Goal: Task Accomplishment & Management: Use online tool/utility

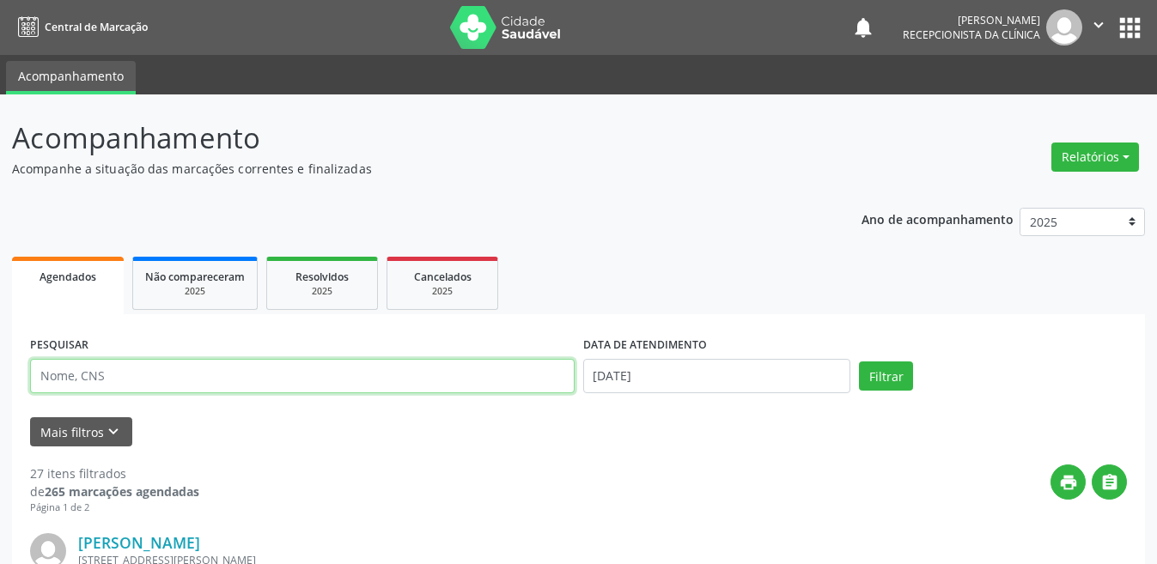
click at [178, 374] on input "text" at bounding box center [302, 376] width 544 height 34
type input "131179064510003"
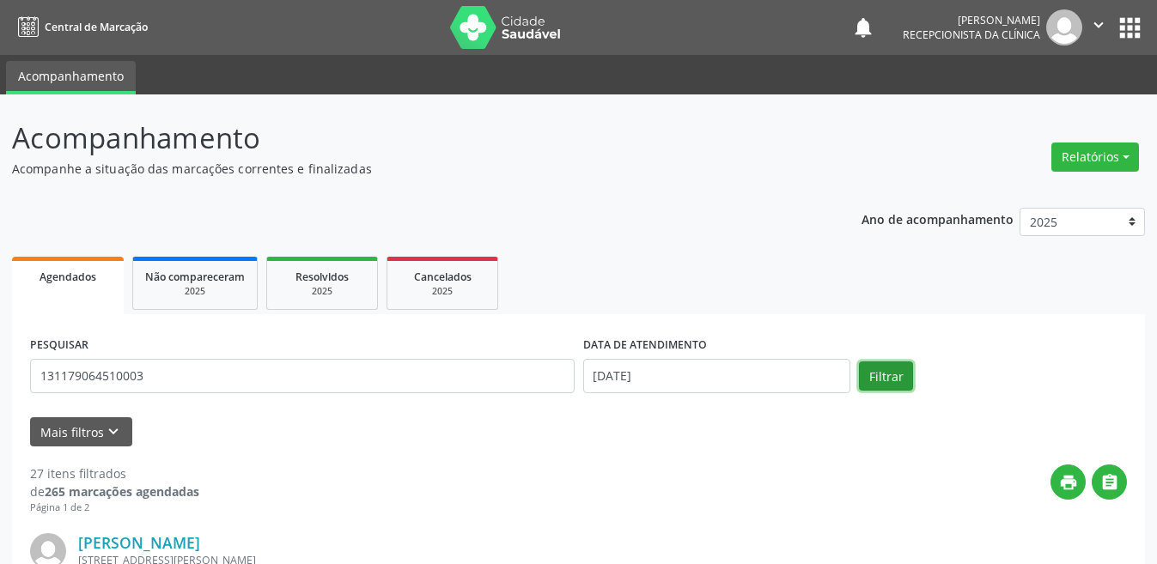
click at [880, 370] on button "Filtrar" at bounding box center [886, 376] width 54 height 29
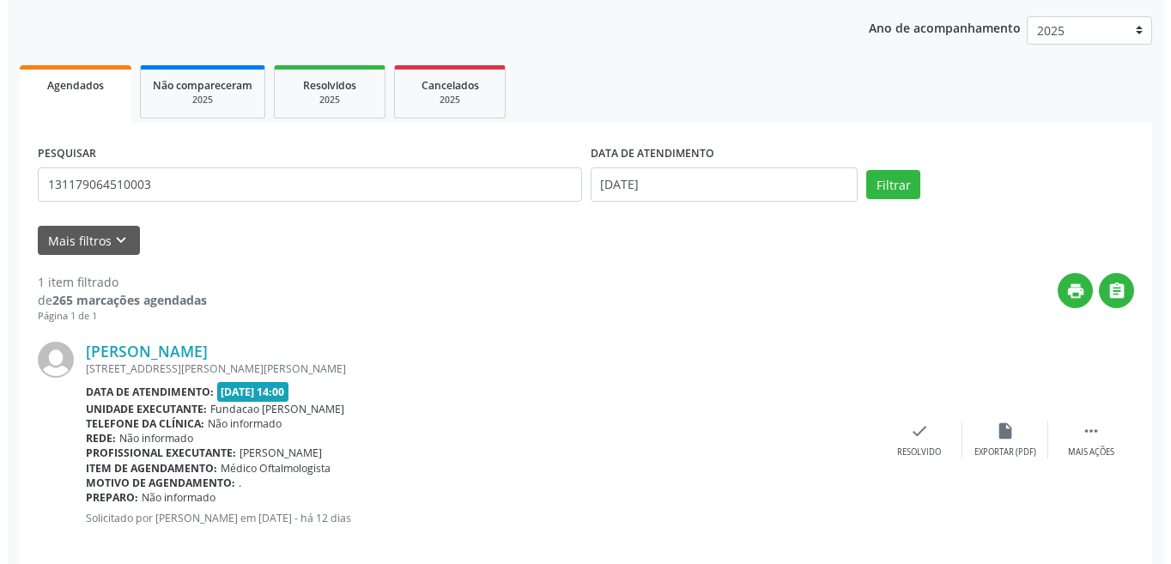
scroll to position [213, 0]
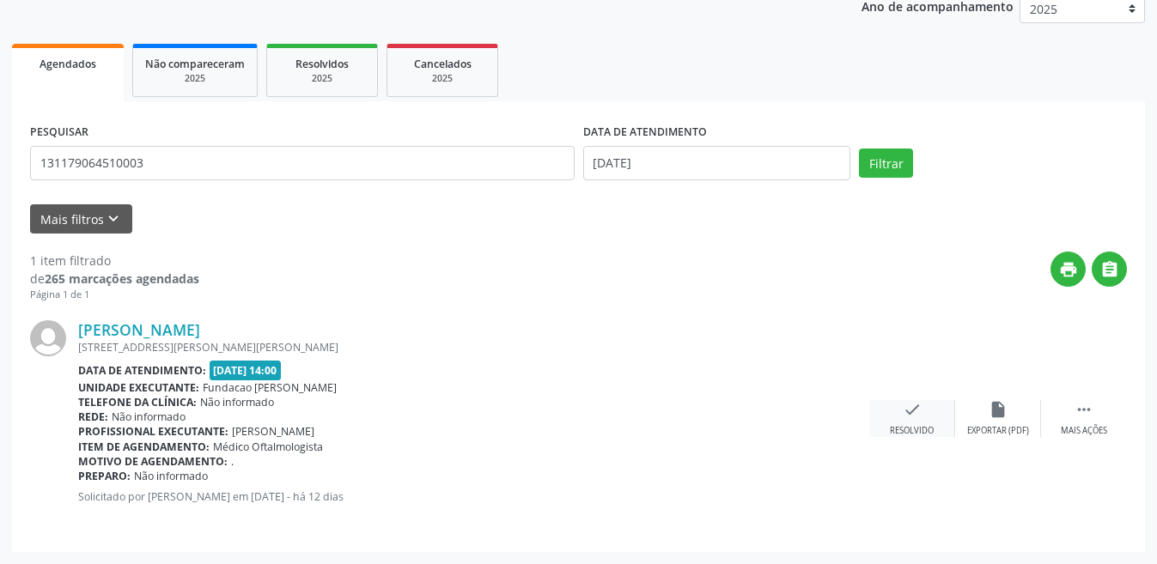
click at [896, 420] on div "check Resolvido" at bounding box center [912, 418] width 86 height 37
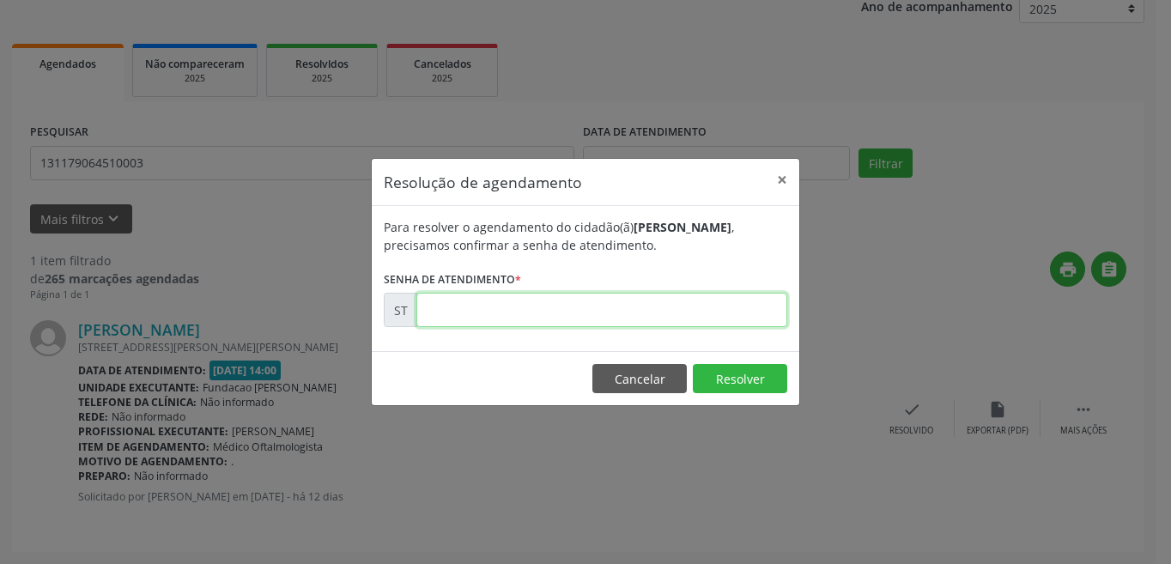
click at [510, 313] on input "text" at bounding box center [601, 310] width 371 height 34
type input "00021442"
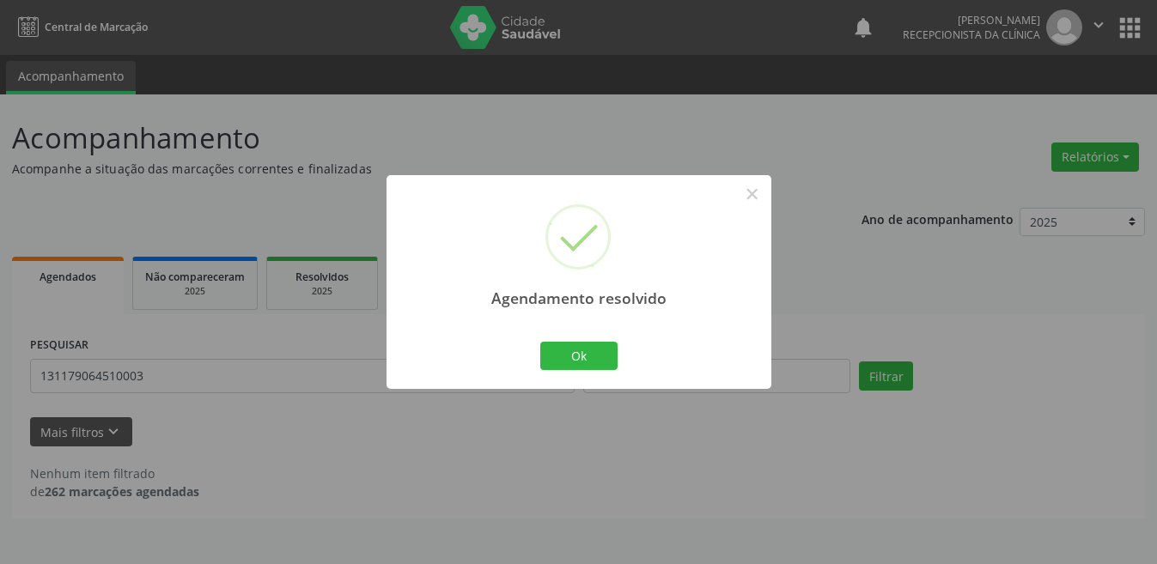
scroll to position [0, 0]
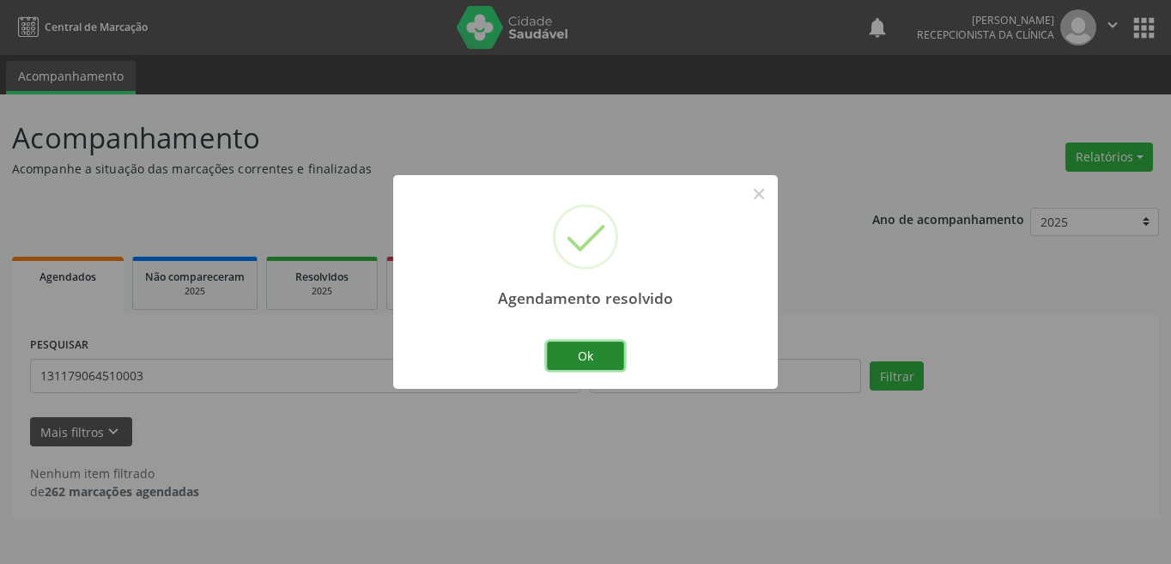
click at [596, 363] on button "Ok" at bounding box center [585, 356] width 77 height 29
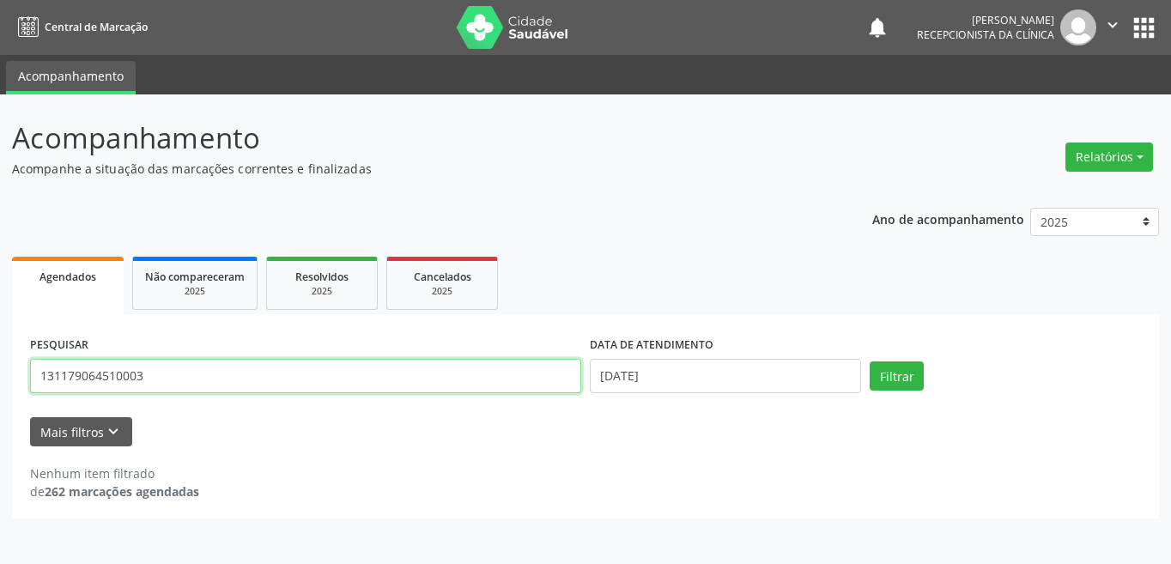
click at [188, 385] on input "131179064510003" at bounding box center [305, 376] width 551 height 34
type input "1"
click at [97, 380] on input "text" at bounding box center [305, 376] width 551 height 34
type input "706400631453989"
click at [870, 362] on button "Filtrar" at bounding box center [897, 376] width 54 height 29
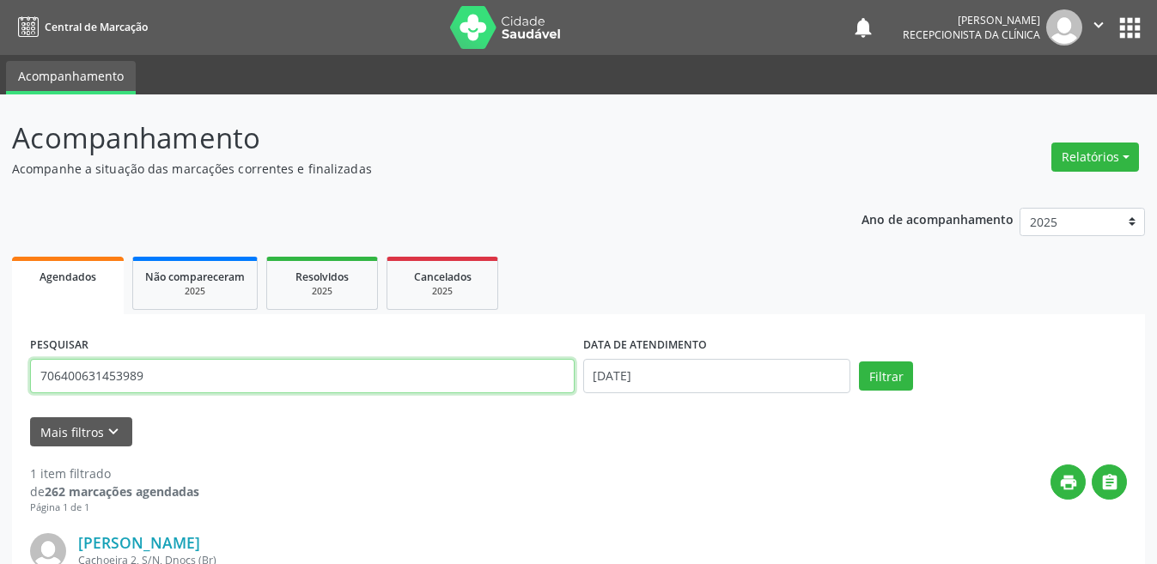
click at [159, 385] on input "706400631453989" at bounding box center [302, 376] width 544 height 34
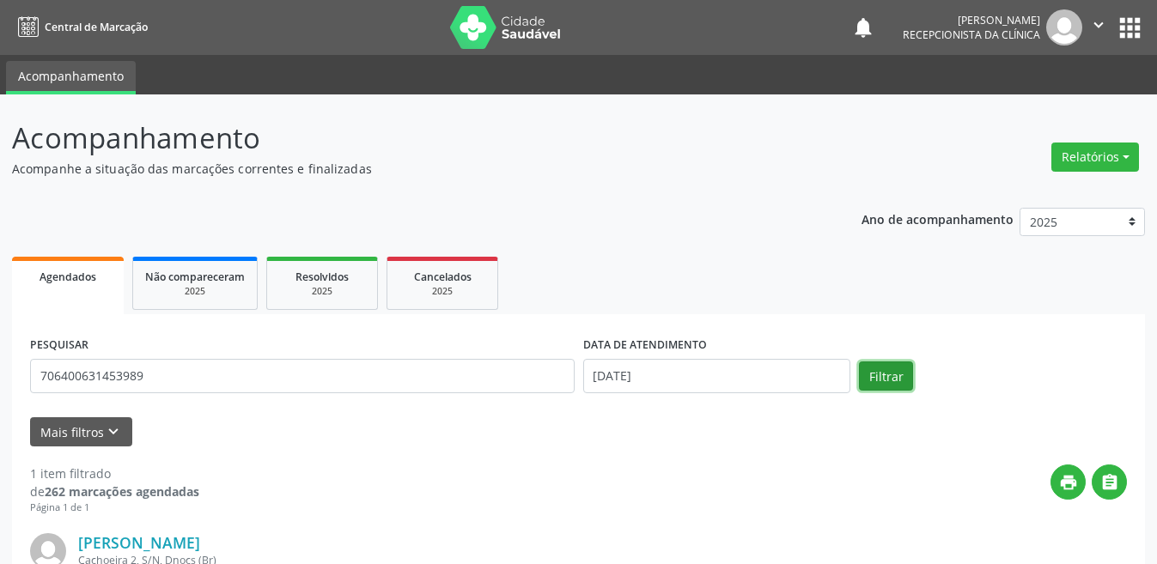
click at [893, 369] on button "Filtrar" at bounding box center [886, 376] width 54 height 29
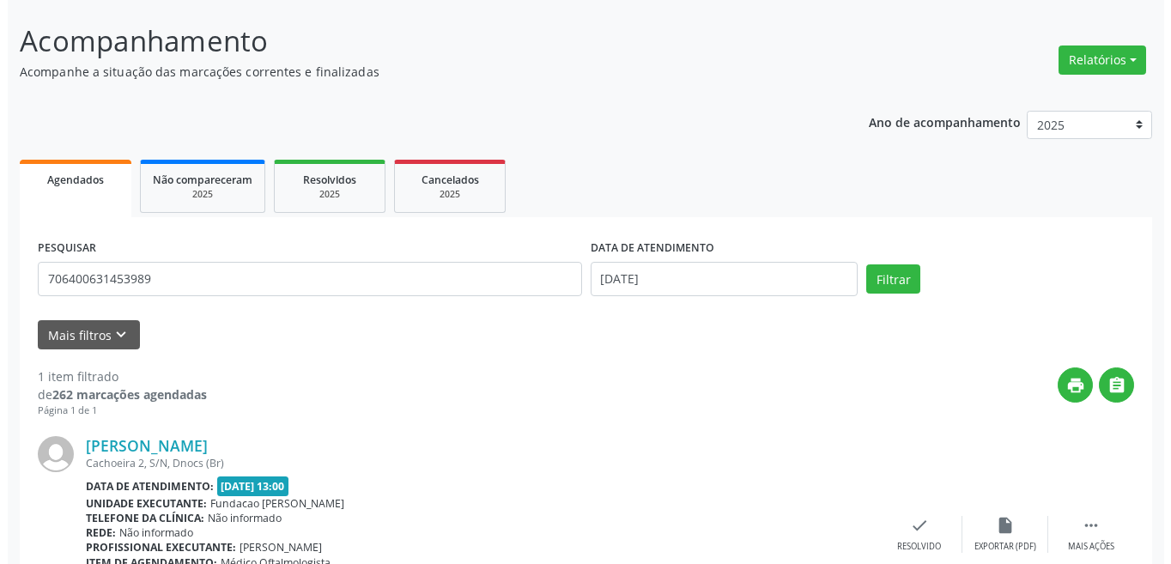
scroll to position [213, 0]
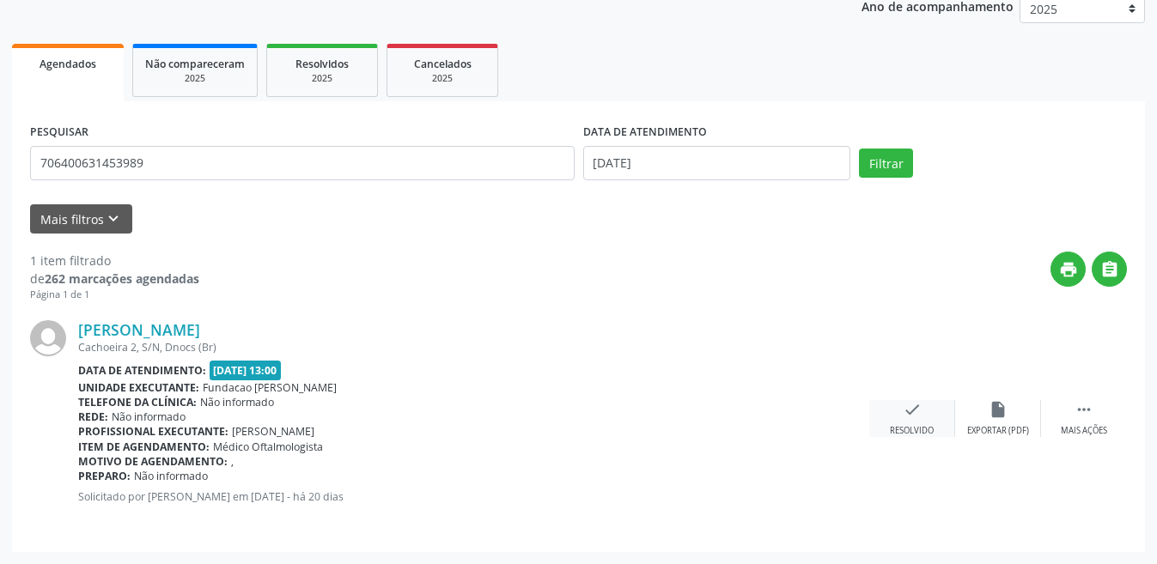
click at [912, 410] on icon "check" at bounding box center [912, 409] width 19 height 19
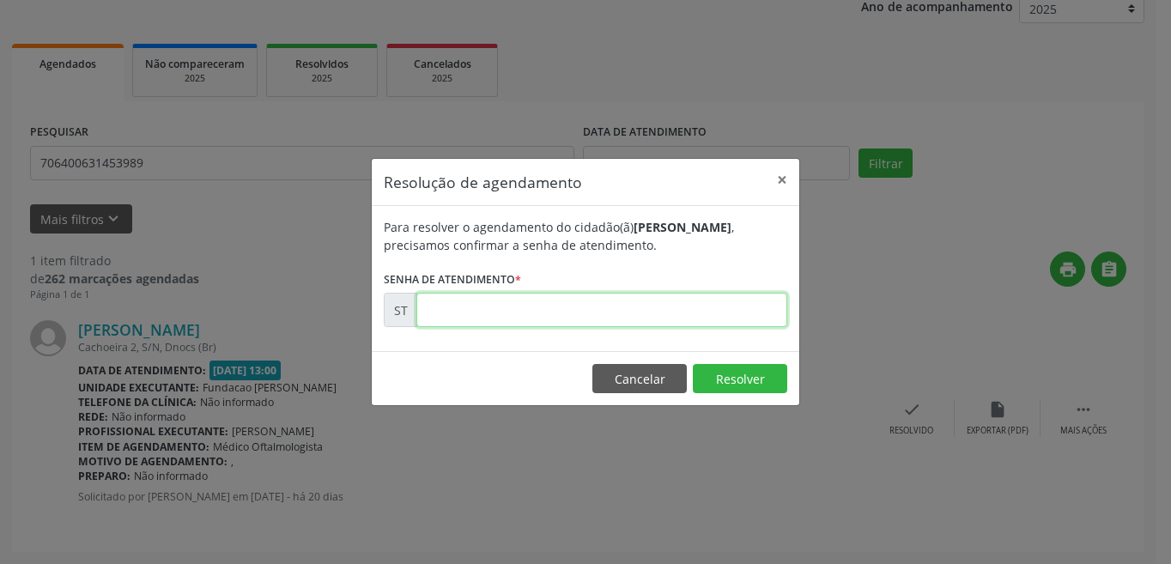
click at [564, 314] on input "text" at bounding box center [601, 310] width 371 height 34
type input "00019617"
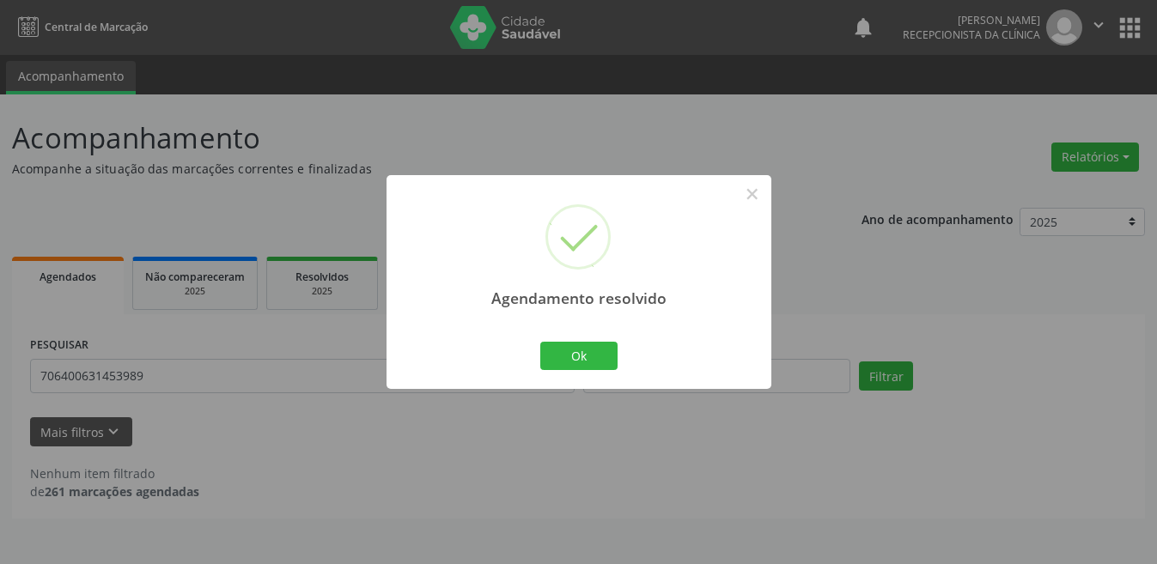
scroll to position [0, 0]
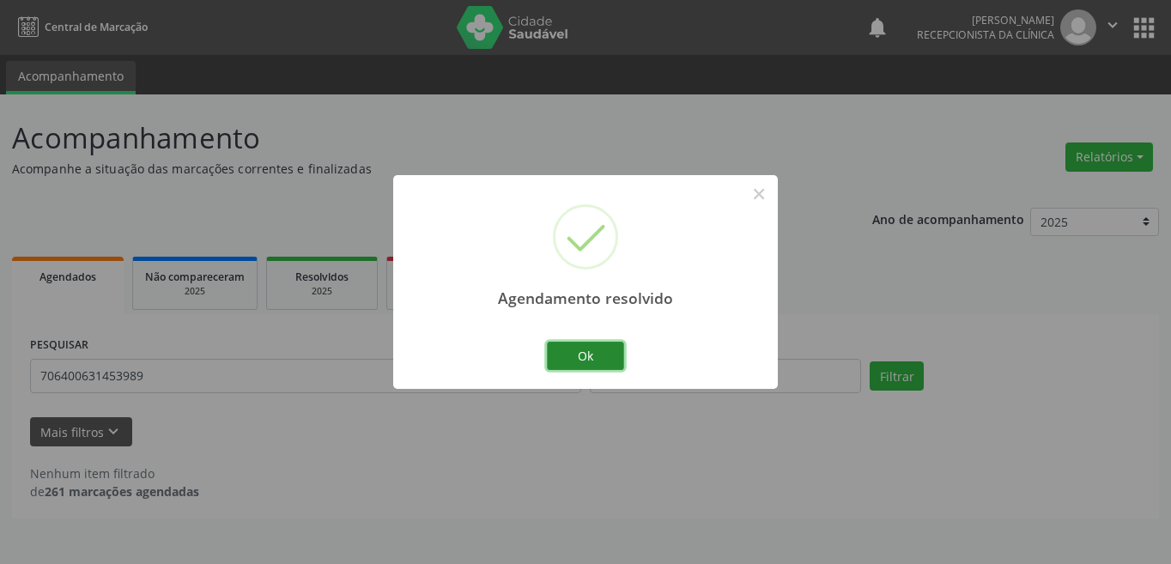
click at [570, 368] on button "Ok" at bounding box center [585, 356] width 77 height 29
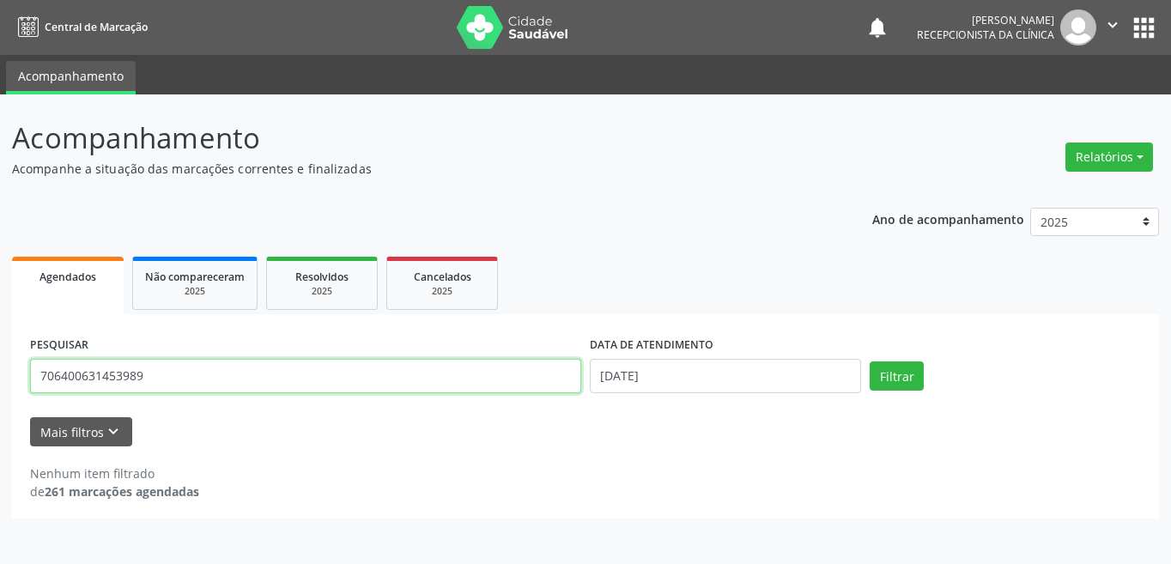
click at [410, 363] on input "706400631453989" at bounding box center [305, 376] width 551 height 34
type input "7"
type input "706001801682643"
click at [870, 362] on button "Filtrar" at bounding box center [897, 376] width 54 height 29
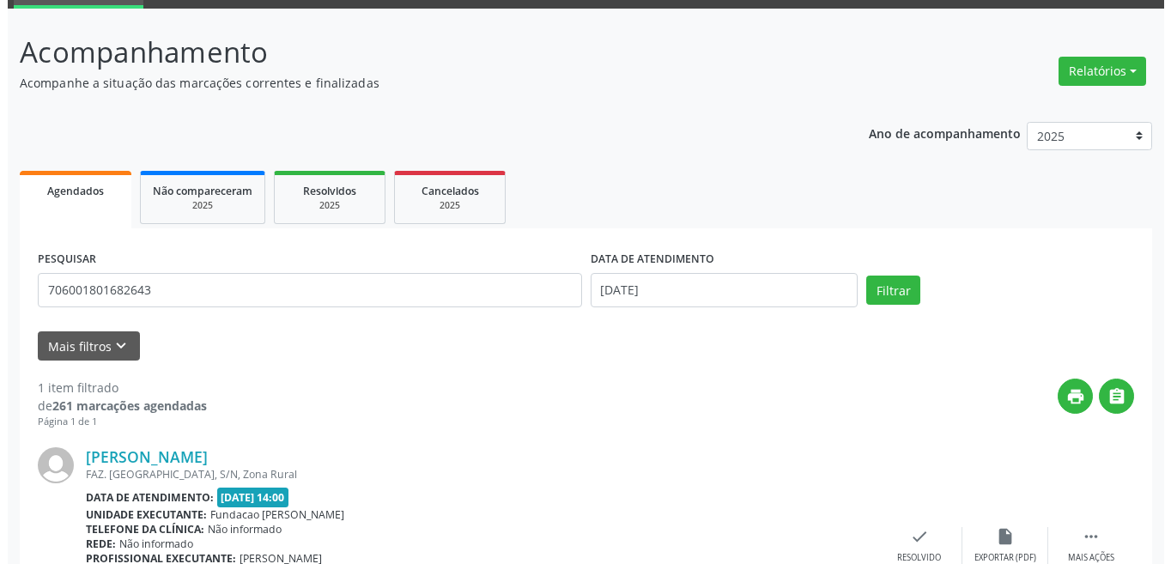
scroll to position [213, 0]
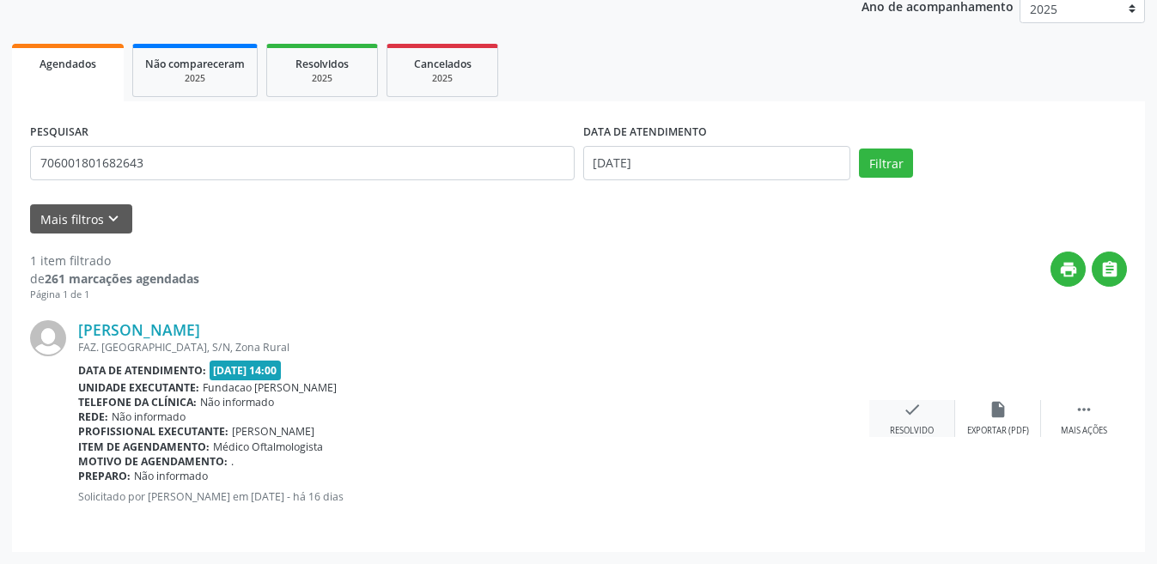
click at [916, 413] on icon "check" at bounding box center [912, 409] width 19 height 19
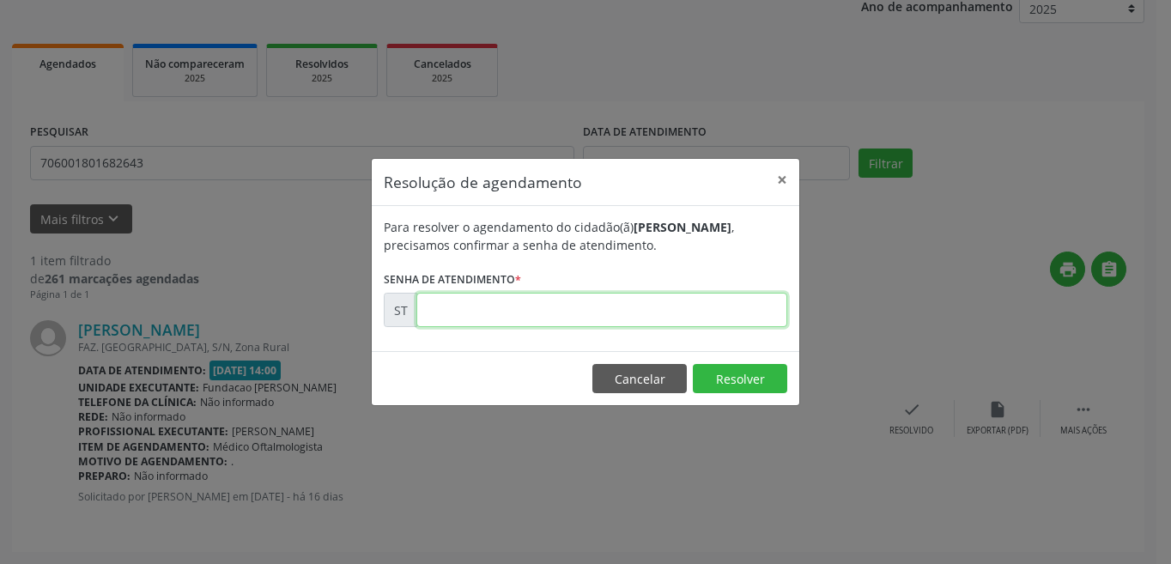
click at [541, 319] on input "text" at bounding box center [601, 310] width 371 height 34
type input "00020360"
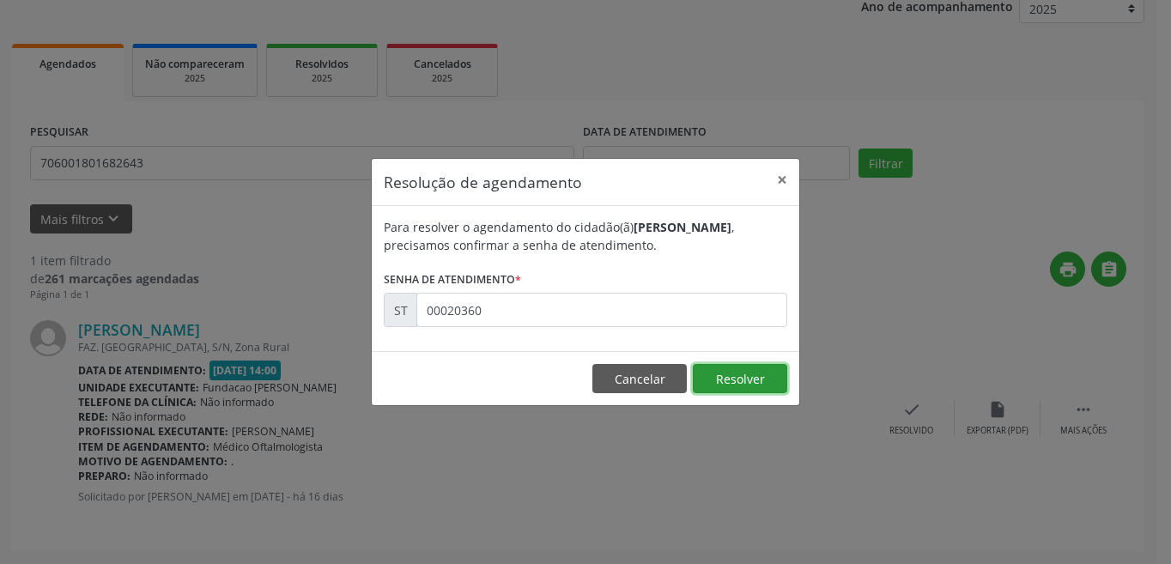
click at [738, 386] on button "Resolver" at bounding box center [740, 378] width 94 height 29
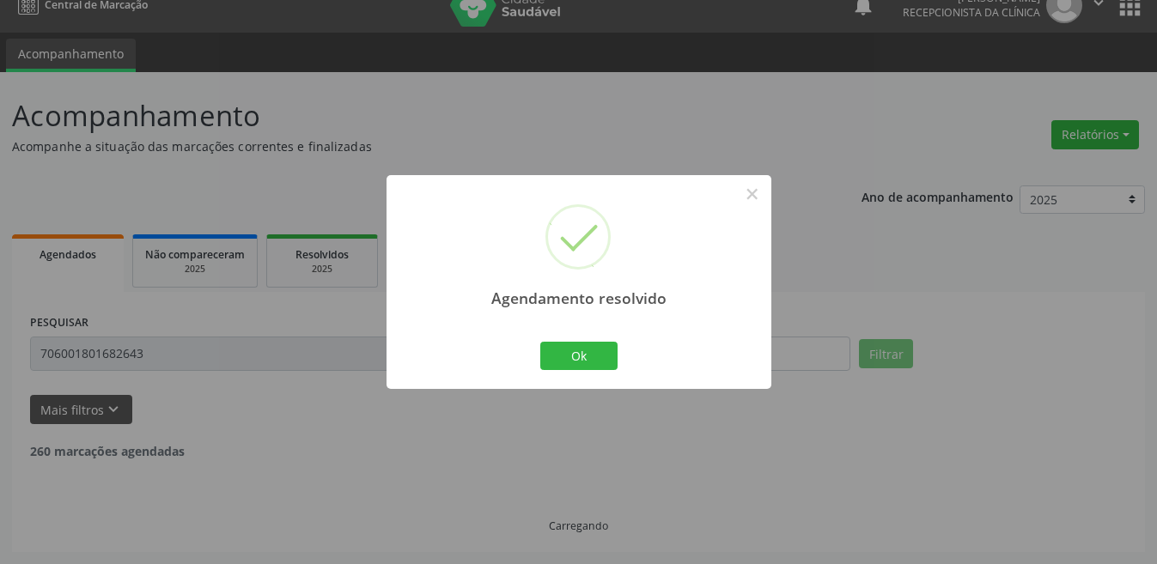
scroll to position [0, 0]
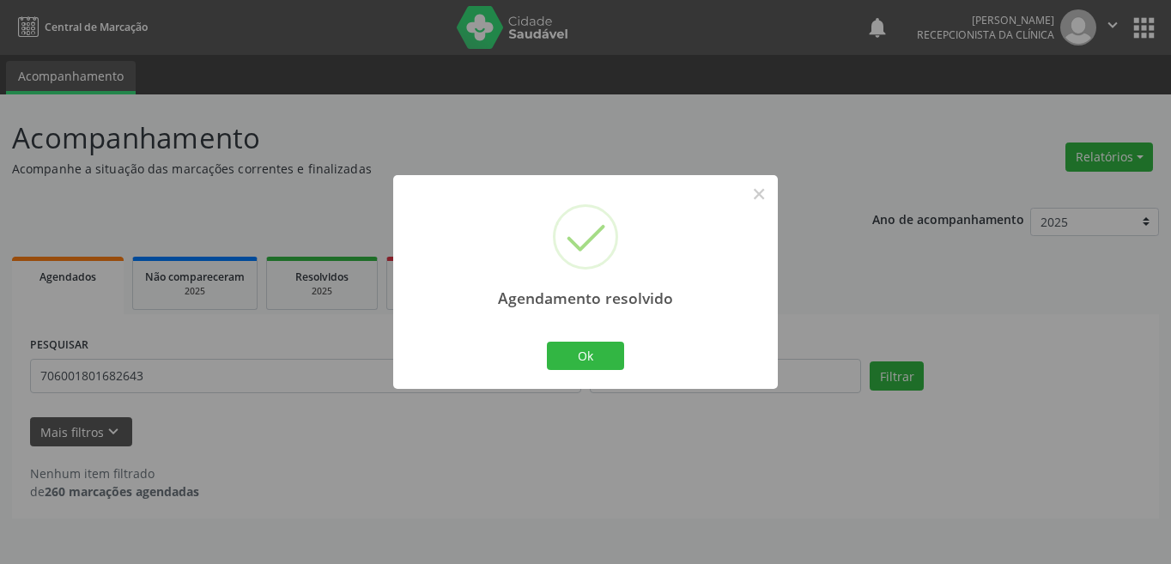
click at [570, 337] on div "Agendamento resolvido × Ok Cancel" at bounding box center [585, 282] width 385 height 214
click at [607, 345] on button "Ok" at bounding box center [585, 356] width 77 height 29
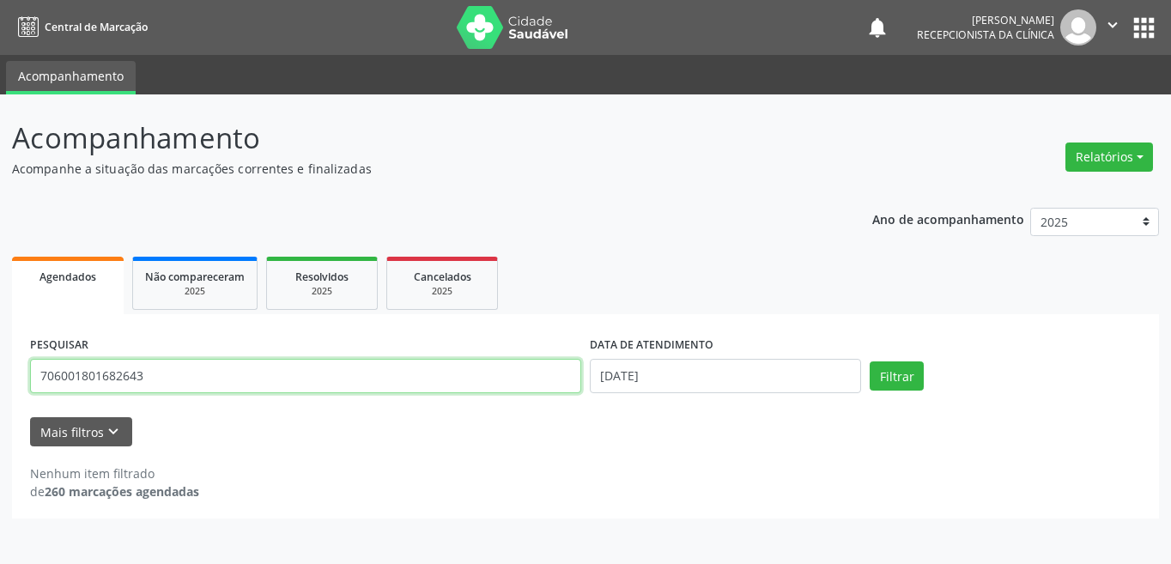
drag, startPoint x: 175, startPoint y: 364, endPoint x: 165, endPoint y: 364, distance: 10.3
click at [165, 364] on input "706001801682643" at bounding box center [305, 376] width 551 height 34
type input "7"
type input "703207682931091"
click at [870, 362] on button "Filtrar" at bounding box center [897, 376] width 54 height 29
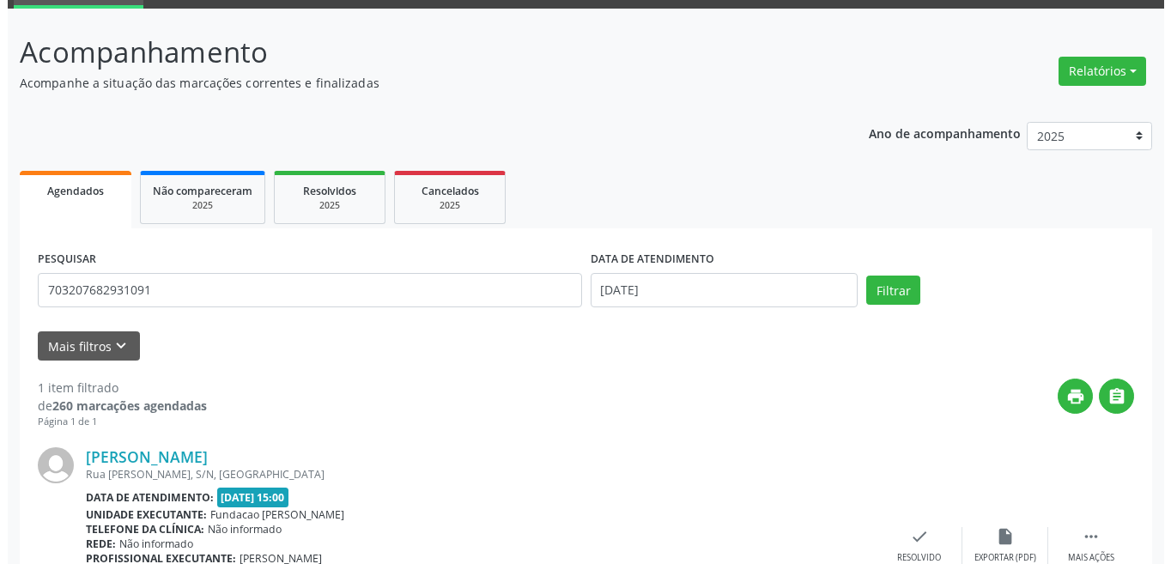
scroll to position [213, 0]
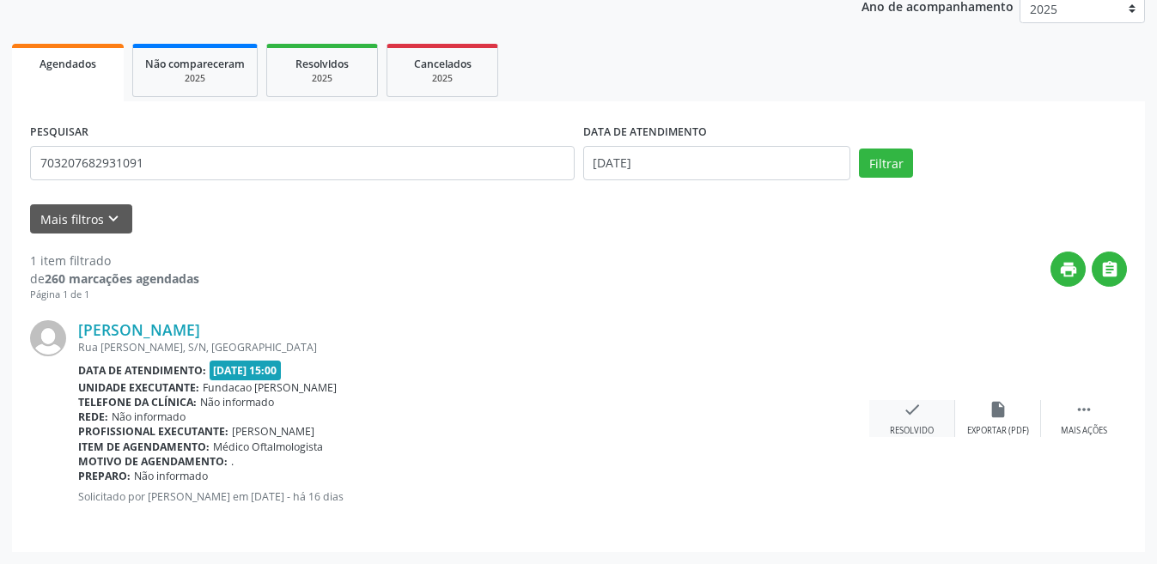
click at [920, 404] on icon "check" at bounding box center [912, 409] width 19 height 19
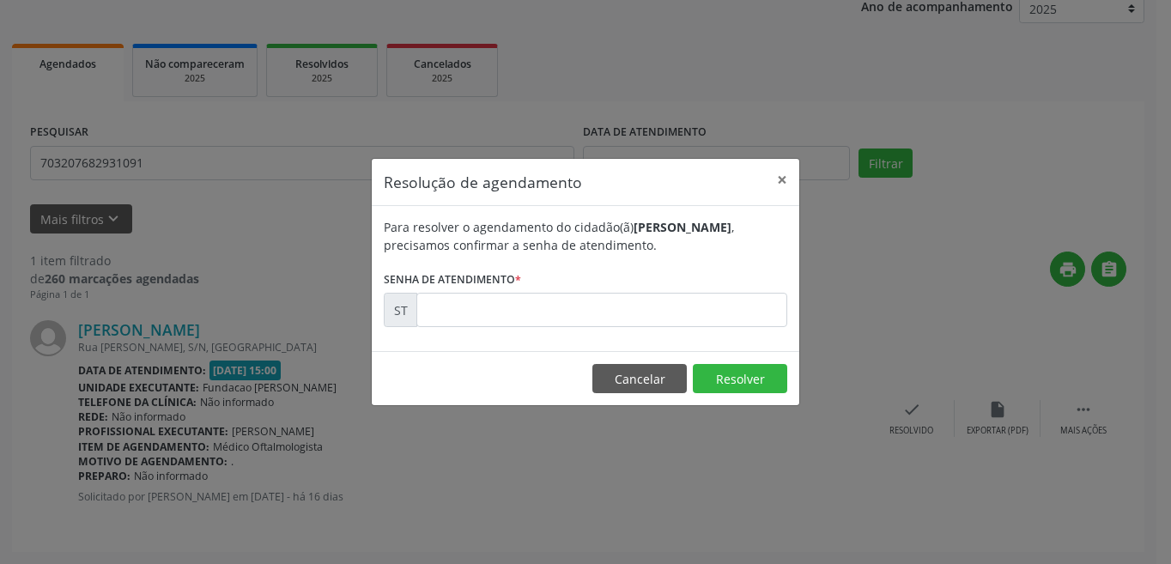
click at [559, 290] on form "Para resolver o agendamento do cidadão(ã) [PERSON_NAME] , precisamos confirmar …" at bounding box center [586, 272] width 404 height 109
click at [587, 315] on input "text" at bounding box center [601, 310] width 371 height 34
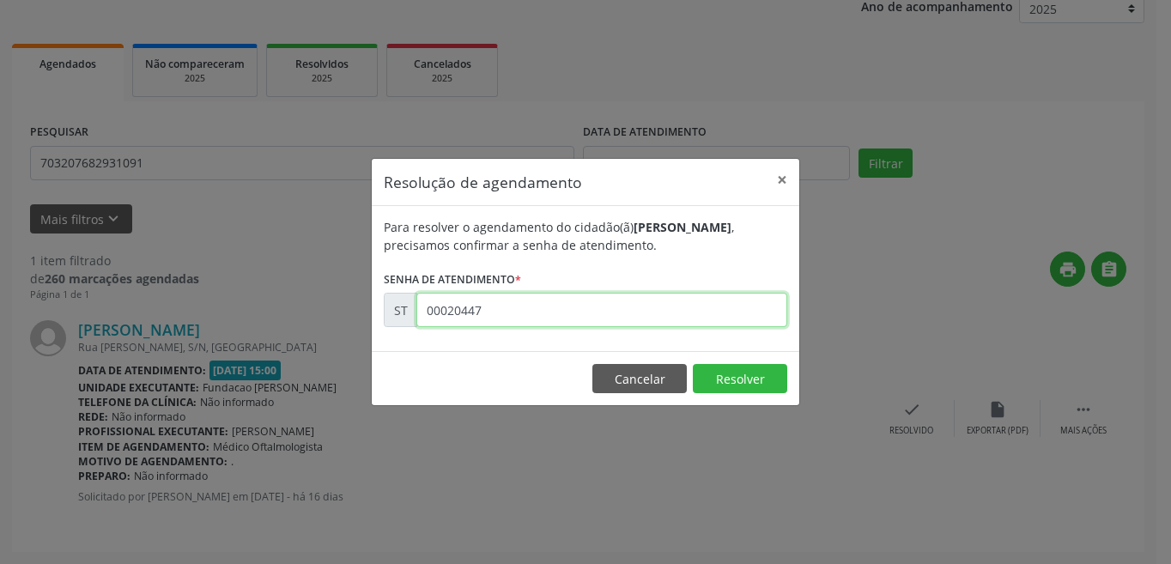
type input "00020447"
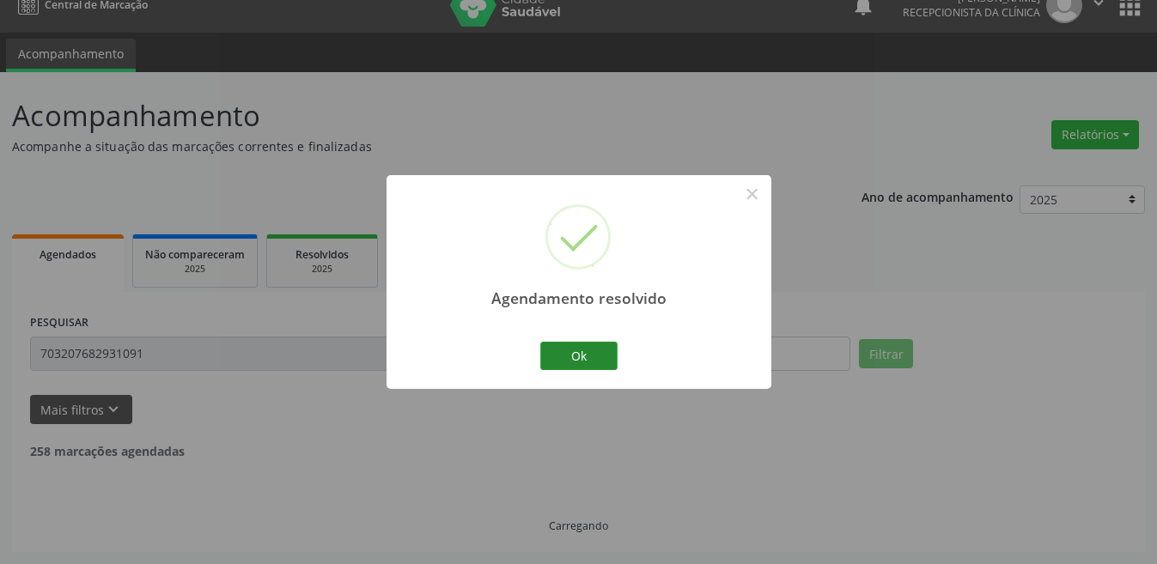
scroll to position [0, 0]
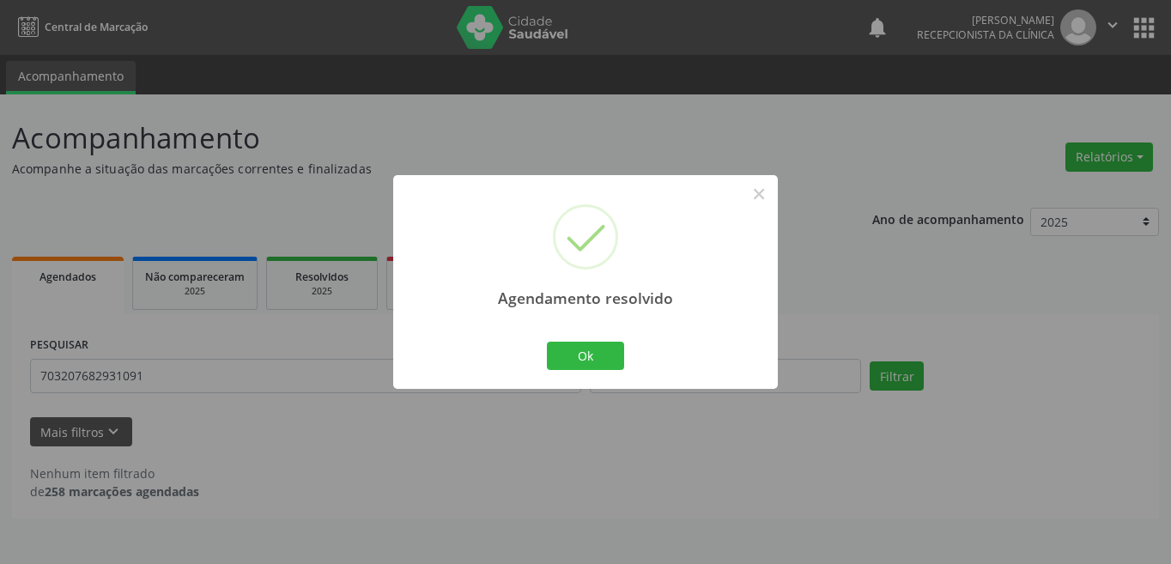
click at [624, 367] on div "Ok Cancel" at bounding box center [586, 355] width 85 height 36
click at [551, 363] on button "Ok" at bounding box center [585, 356] width 77 height 29
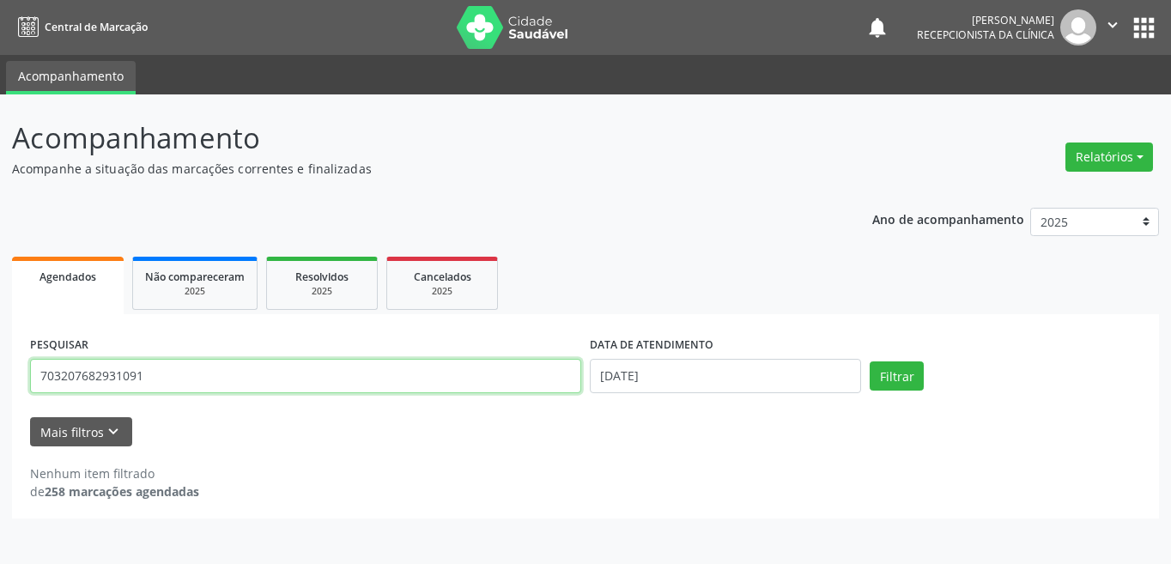
click at [222, 371] on input "703207682931091" at bounding box center [305, 376] width 551 height 34
type input "704503353106513"
click at [870, 362] on button "Filtrar" at bounding box center [897, 376] width 54 height 29
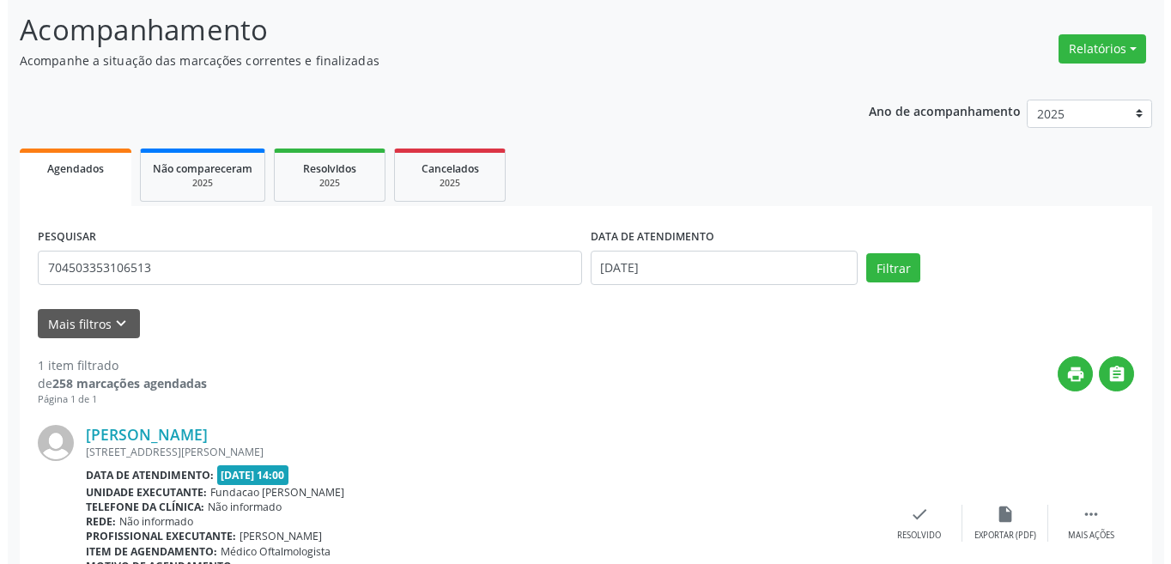
scroll to position [213, 0]
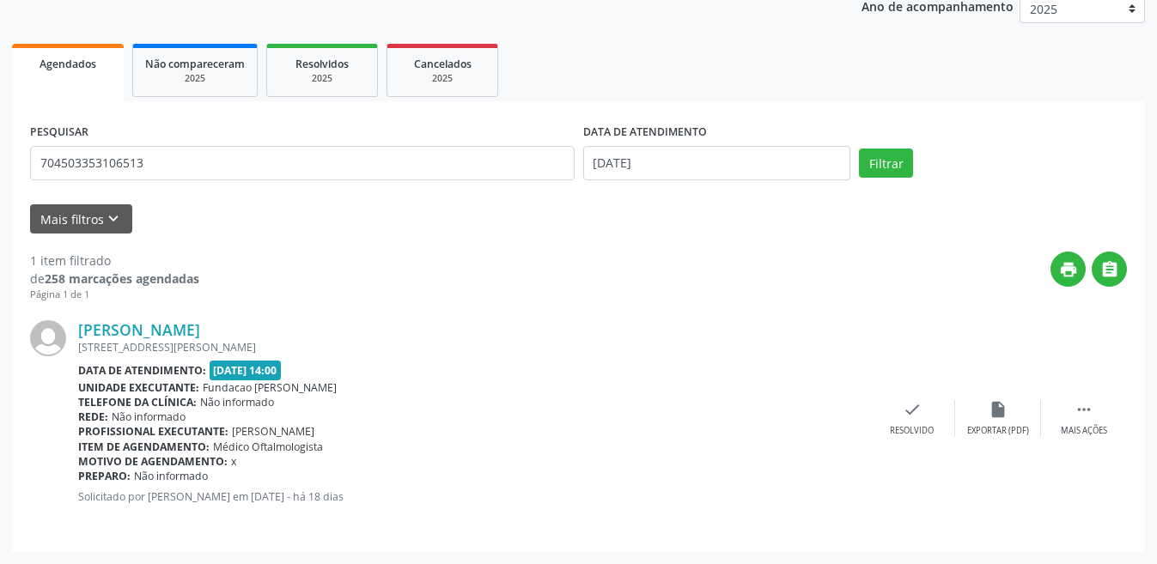
click at [921, 437] on div "[PERSON_NAME] [STREET_ADDRESS][PERSON_NAME] Data de atendimento: [DATE] 14:00 U…" at bounding box center [578, 418] width 1097 height 232
click at [915, 422] on div "check Resolvido" at bounding box center [912, 418] width 86 height 37
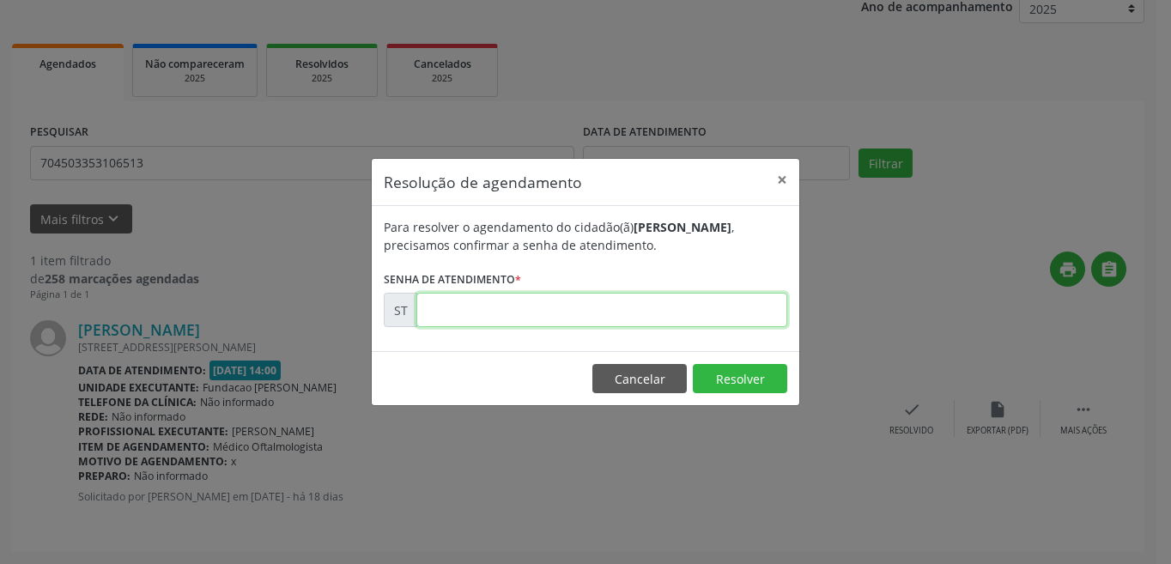
click at [577, 314] on input "text" at bounding box center [601, 310] width 371 height 34
type input "00020288"
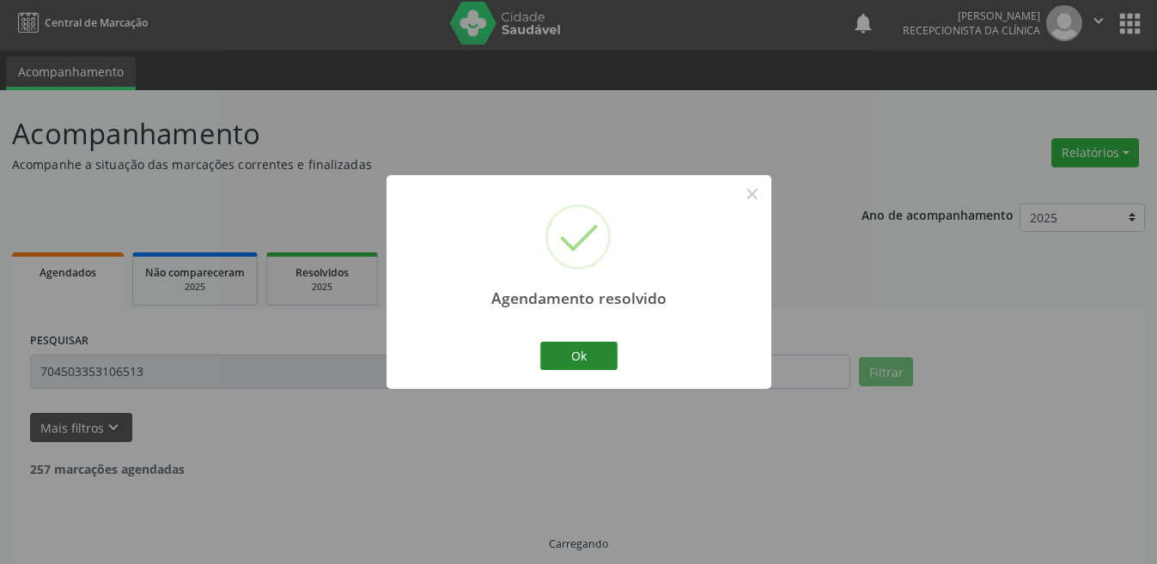
scroll to position [22, 0]
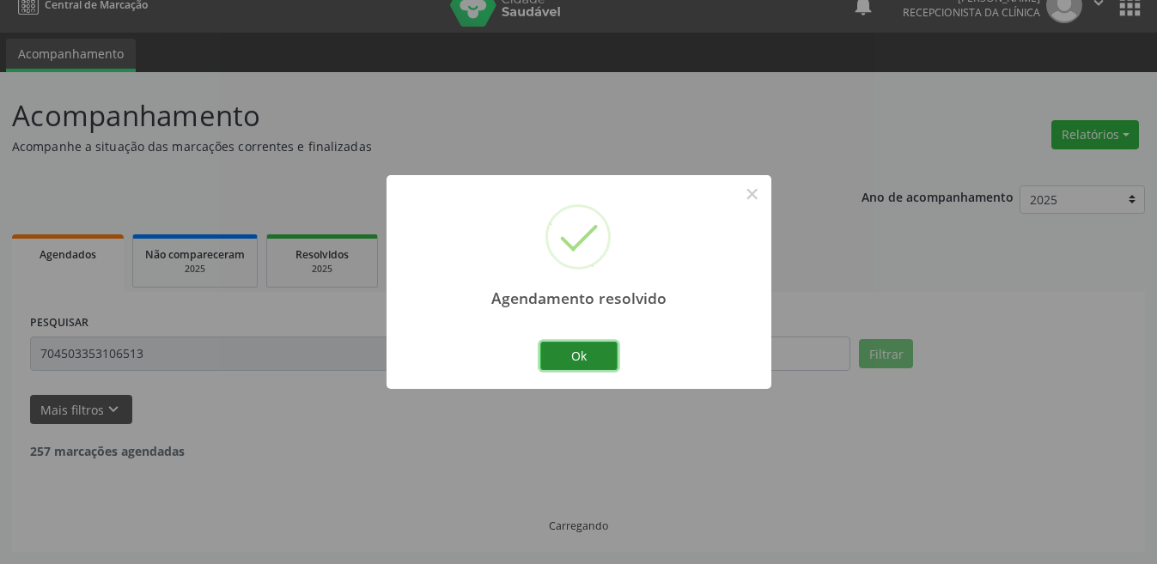
click at [596, 368] on button "Ok" at bounding box center [578, 356] width 77 height 29
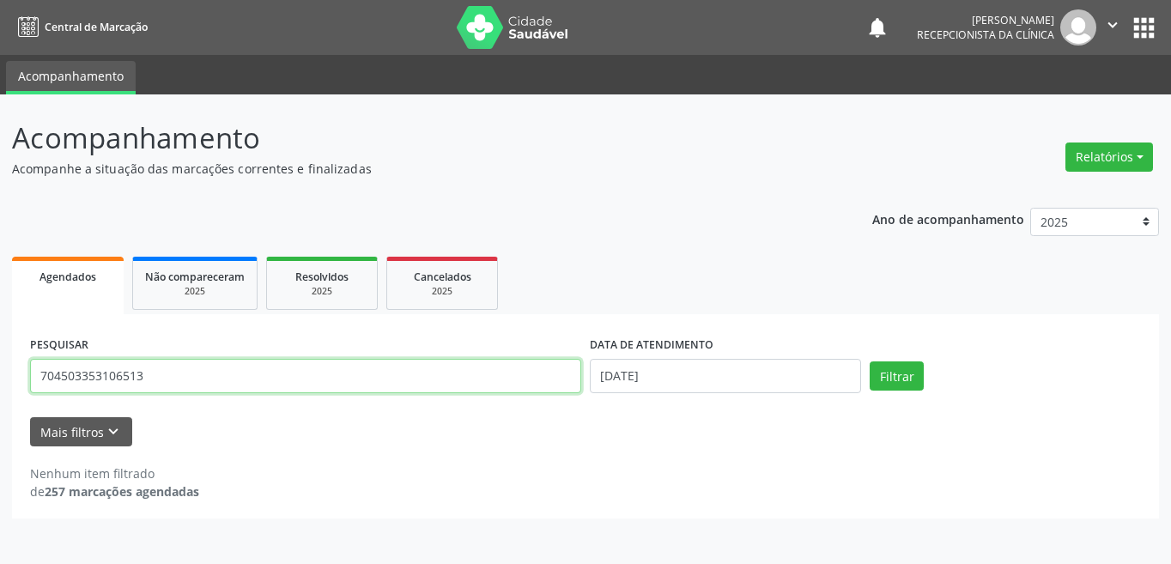
click at [191, 363] on input "704503353106513" at bounding box center [305, 376] width 551 height 34
type input "701007850691299"
click at [870, 362] on button "Filtrar" at bounding box center [897, 376] width 54 height 29
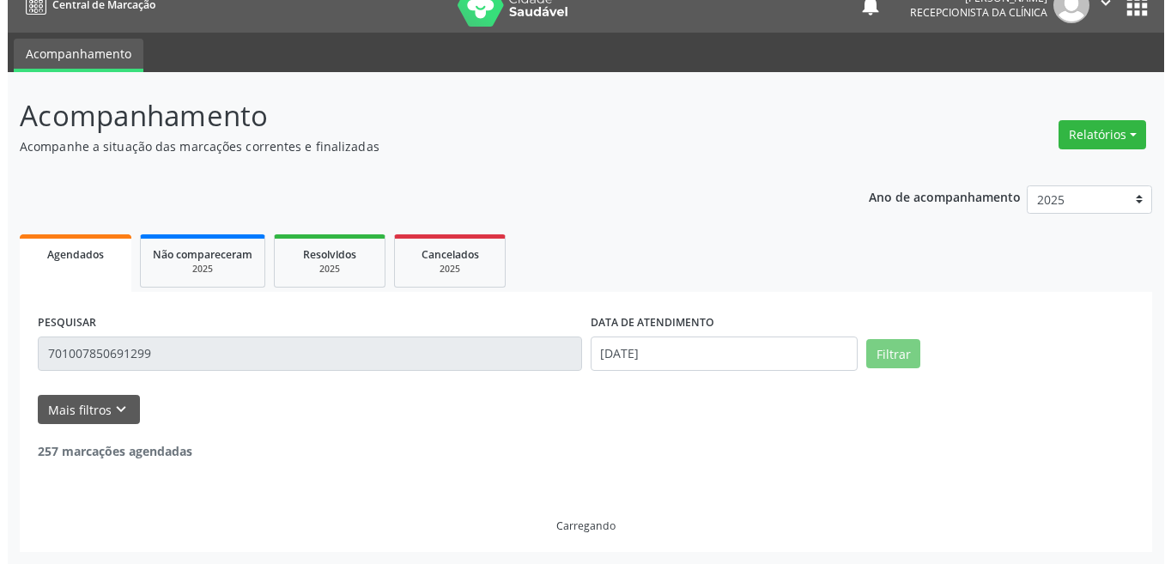
scroll to position [213, 0]
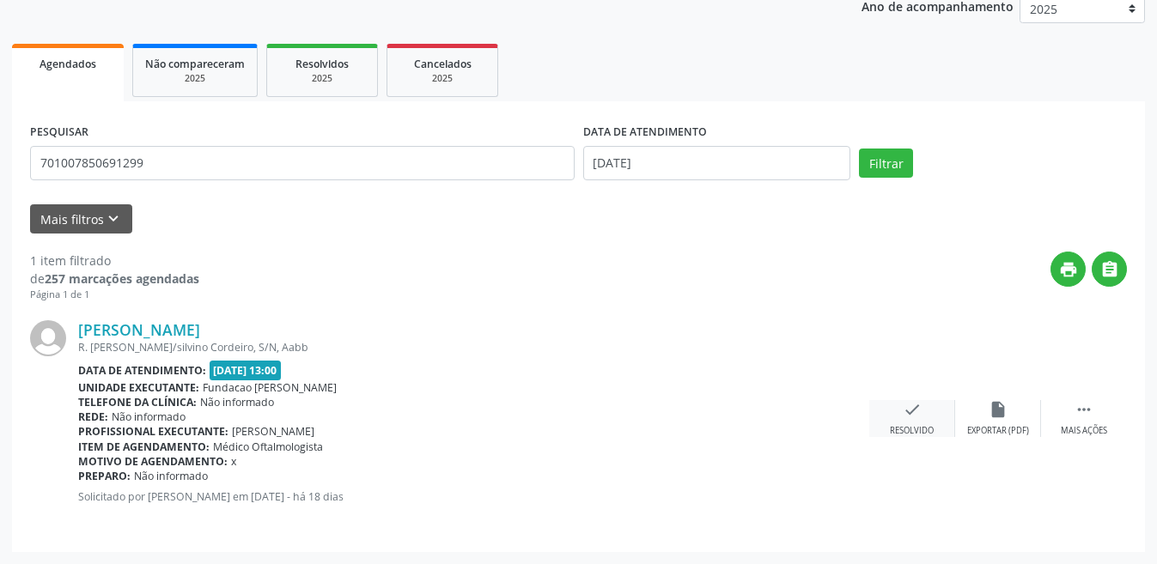
click at [897, 420] on div "check Resolvido" at bounding box center [912, 418] width 86 height 37
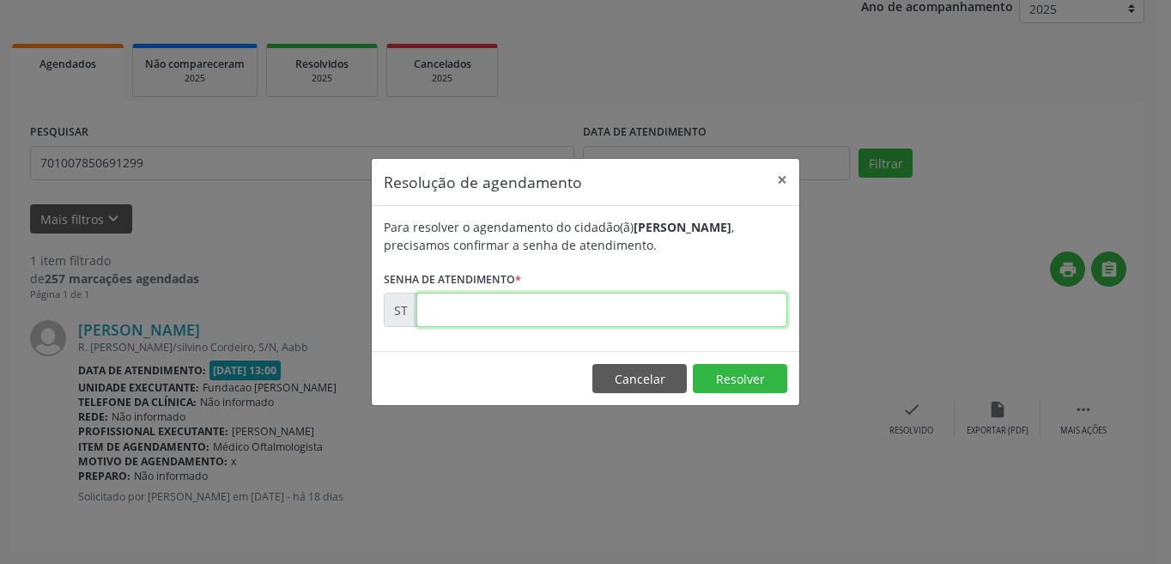
click at [459, 306] on input "text" at bounding box center [601, 310] width 371 height 34
type input "00020286"
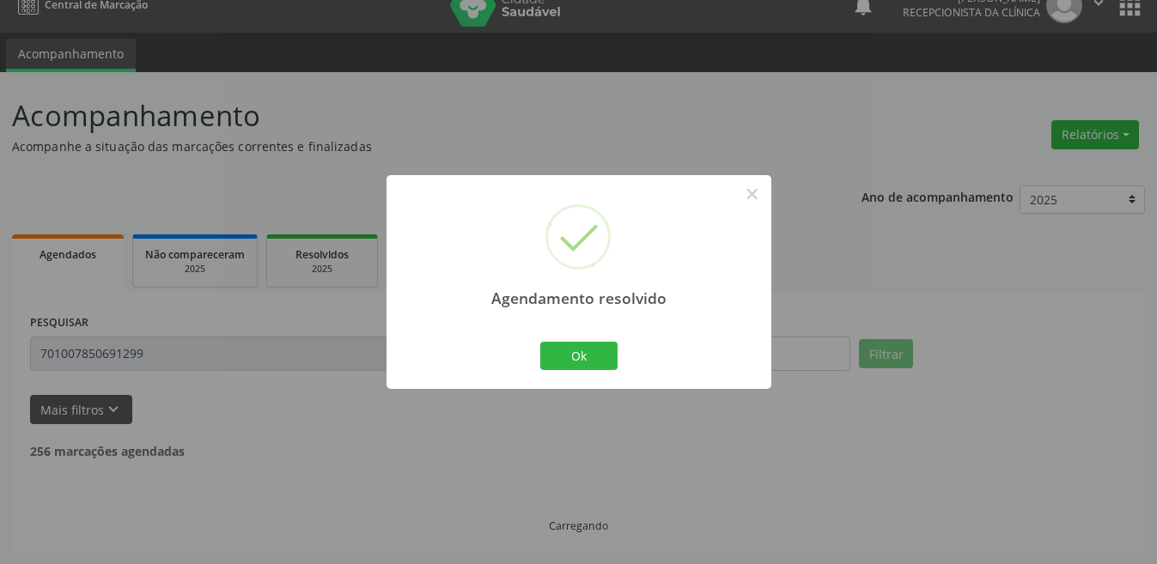
scroll to position [0, 0]
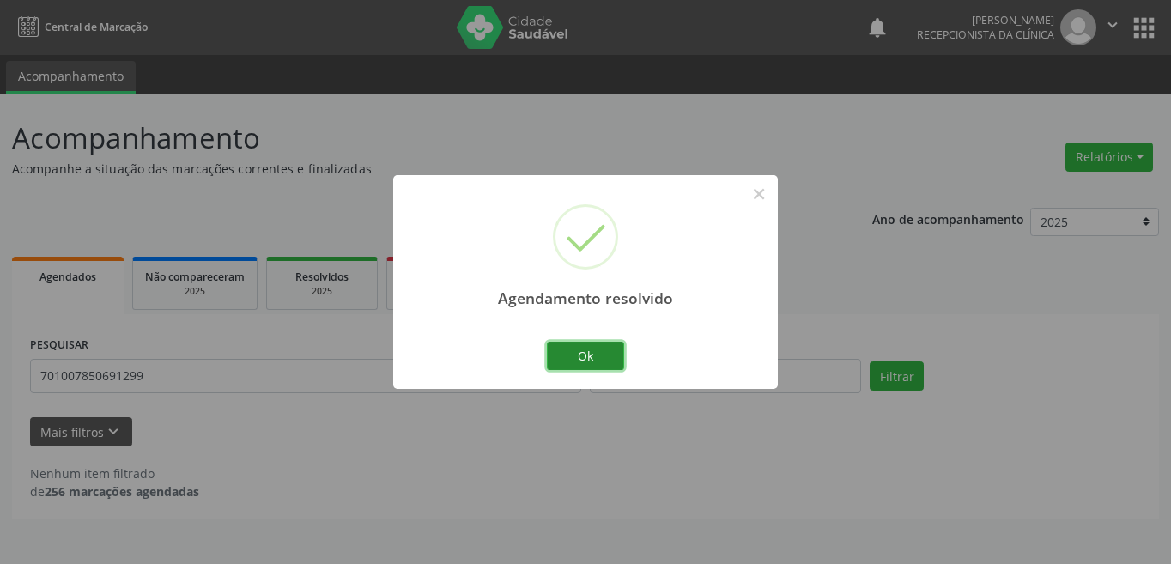
click at [587, 344] on button "Ok" at bounding box center [585, 356] width 77 height 29
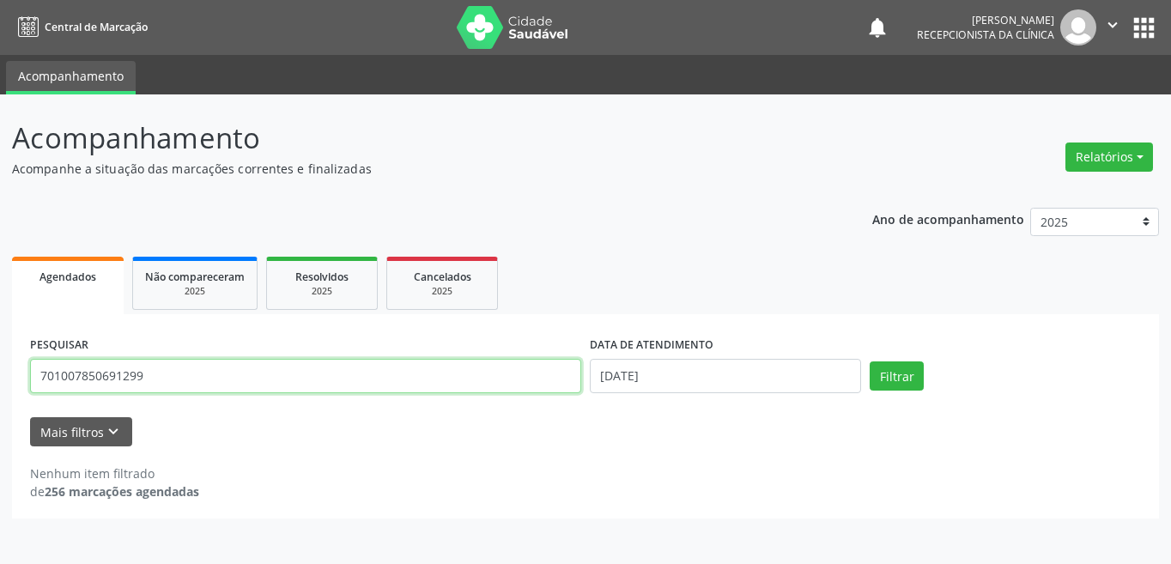
click at [222, 373] on input "701007850691299" at bounding box center [305, 376] width 551 height 34
type input "700000634421306"
click at [870, 362] on button "Filtrar" at bounding box center [897, 376] width 54 height 29
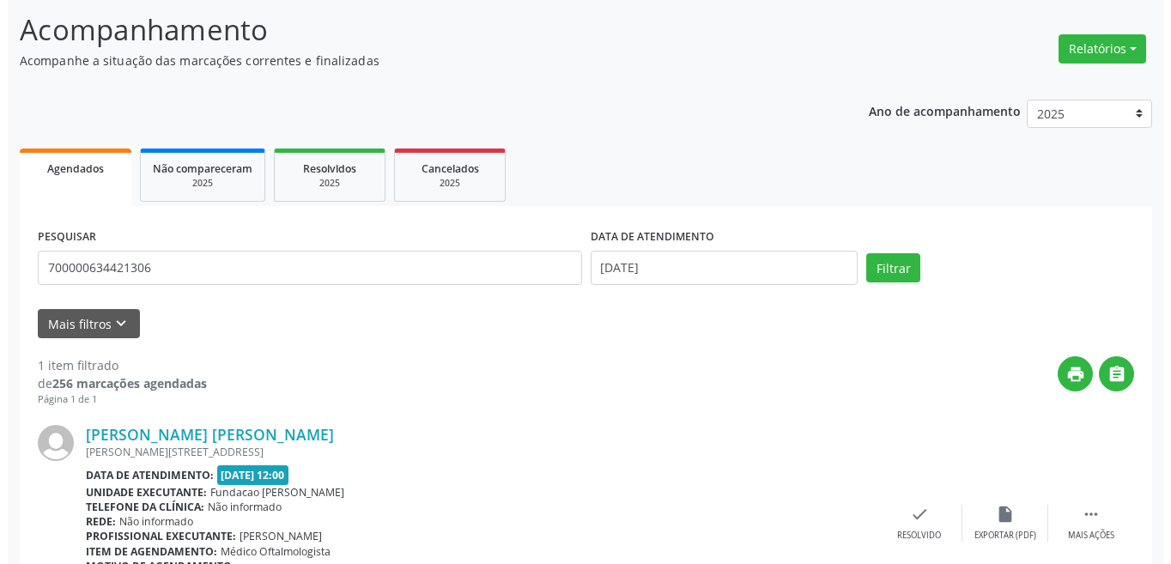
scroll to position [213, 0]
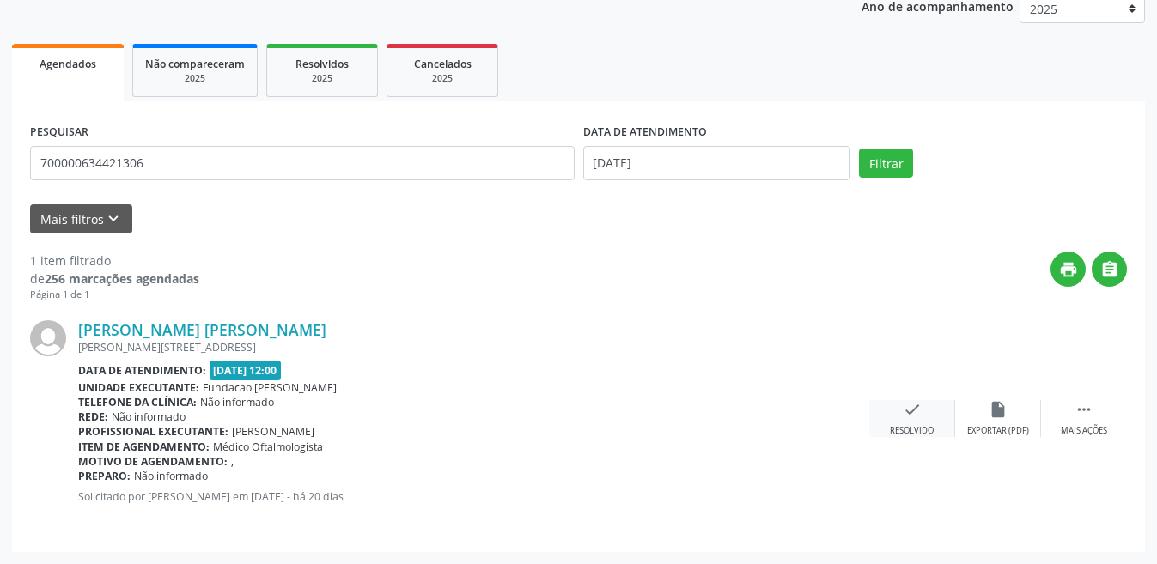
click at [928, 420] on div "check Resolvido" at bounding box center [912, 418] width 86 height 37
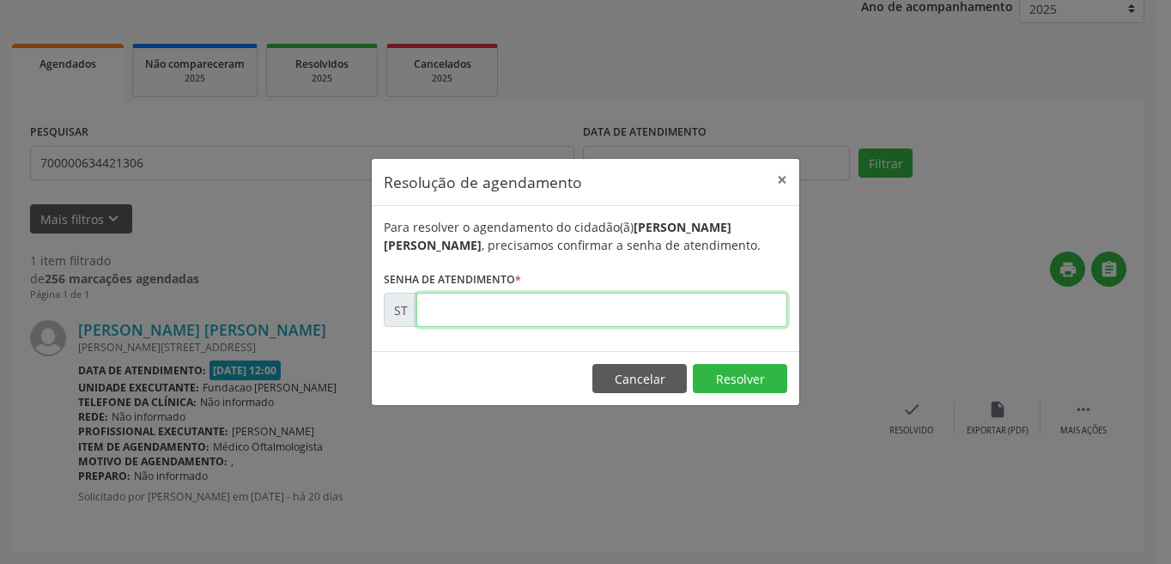
click at [573, 319] on input "text" at bounding box center [601, 310] width 371 height 34
type input "00019620"
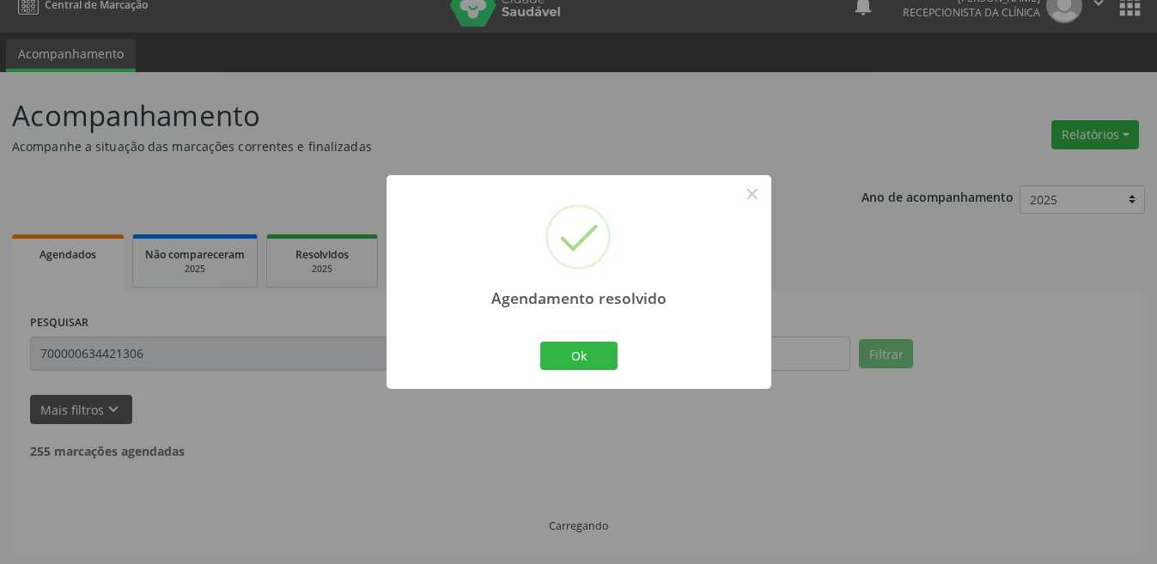
scroll to position [0, 0]
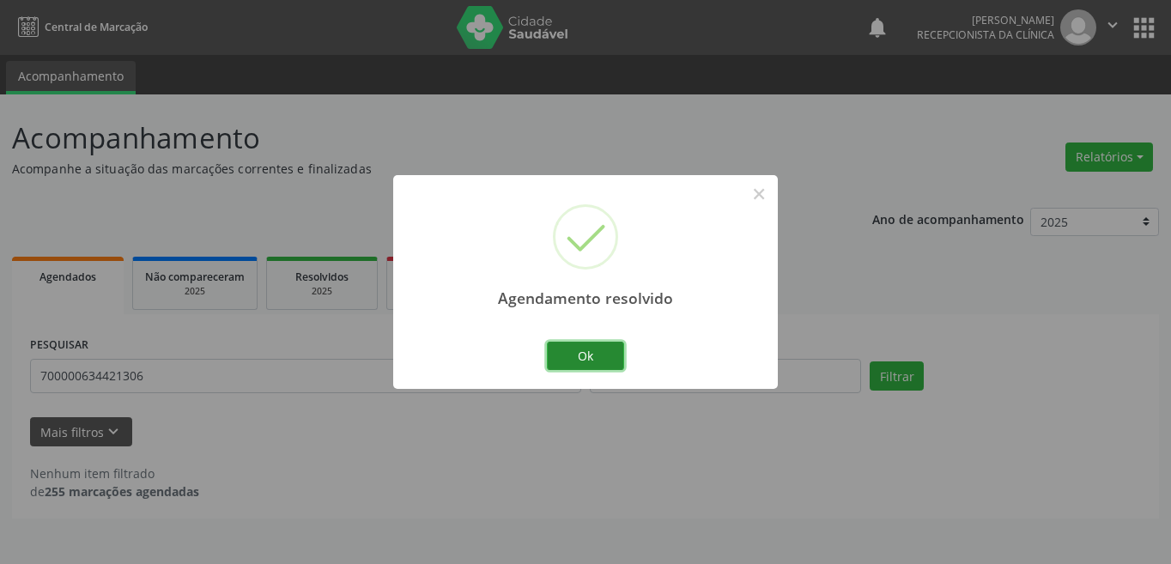
click at [581, 359] on button "Ok" at bounding box center [585, 356] width 77 height 29
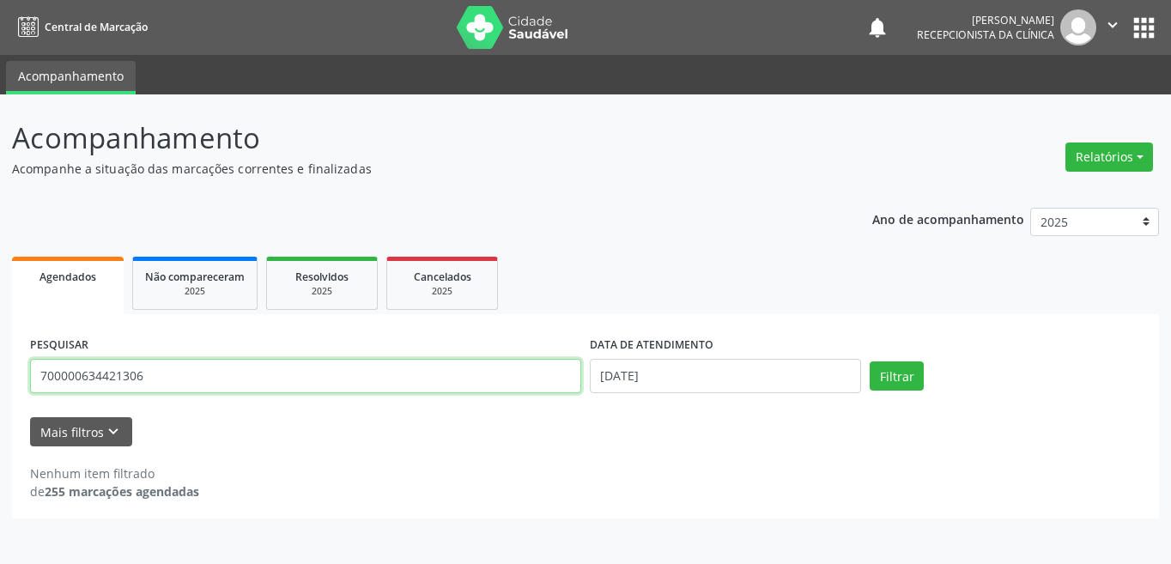
click at [362, 382] on input "700000634421306" at bounding box center [305, 376] width 551 height 34
type input "704501346317219"
click at [870, 362] on button "Filtrar" at bounding box center [897, 376] width 54 height 29
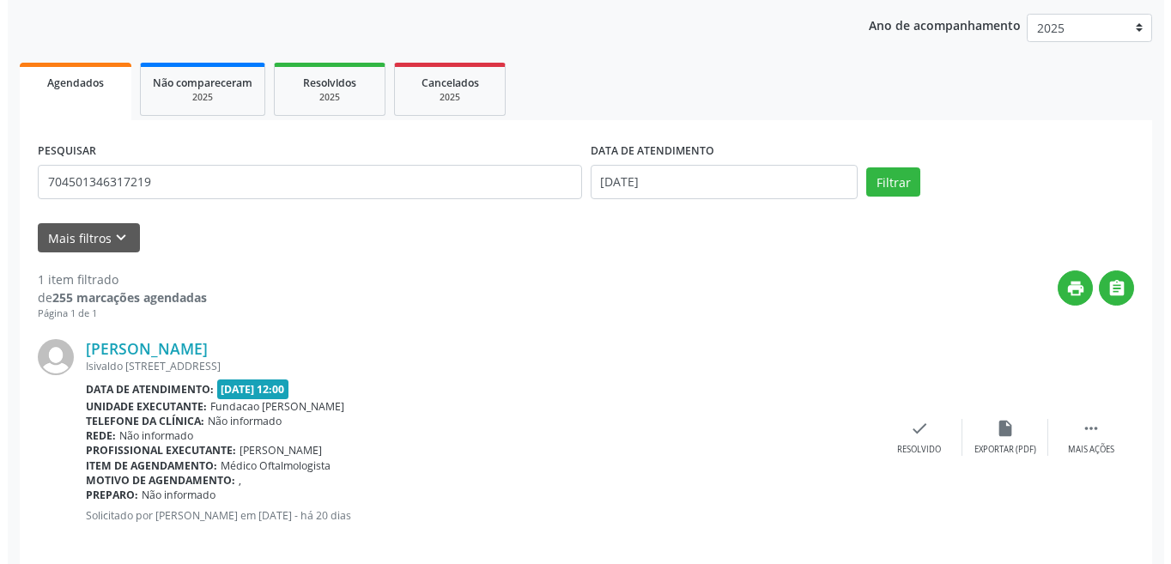
scroll to position [213, 0]
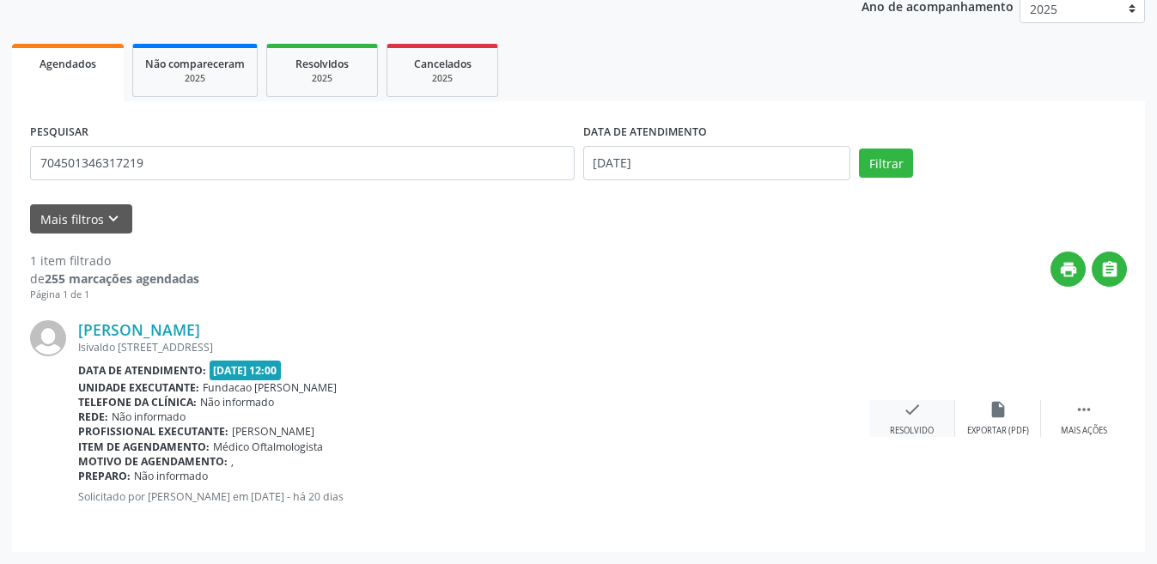
click at [921, 411] on icon "check" at bounding box center [912, 409] width 19 height 19
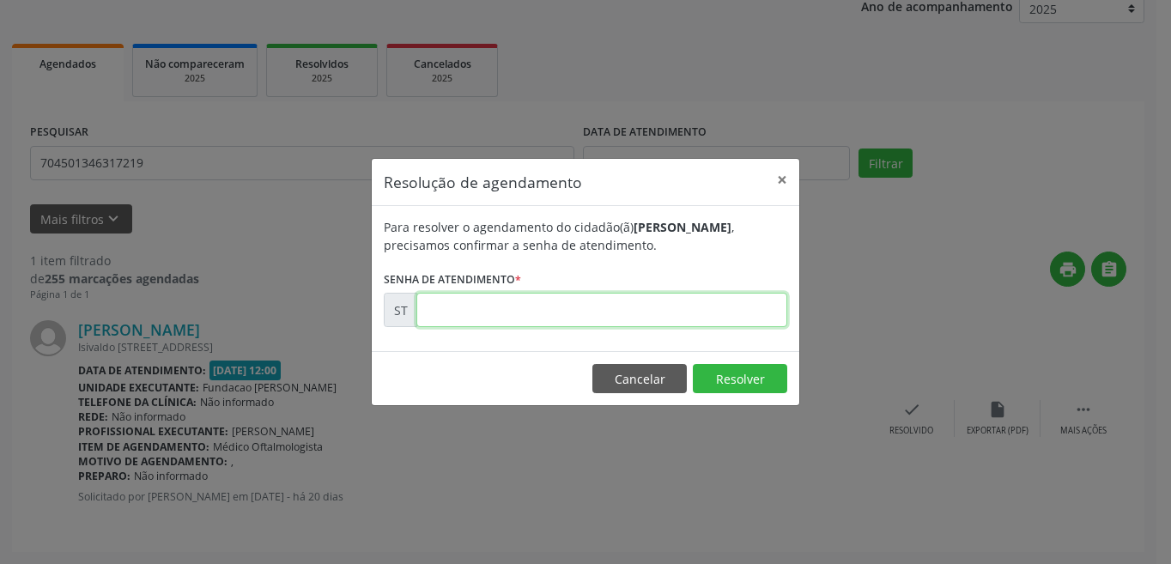
click at [495, 312] on input "text" at bounding box center [601, 310] width 371 height 34
type input "00019616"
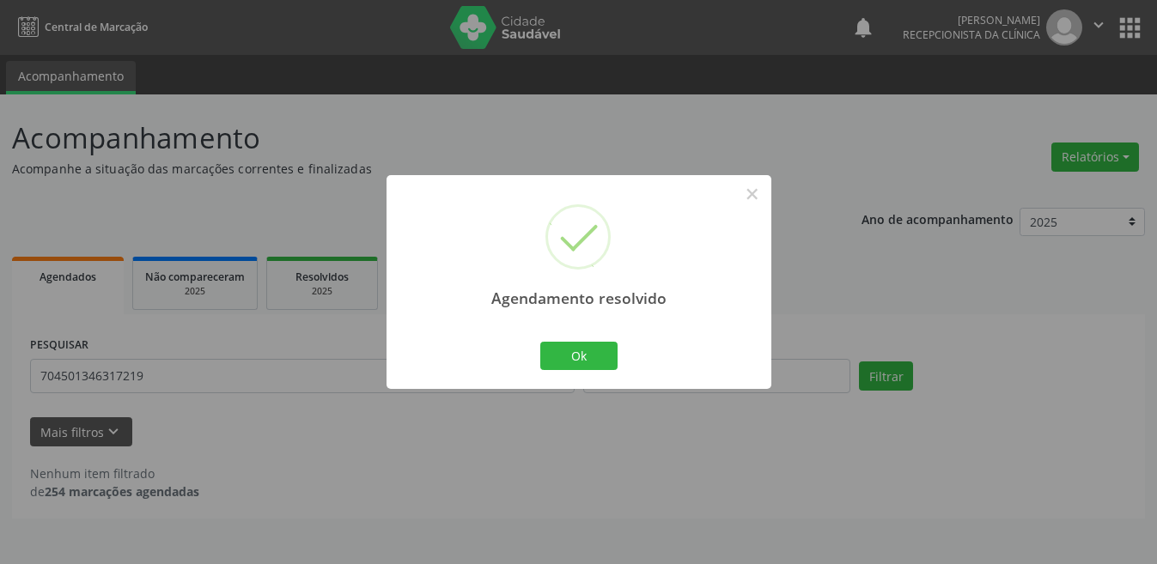
scroll to position [0, 0]
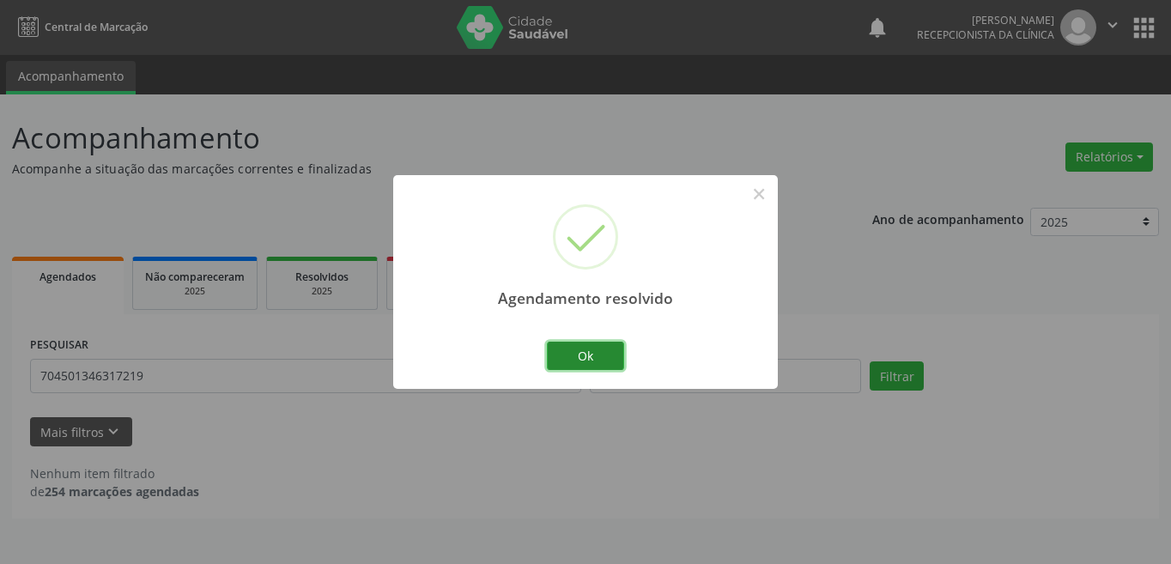
click at [564, 362] on button "Ok" at bounding box center [585, 356] width 77 height 29
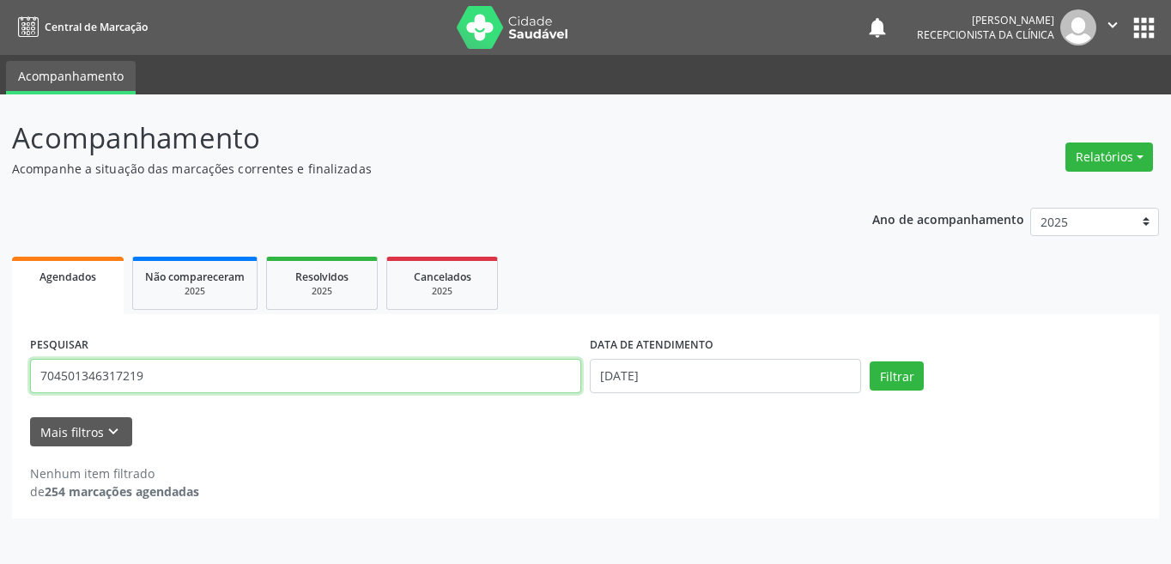
click at [240, 387] on input "704501346317219" at bounding box center [305, 376] width 551 height 34
type input "210284175880001"
click at [870, 362] on button "Filtrar" at bounding box center [897, 376] width 54 height 29
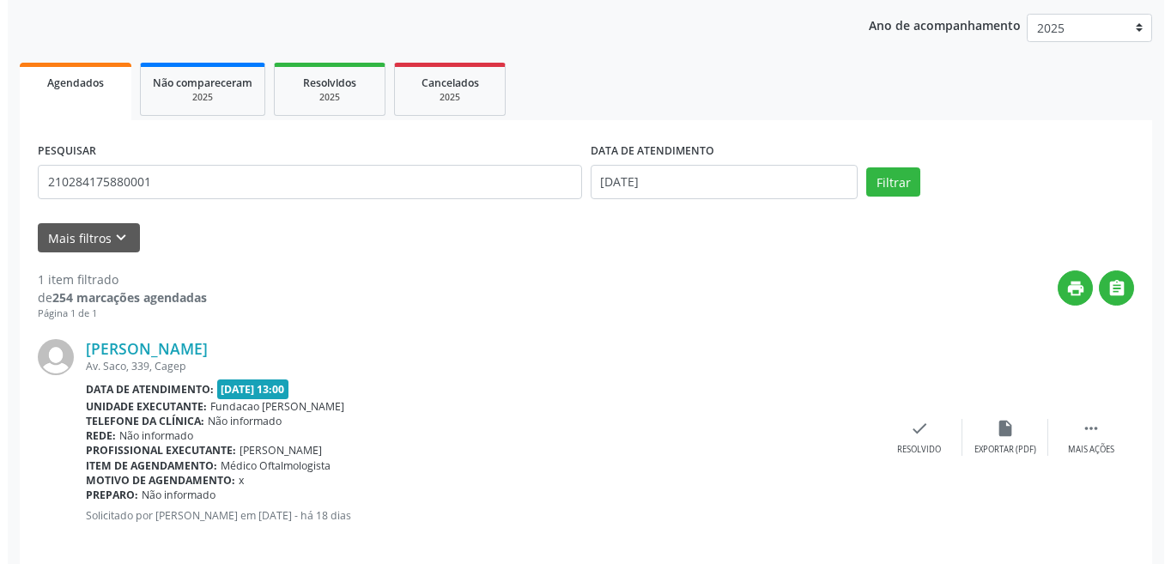
scroll to position [213, 0]
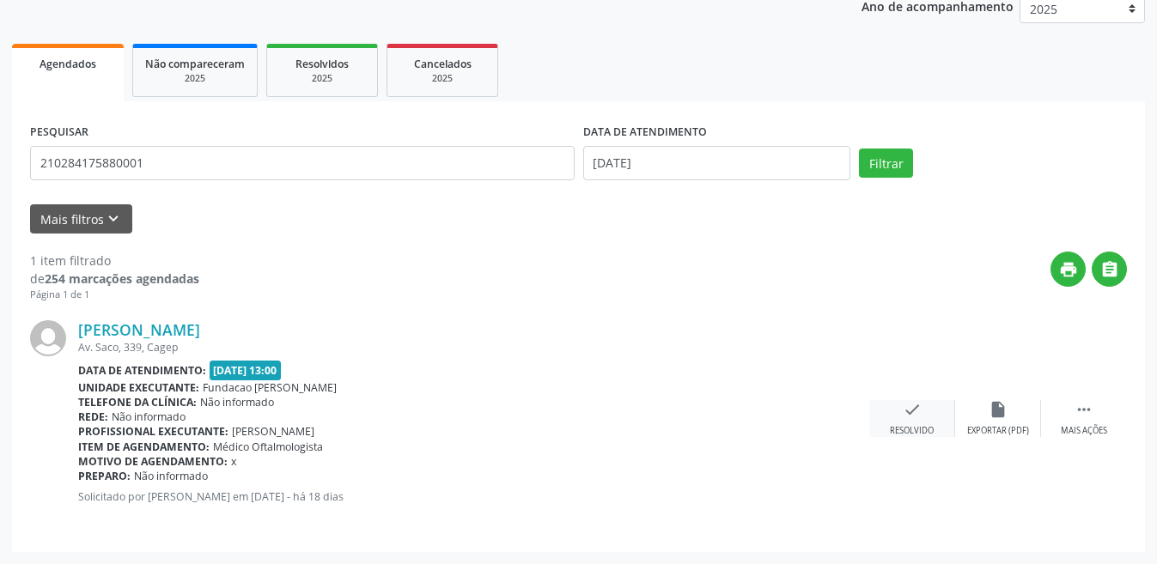
click at [893, 407] on div "check Resolvido" at bounding box center [912, 418] width 86 height 37
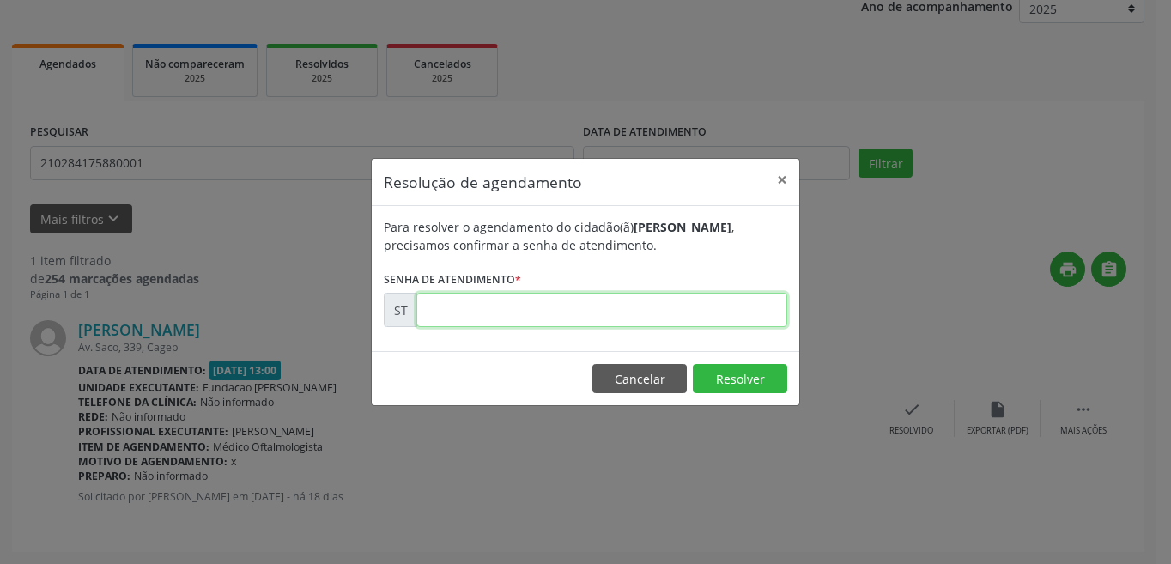
click at [458, 301] on input "text" at bounding box center [601, 310] width 371 height 34
type input "00020285"
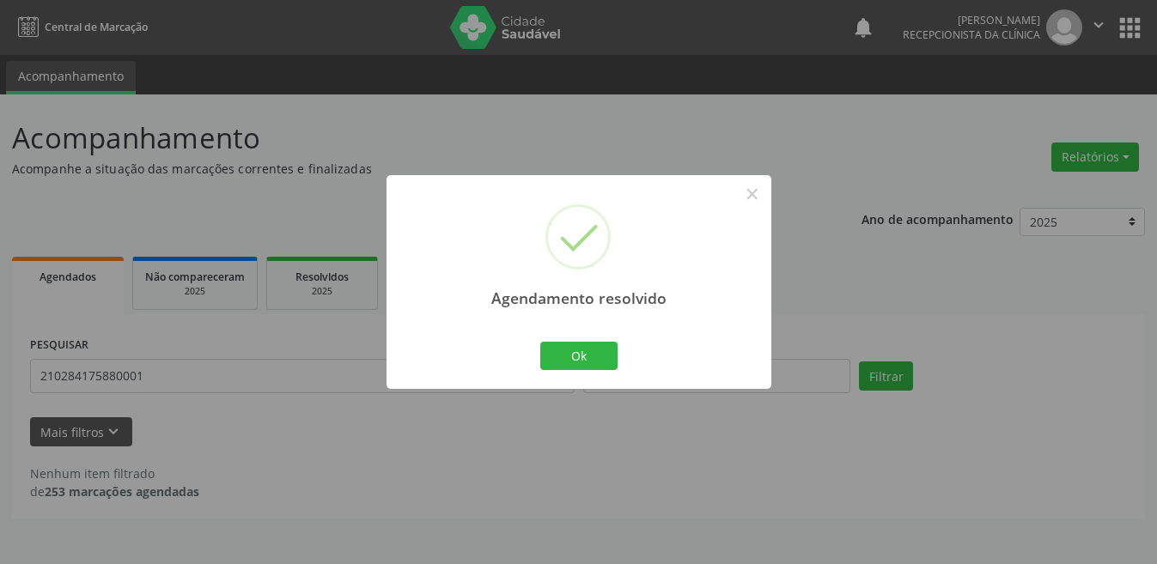
scroll to position [0, 0]
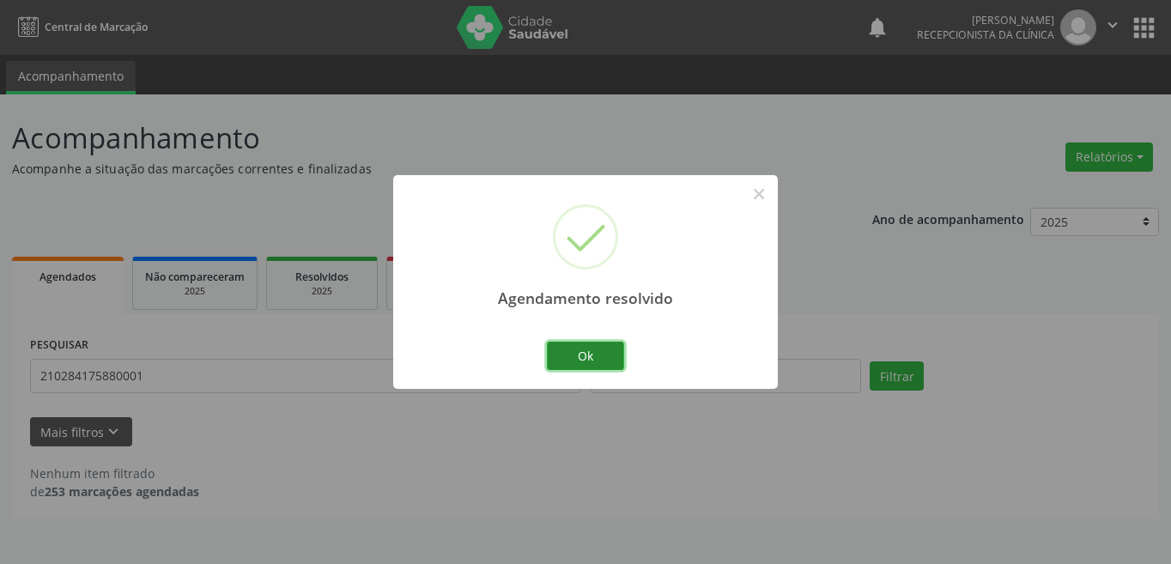
click at [572, 354] on button "Ok" at bounding box center [585, 356] width 77 height 29
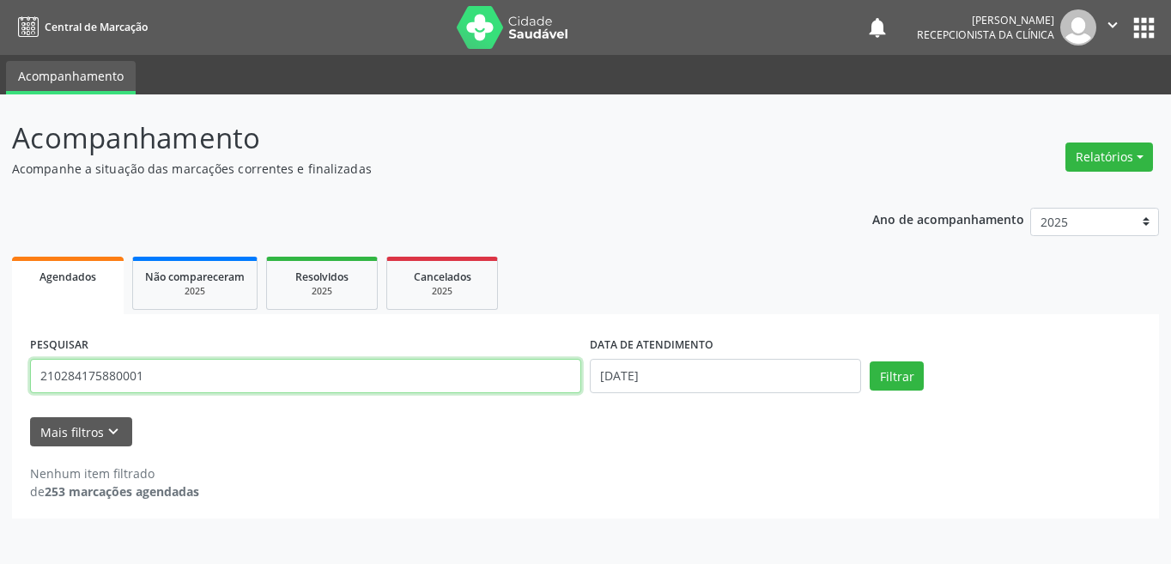
click at [193, 362] on input "210284175880001" at bounding box center [305, 376] width 551 height 34
type input "2"
type input "700006703565206"
click at [870, 362] on button "Filtrar" at bounding box center [897, 376] width 54 height 29
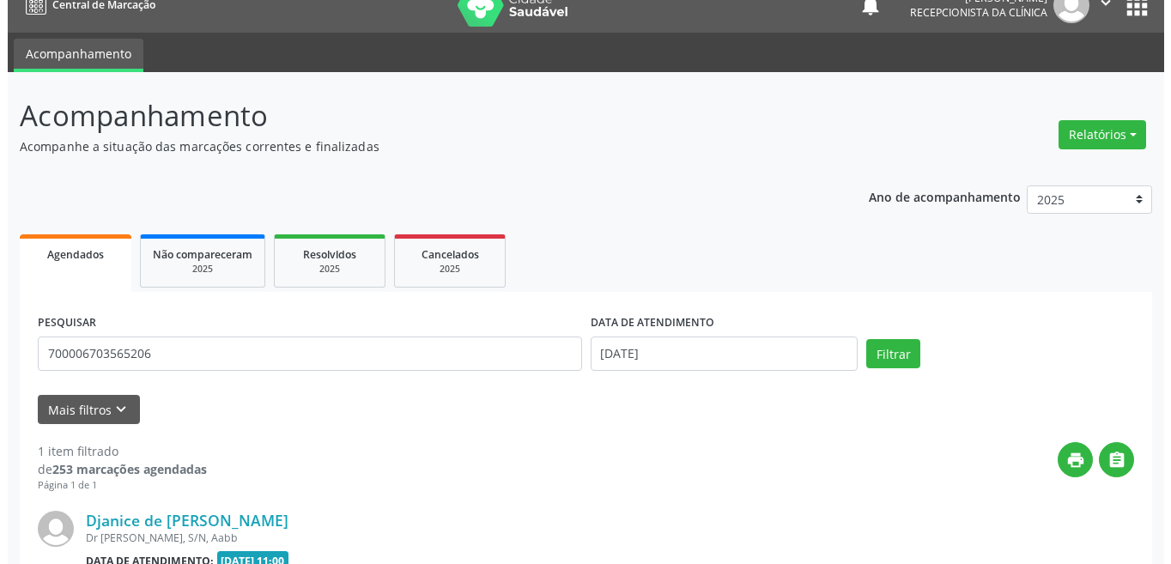
scroll to position [213, 0]
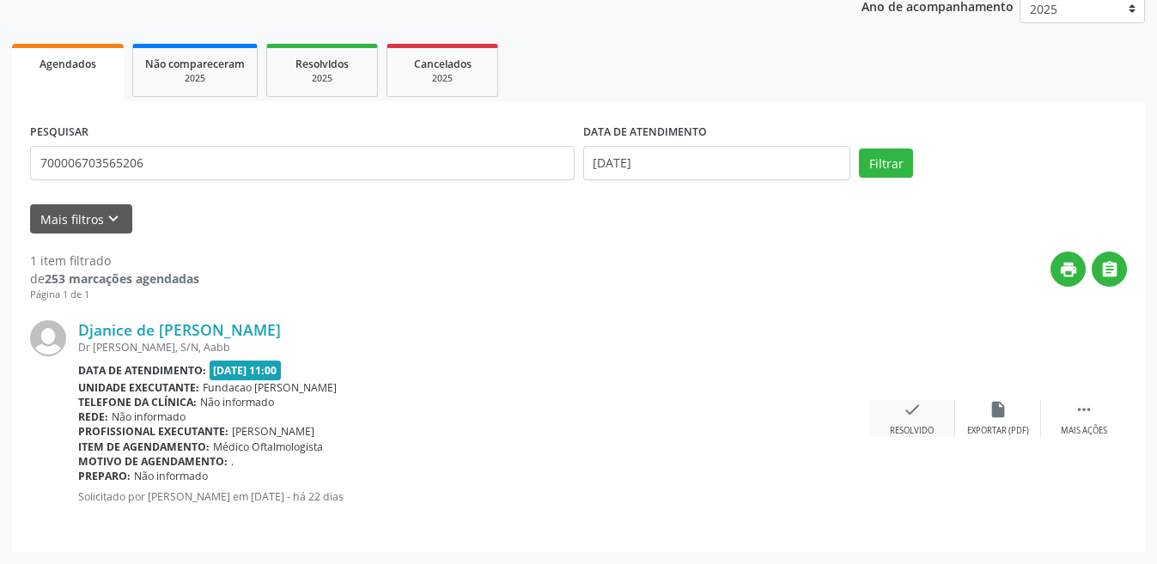
click at [908, 427] on div "Resolvido" at bounding box center [912, 431] width 44 height 12
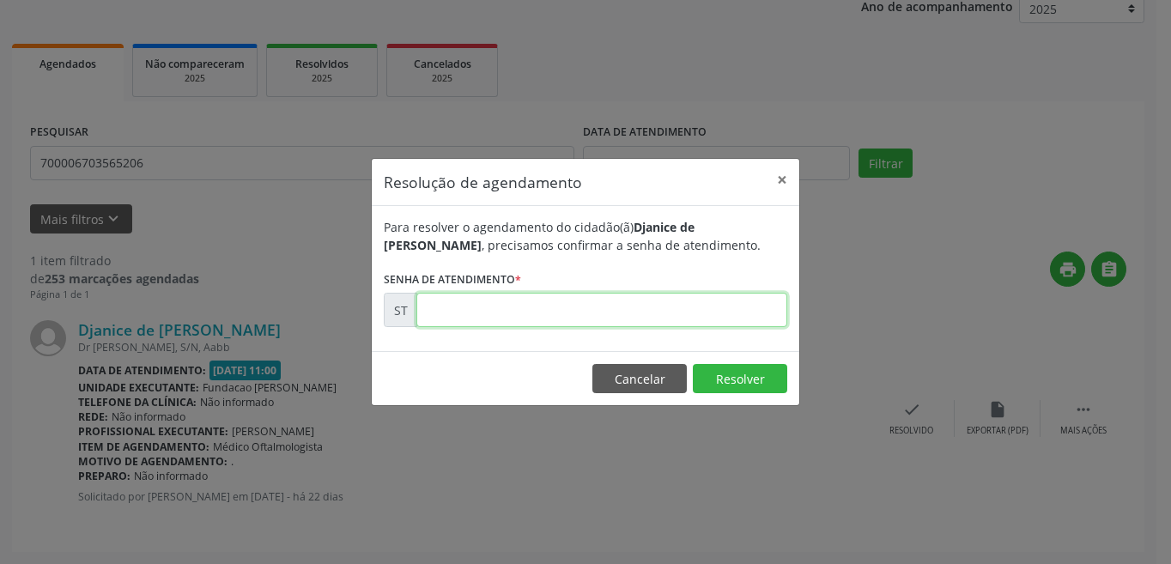
click at [466, 316] on input "text" at bounding box center [601, 310] width 371 height 34
type input "00018783"
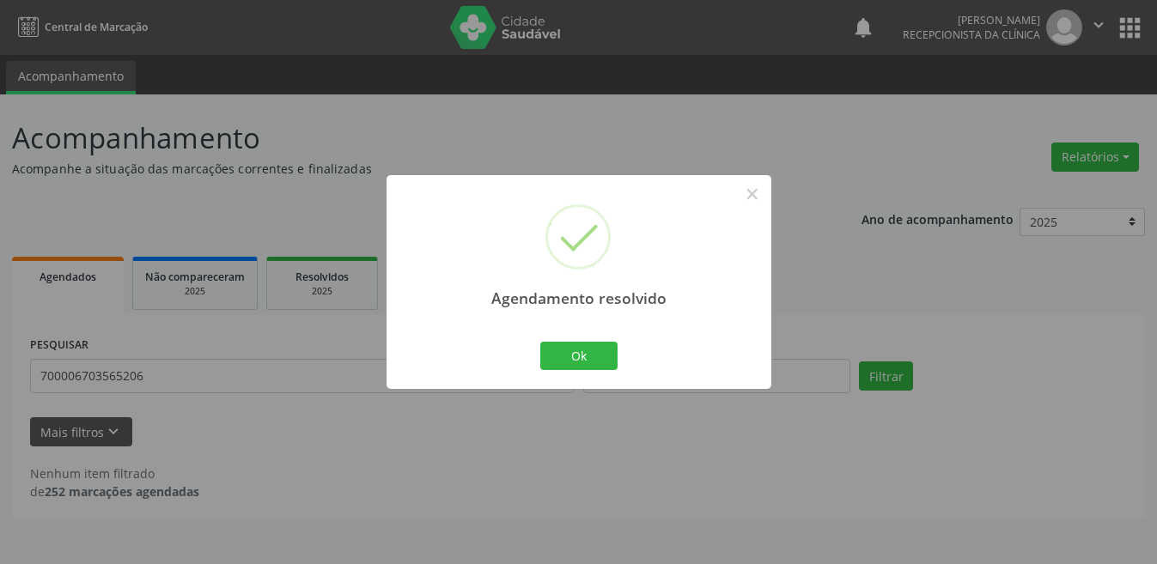
scroll to position [0, 0]
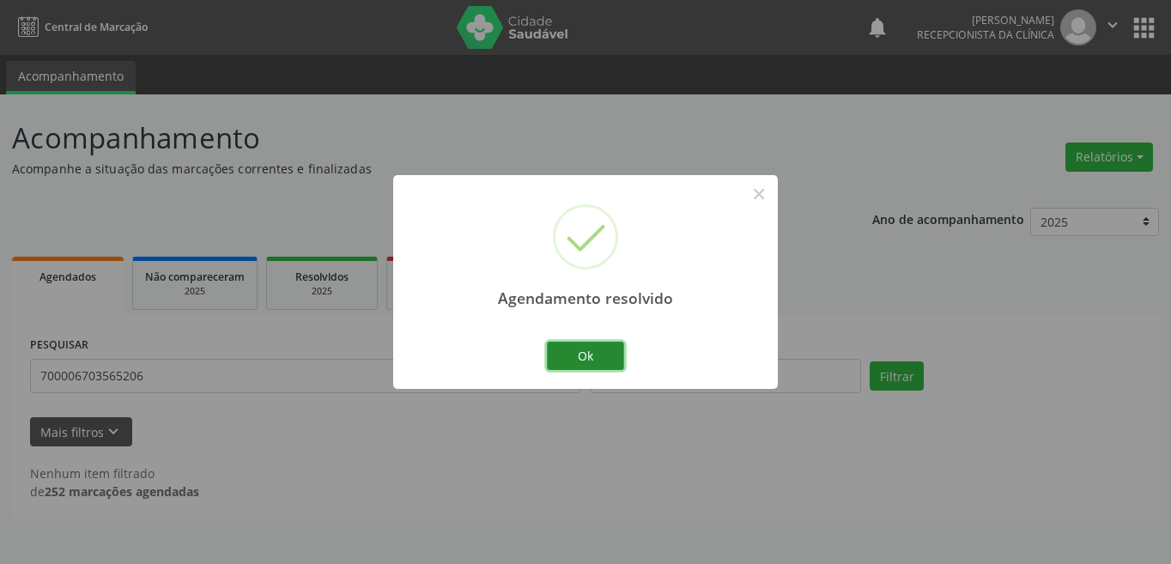
click at [570, 343] on button "Ok" at bounding box center [585, 356] width 77 height 29
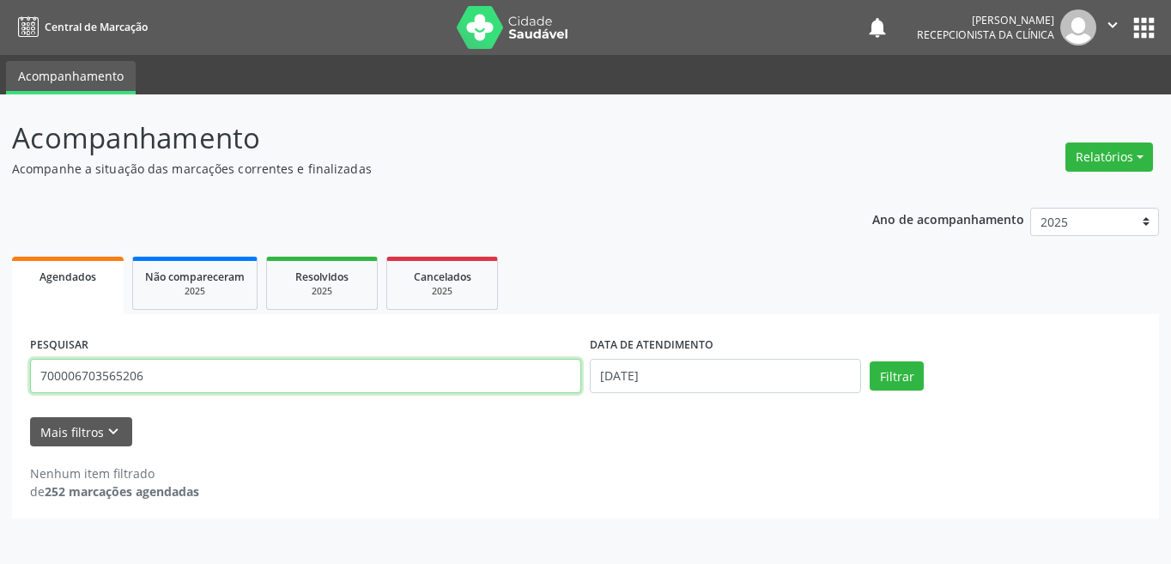
click at [160, 374] on input "700006703565206" at bounding box center [305, 376] width 551 height 34
type input "898002967864953"
click at [870, 362] on button "Filtrar" at bounding box center [897, 376] width 54 height 29
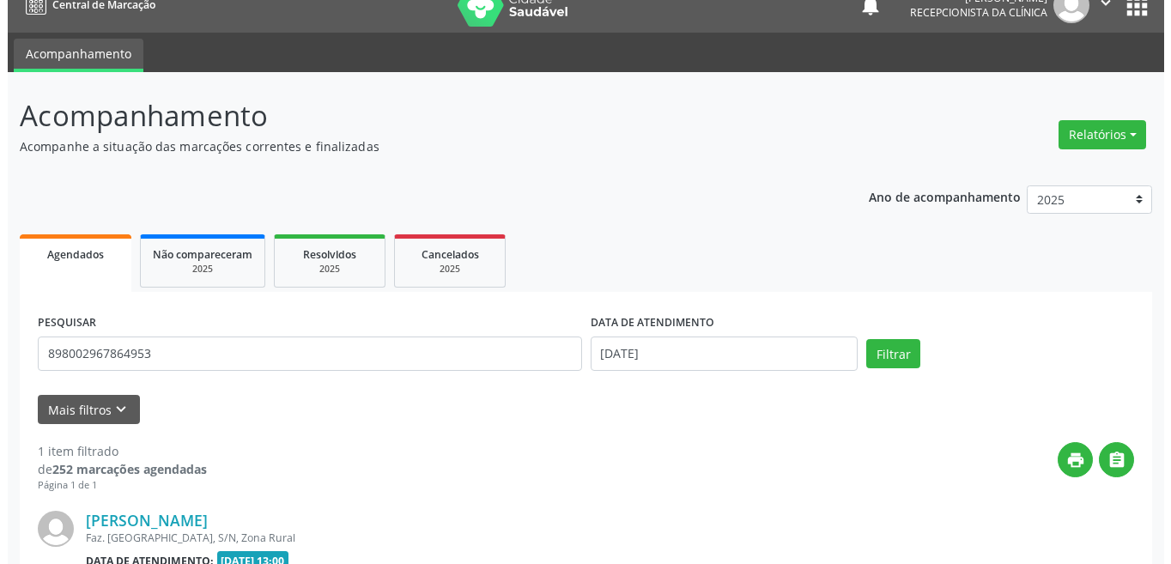
scroll to position [213, 0]
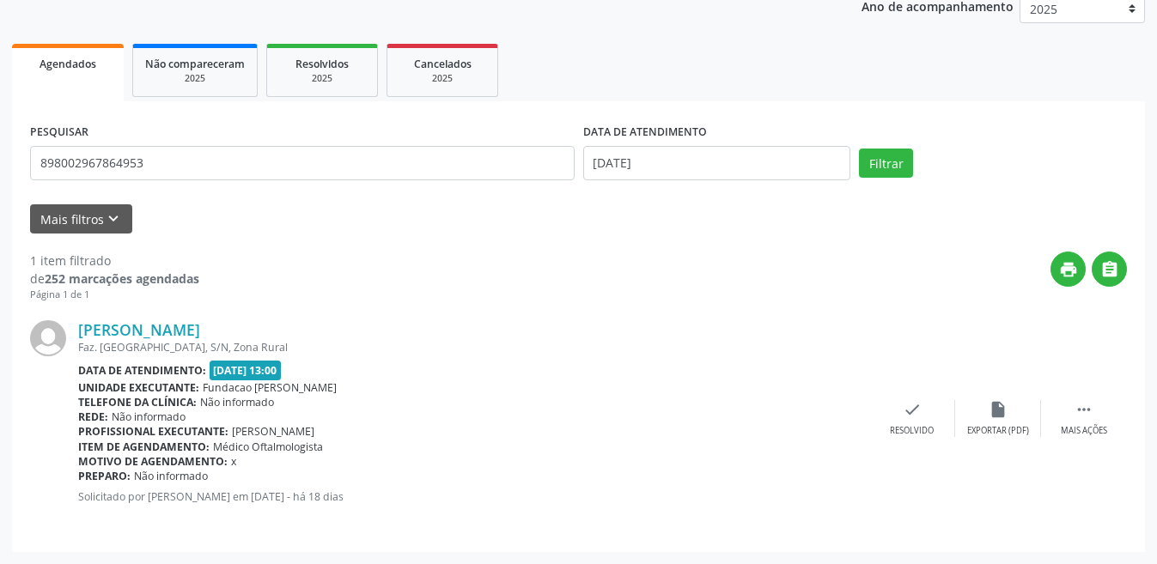
click at [921, 398] on div "[PERSON_NAME] Faz. [GEOGRAPHIC_DATA], S/N, Zona Rural Data de atendimento: [DAT…" at bounding box center [578, 418] width 1097 height 232
click at [915, 421] on div "check Resolvido" at bounding box center [912, 418] width 86 height 37
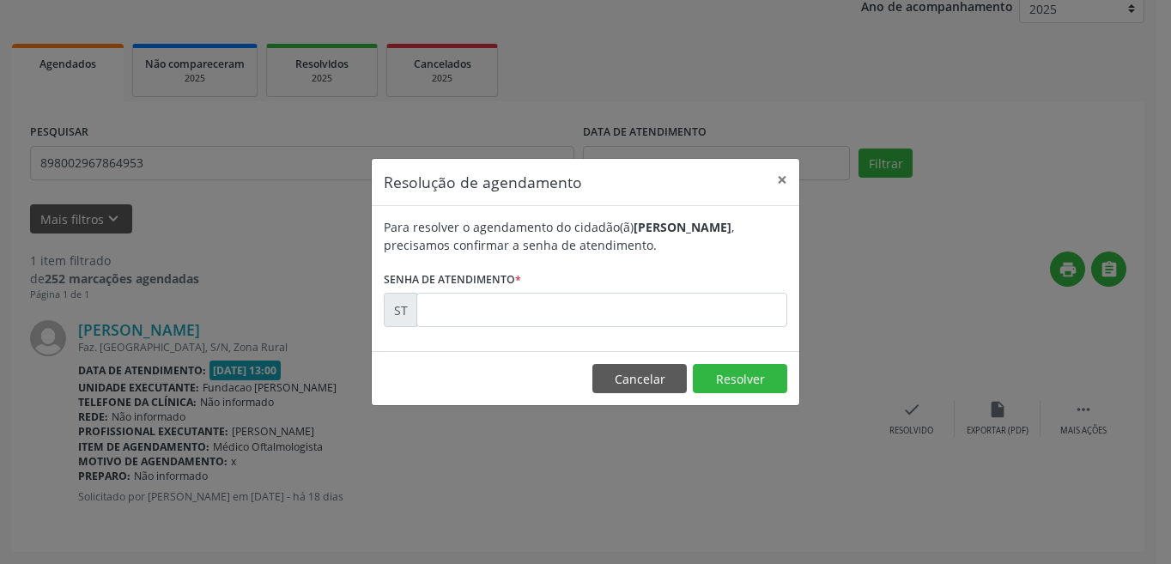
click at [523, 275] on form "Para resolver o agendamento do cidadão(ã) [PERSON_NAME] , precisamos confirmar …" at bounding box center [586, 272] width 404 height 109
click at [540, 321] on input "text" at bounding box center [601, 310] width 371 height 34
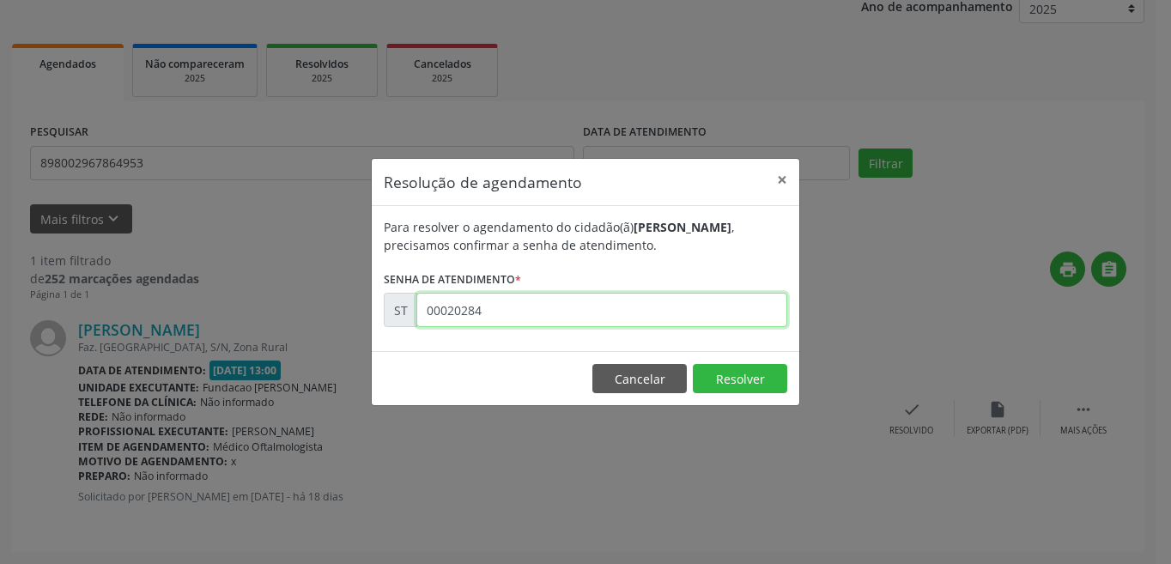
type input "00020284"
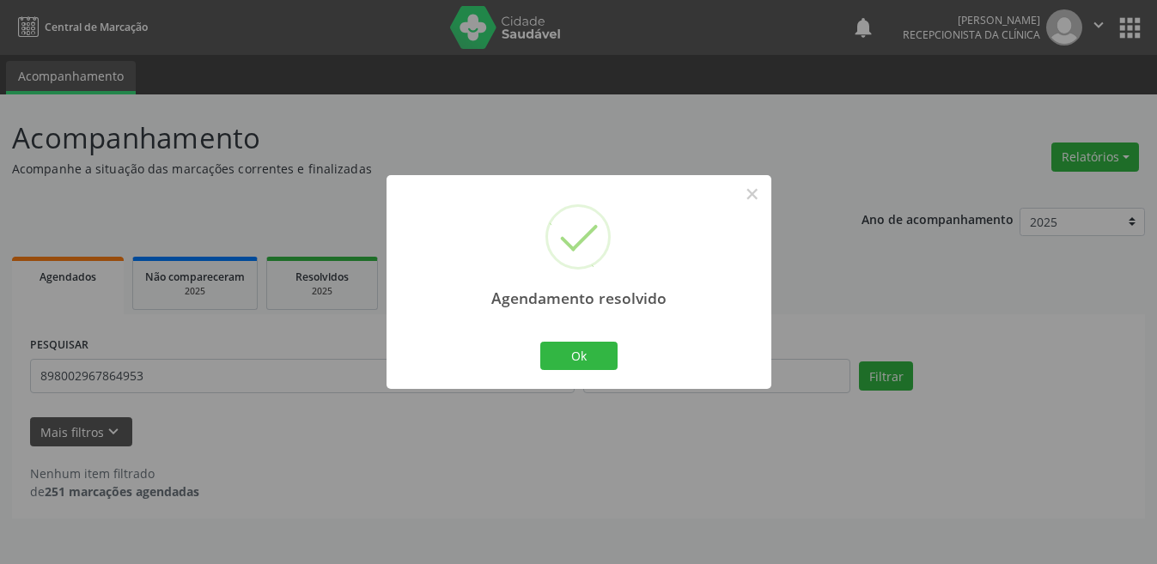
scroll to position [0, 0]
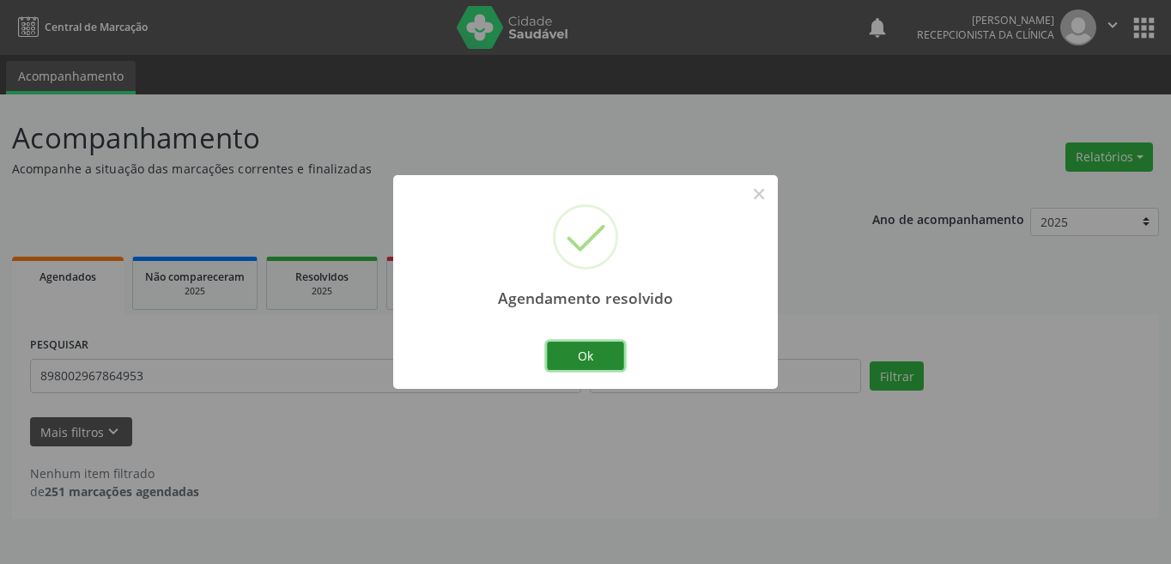
click at [593, 356] on button "Ok" at bounding box center [585, 356] width 77 height 29
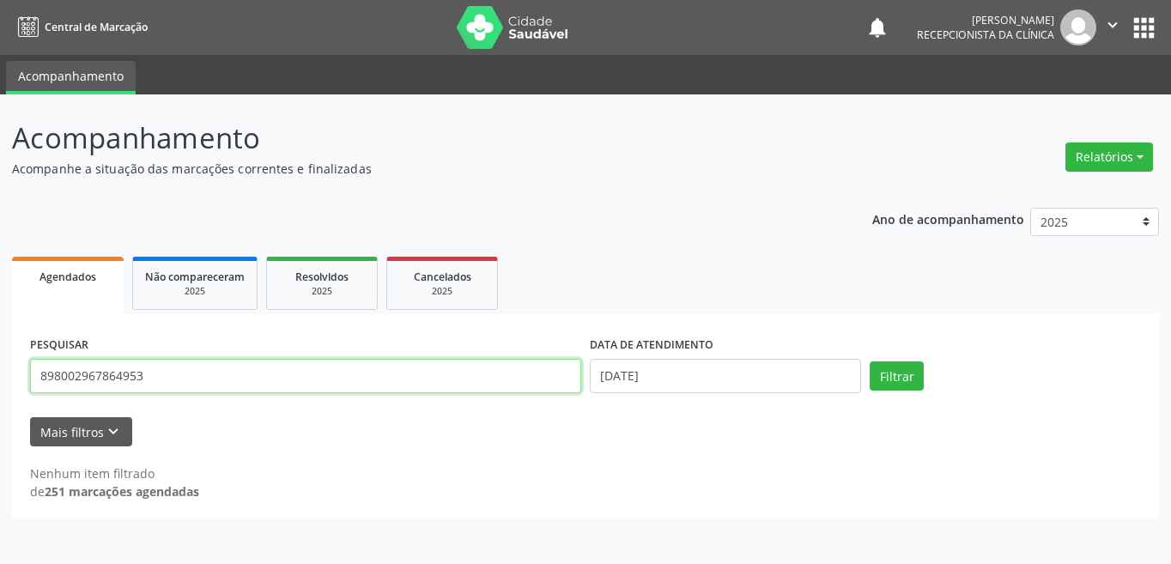
click at [228, 378] on input "898002967864953" at bounding box center [305, 376] width 551 height 34
type input "700500940099160"
click at [870, 362] on button "Filtrar" at bounding box center [897, 376] width 54 height 29
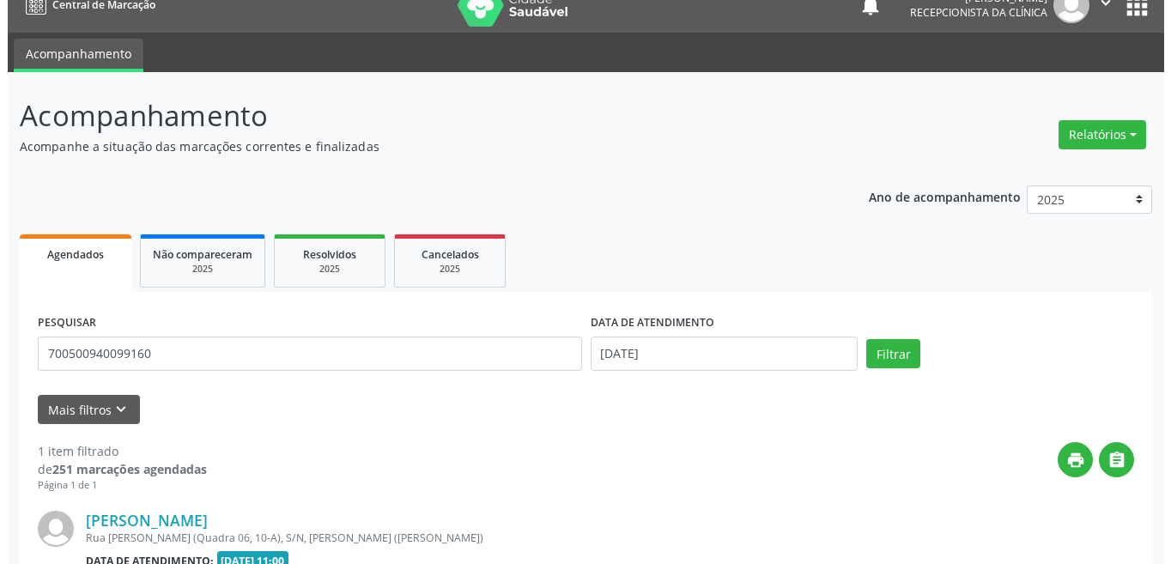
scroll to position [213, 0]
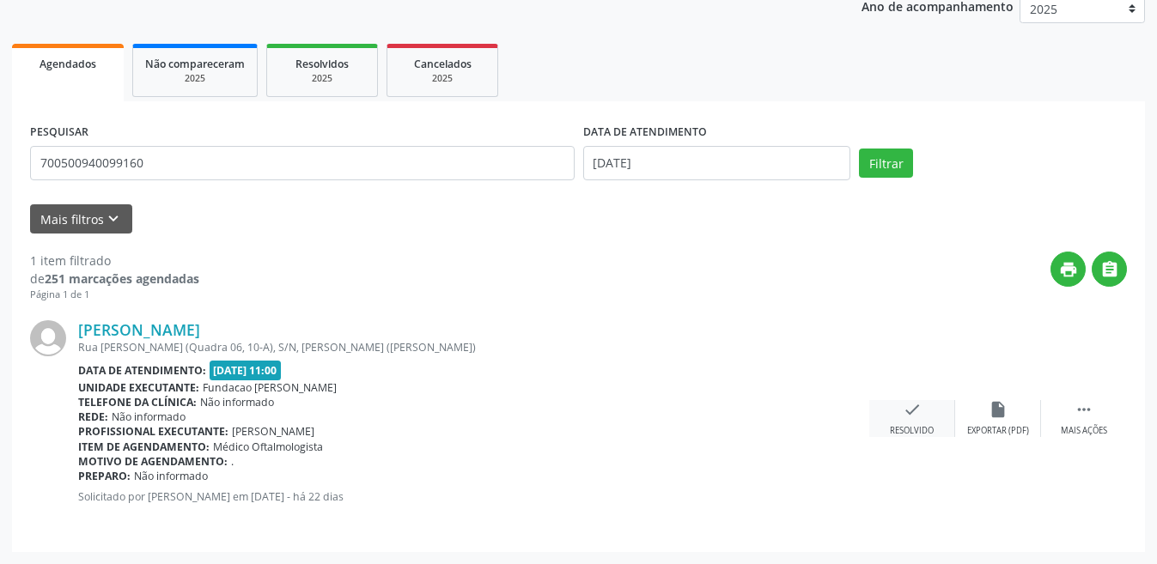
click at [920, 417] on div "check Resolvido" at bounding box center [912, 418] width 86 height 37
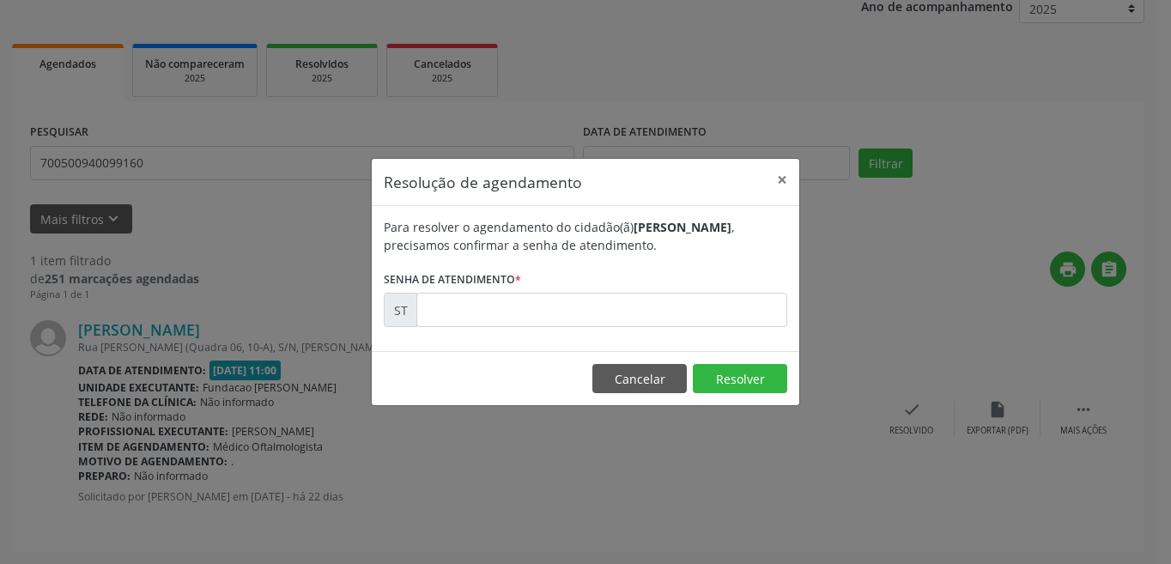
click at [571, 291] on form "Para resolver o agendamento do cidadão(ã) [PERSON_NAME] Arceno Goveia , precisa…" at bounding box center [586, 272] width 404 height 109
click at [581, 316] on input "text" at bounding box center [601, 310] width 371 height 34
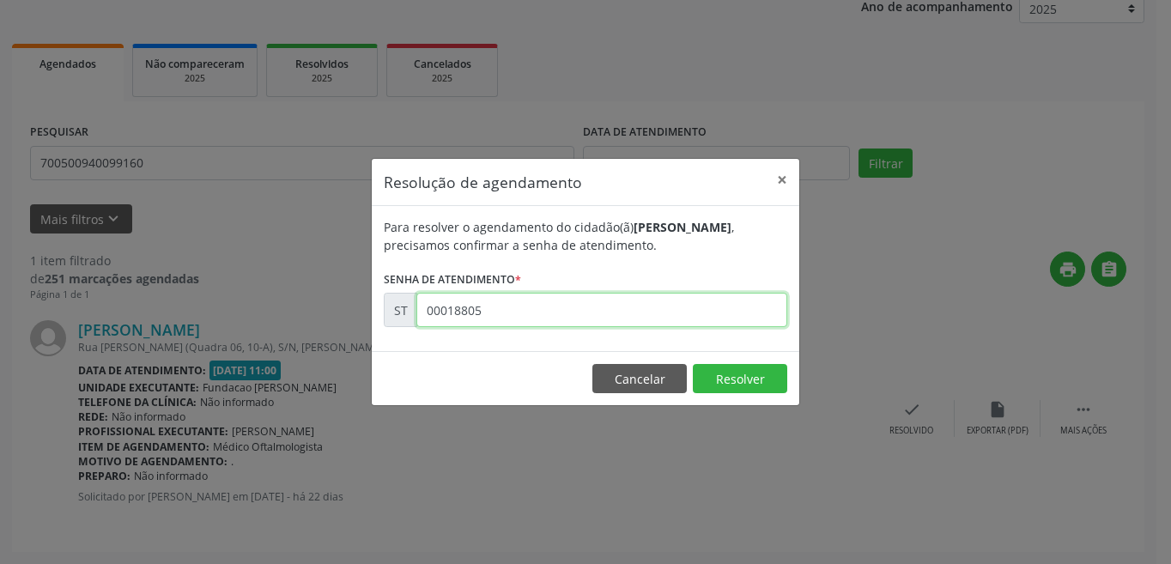
type input "00018805"
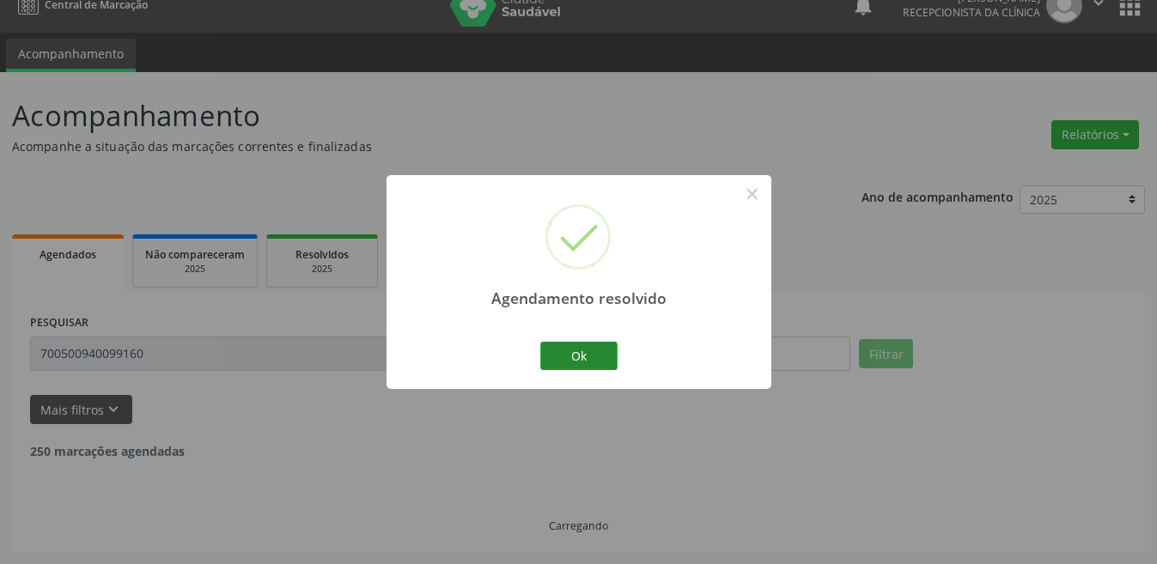
scroll to position [0, 0]
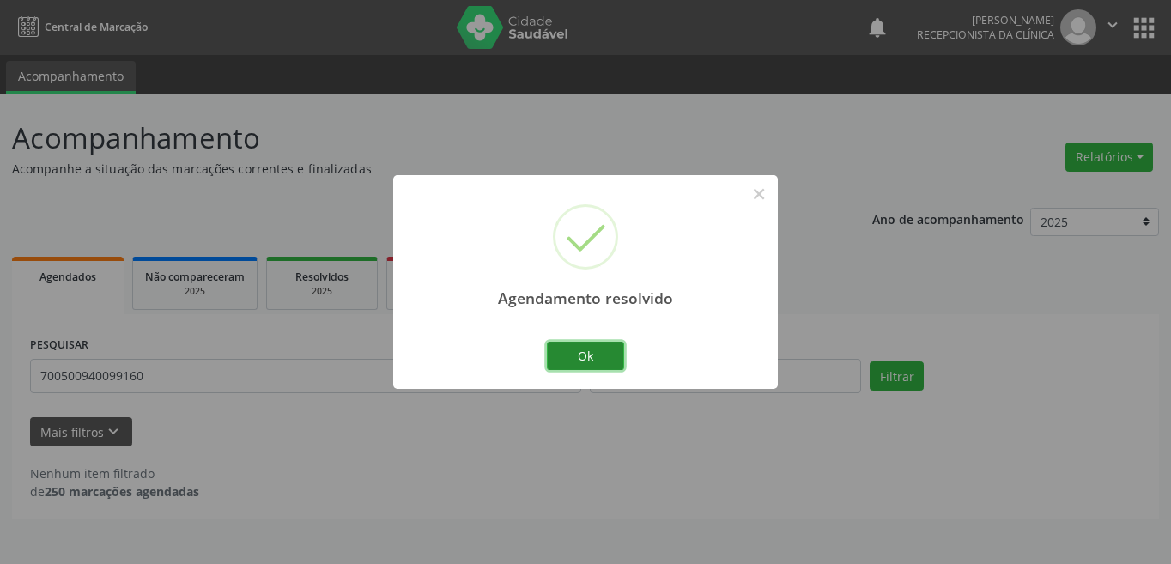
click at [551, 356] on button "Ok" at bounding box center [585, 356] width 77 height 29
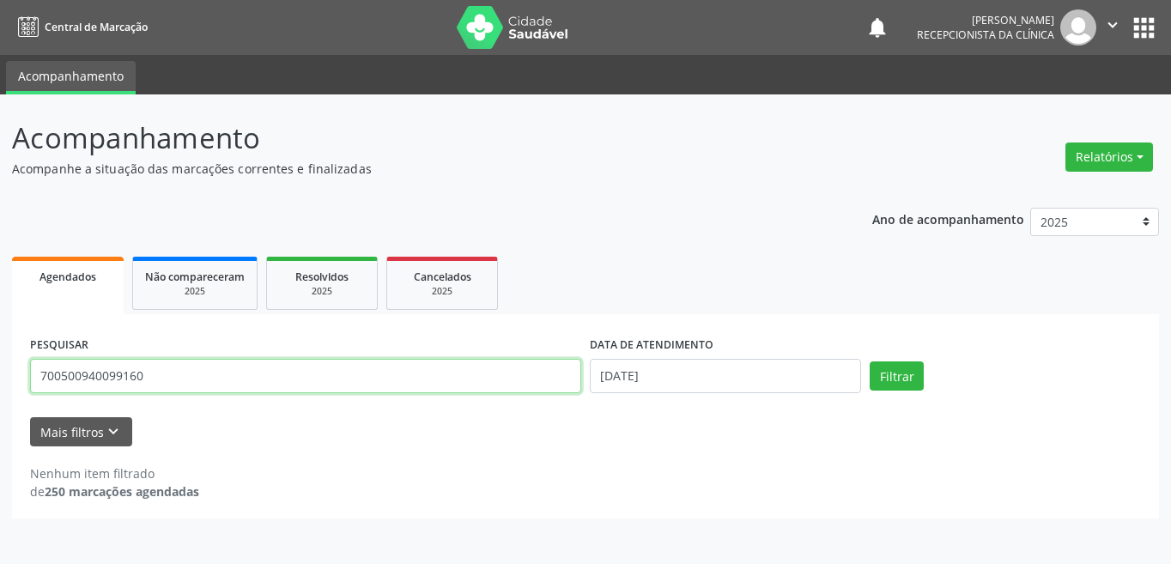
click at [337, 376] on input "700500940099160" at bounding box center [305, 376] width 551 height 34
type input "898003205709723"
click at [870, 362] on button "Filtrar" at bounding box center [897, 376] width 54 height 29
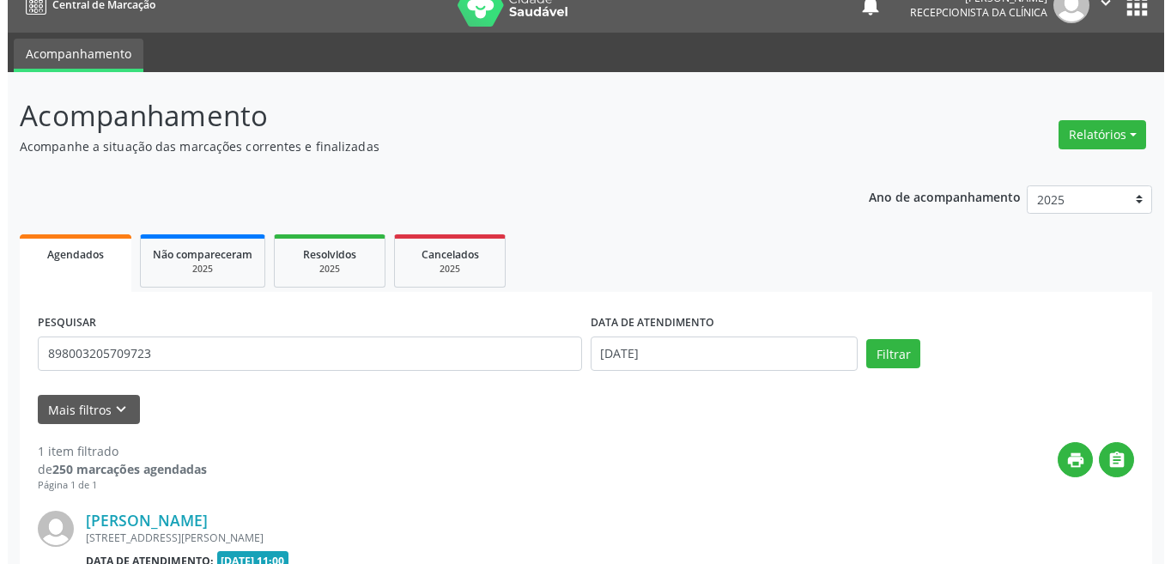
scroll to position [213, 0]
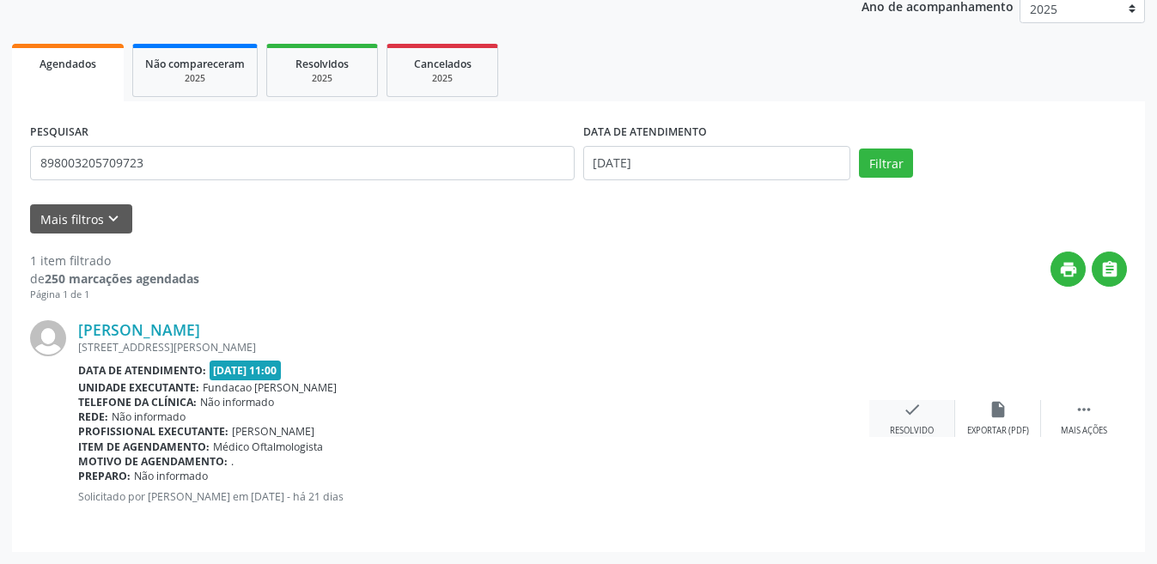
click at [920, 410] on icon "check" at bounding box center [912, 409] width 19 height 19
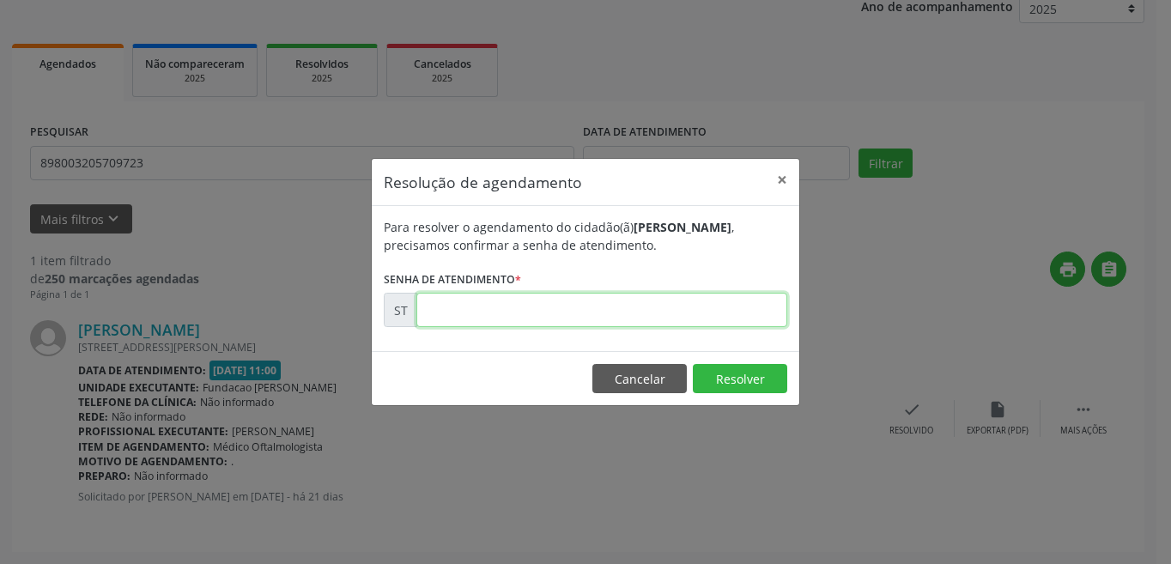
click at [572, 316] on input "text" at bounding box center [601, 310] width 371 height 34
type input "00019086"
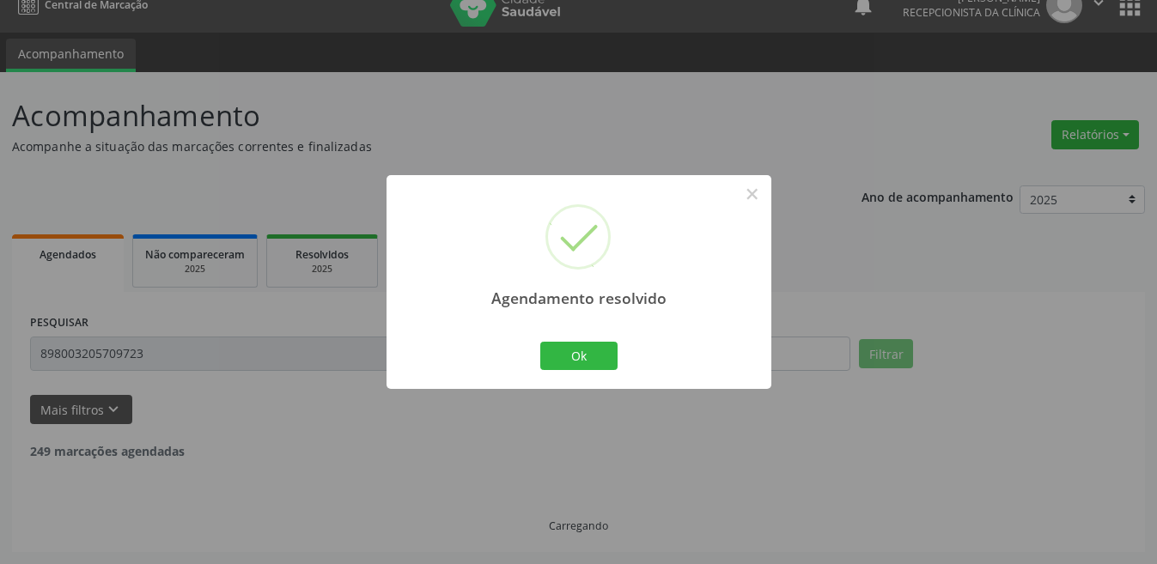
scroll to position [0, 0]
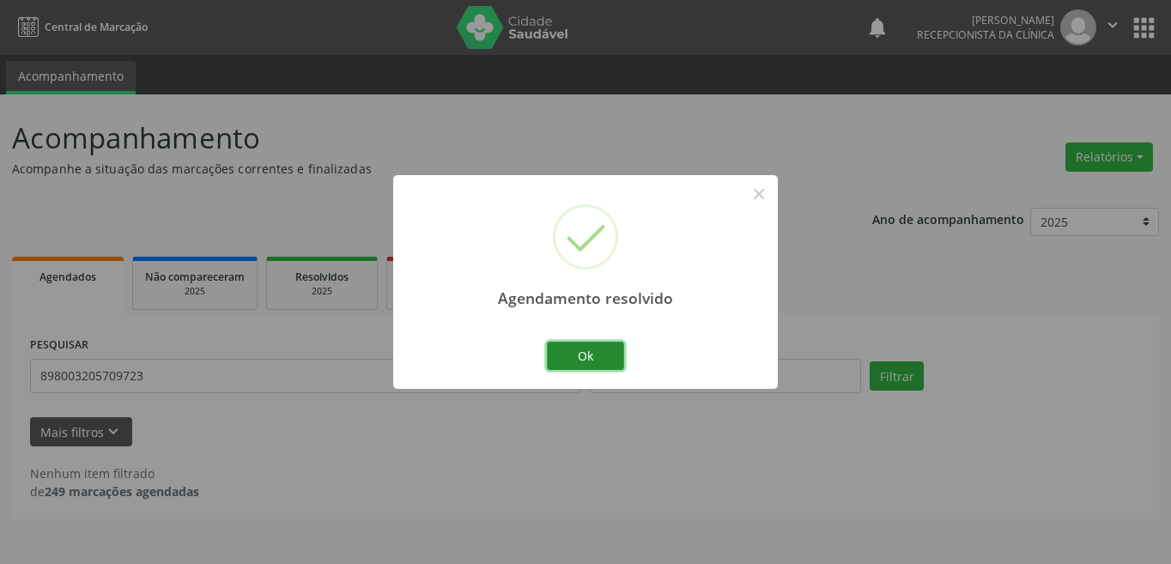
click at [556, 358] on button "Ok" at bounding box center [585, 356] width 77 height 29
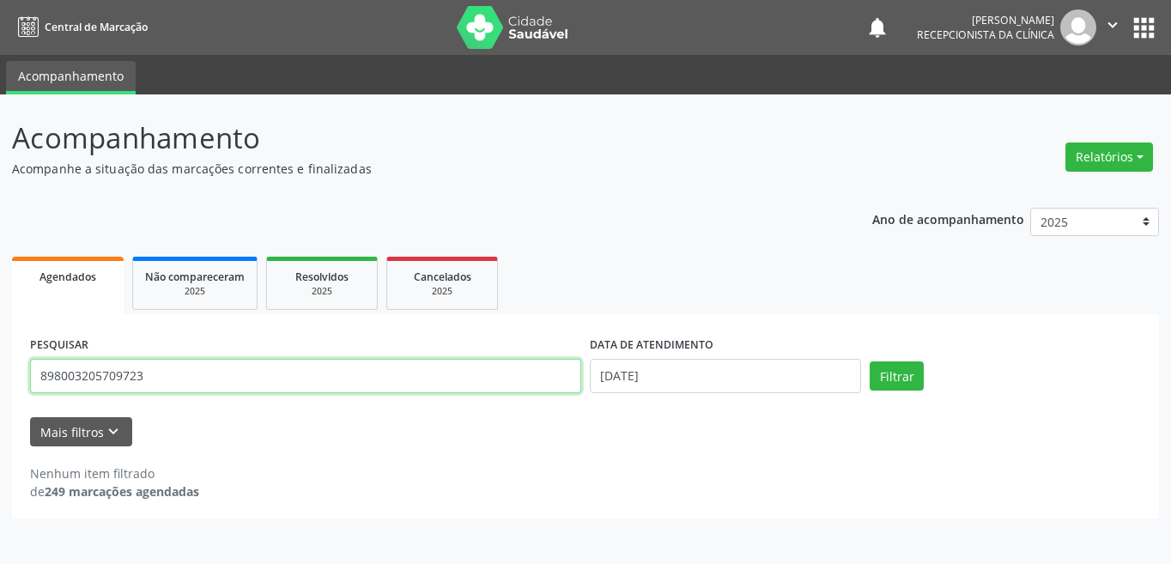
click at [247, 367] on input "898003205709723" at bounding box center [305, 376] width 551 height 34
type input "163779302250006"
click at [870, 362] on button "Filtrar" at bounding box center [897, 376] width 54 height 29
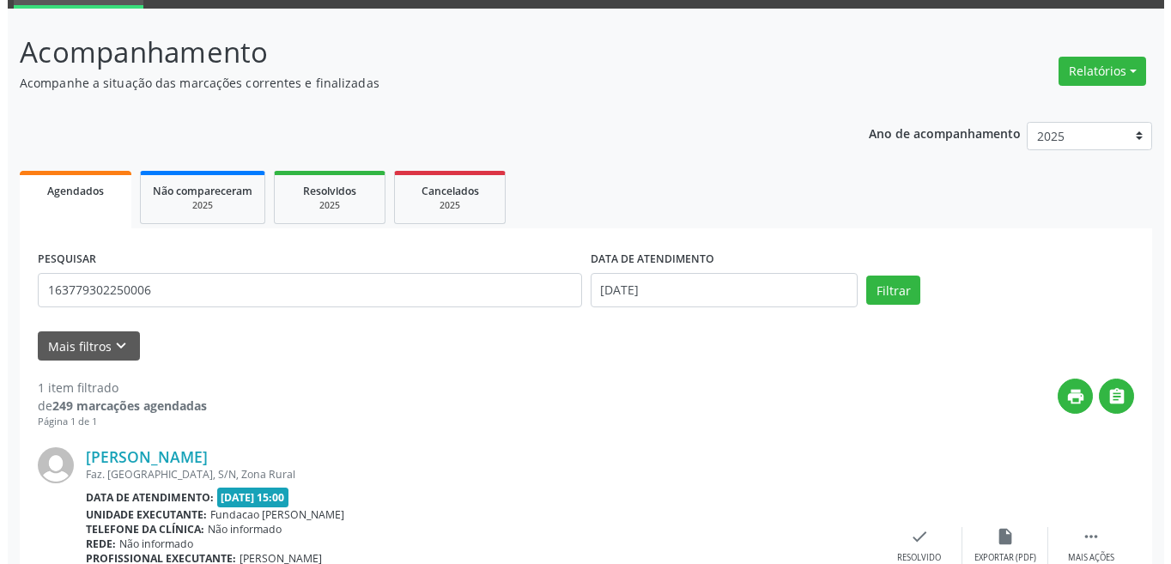
scroll to position [213, 0]
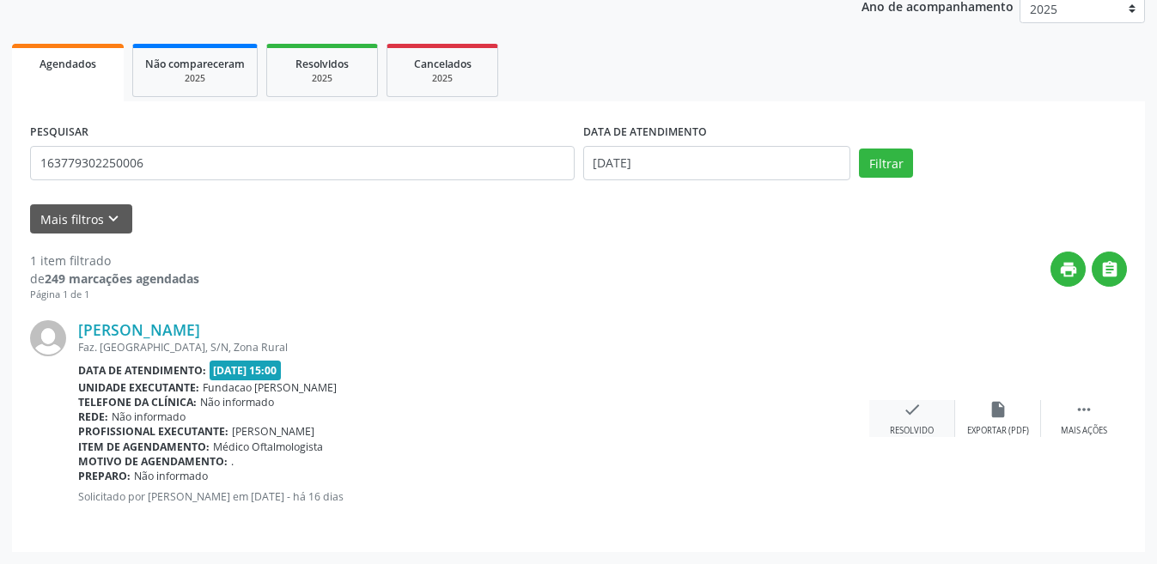
click at [918, 420] on div "check Resolvido" at bounding box center [912, 418] width 86 height 37
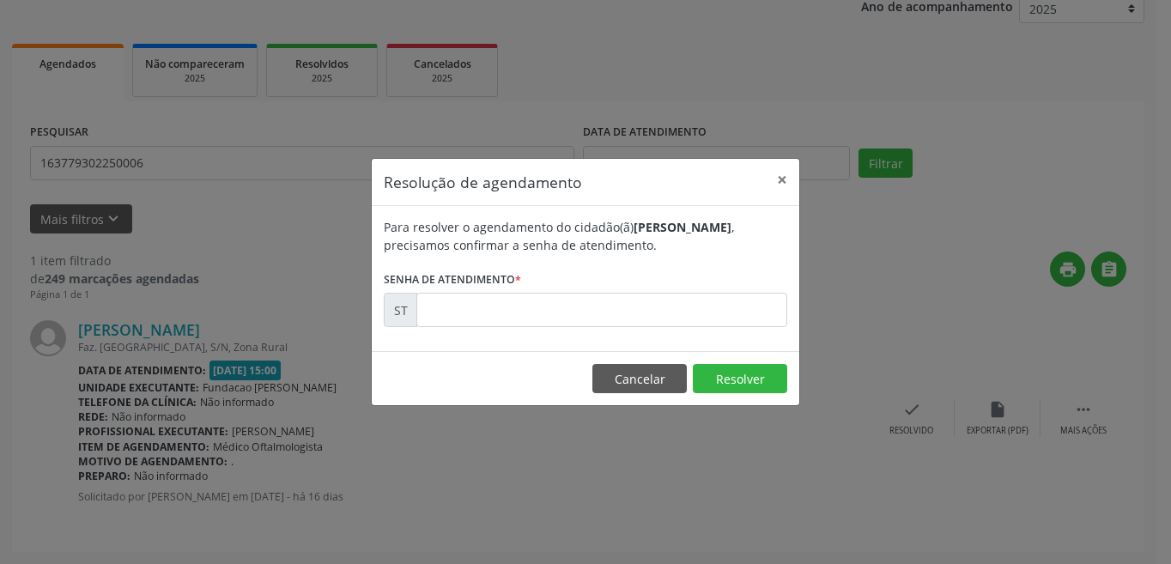
click at [584, 289] on form "Para resolver o agendamento do cidadão(ã) [PERSON_NAME] , precisamos confirmar …" at bounding box center [586, 272] width 404 height 109
click at [587, 301] on input "text" at bounding box center [601, 310] width 371 height 34
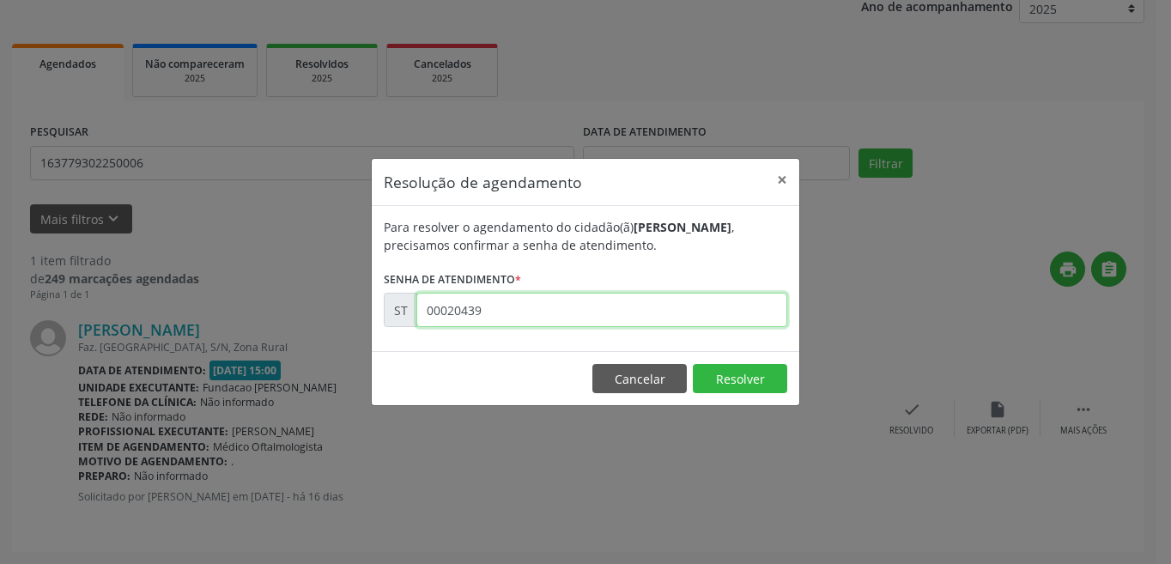
type input "00020439"
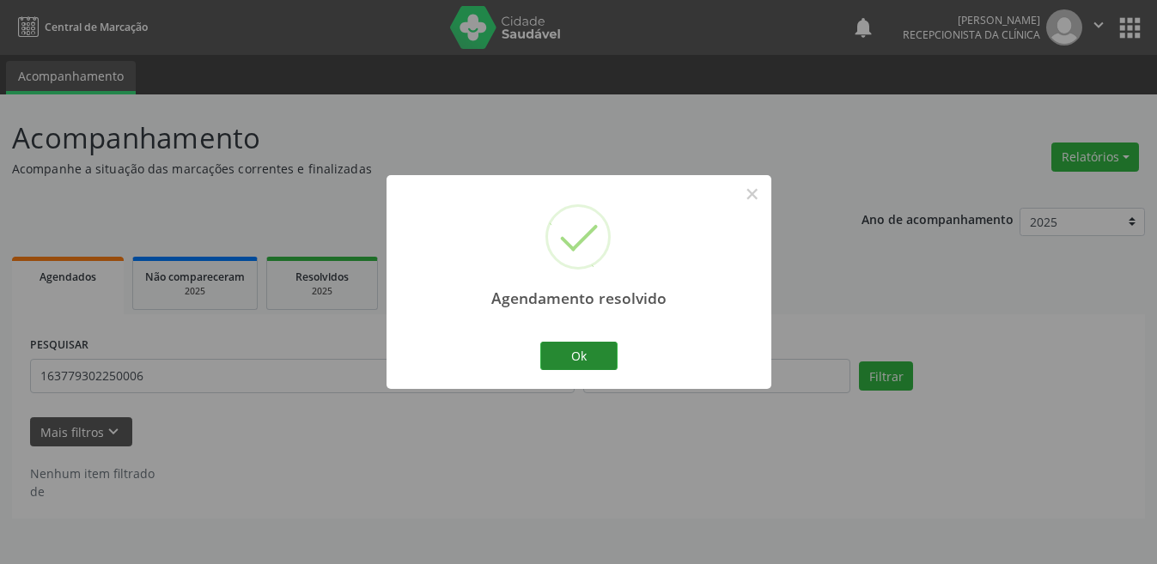
scroll to position [0, 0]
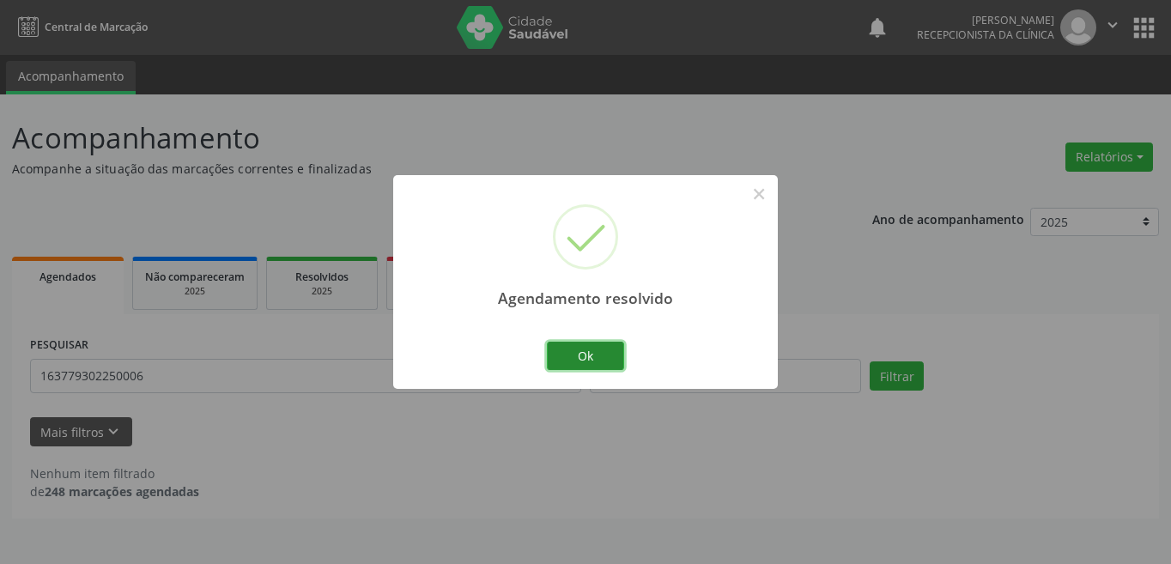
click at [564, 345] on button "Ok" at bounding box center [585, 356] width 77 height 29
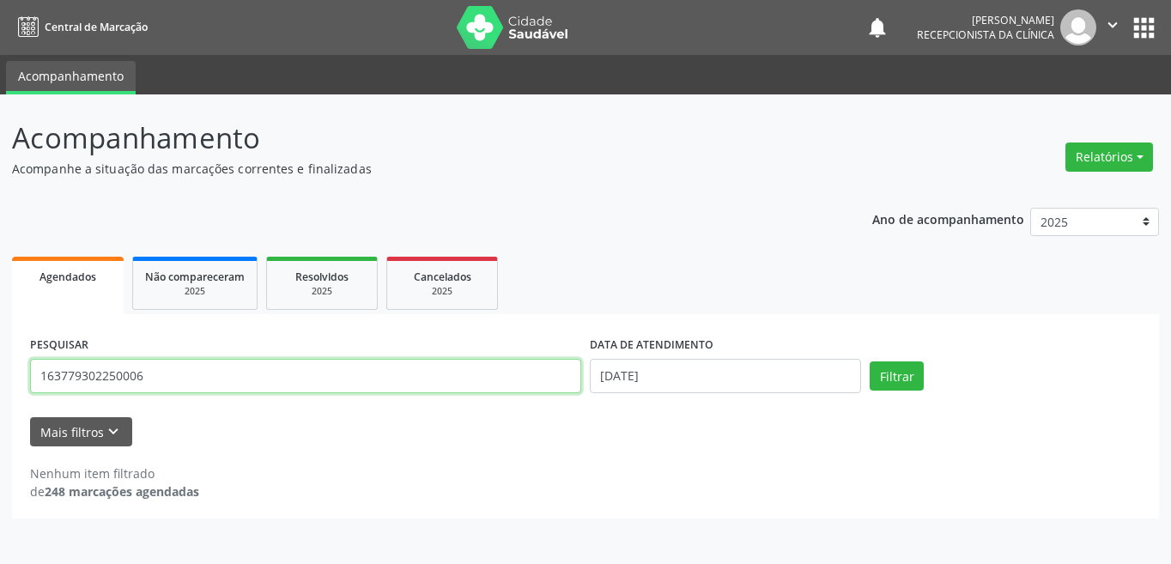
click at [386, 370] on input "163779302250006" at bounding box center [305, 376] width 551 height 34
type input "707000806363039"
click at [870, 362] on button "Filtrar" at bounding box center [897, 376] width 54 height 29
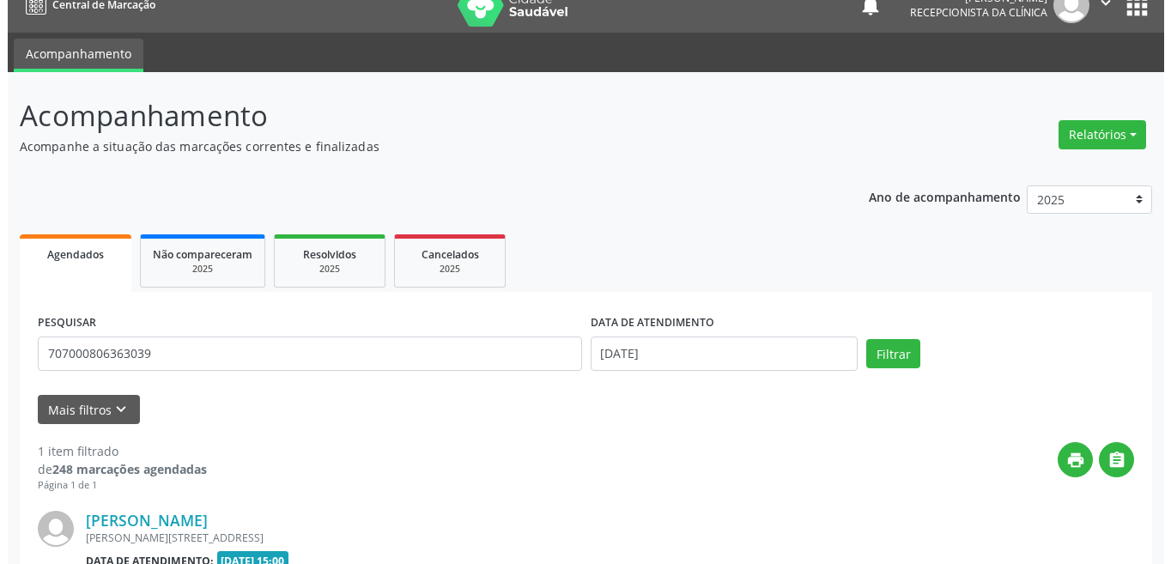
scroll to position [213, 0]
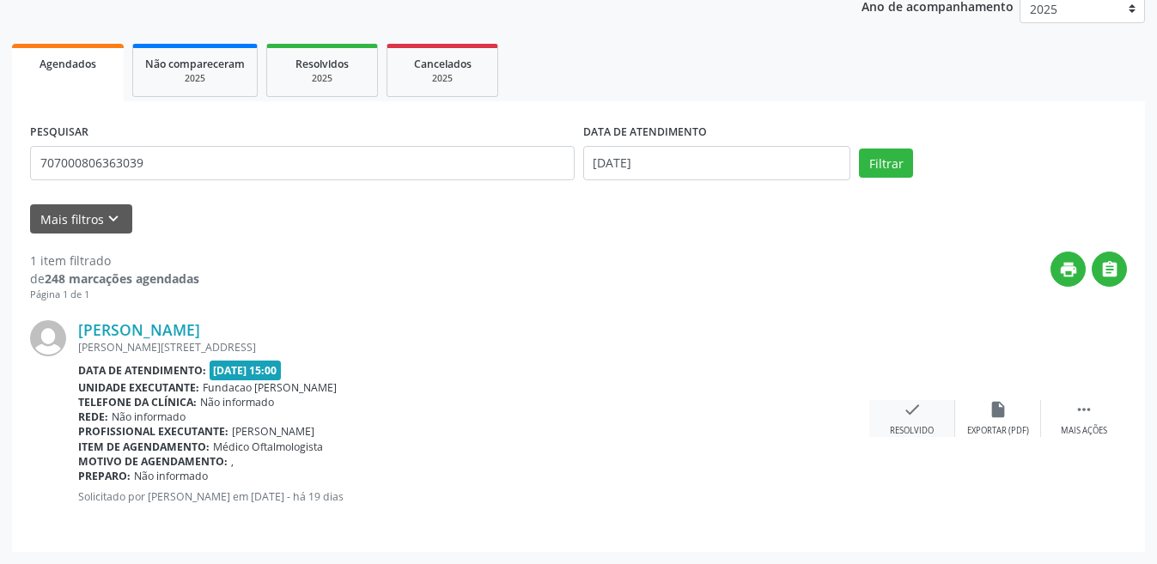
click at [916, 410] on icon "check" at bounding box center [912, 409] width 19 height 19
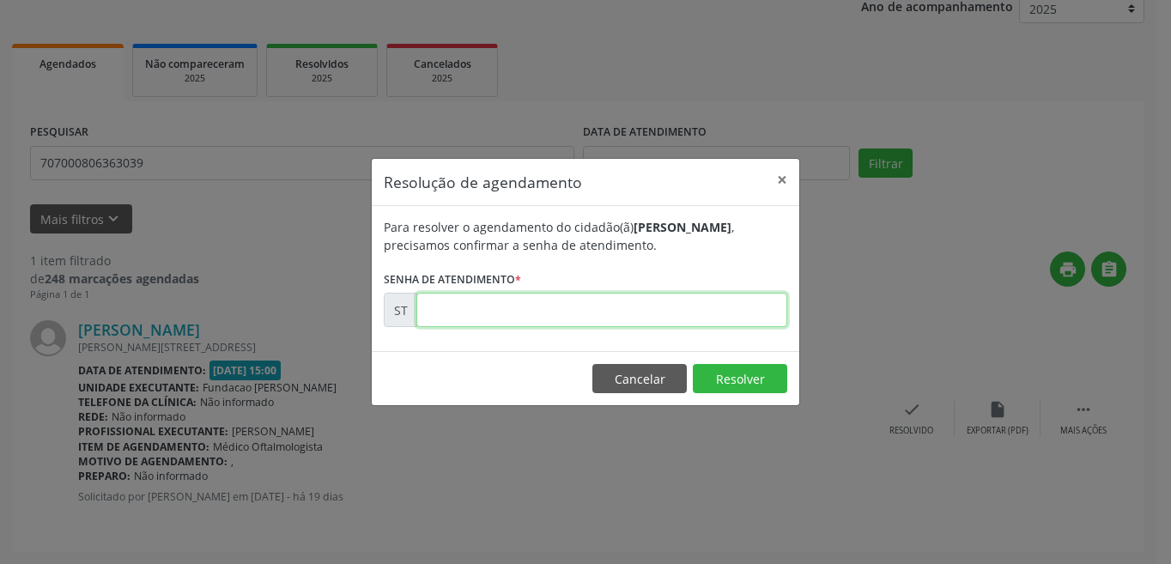
click at [426, 311] on input "text" at bounding box center [601, 310] width 371 height 34
type input "00020196"
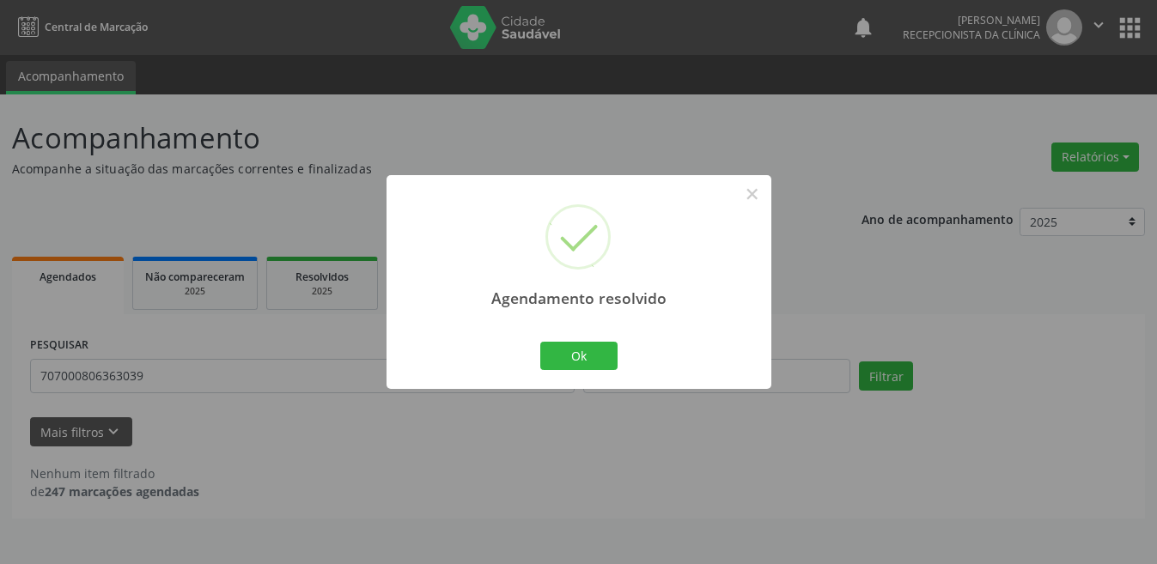
scroll to position [0, 0]
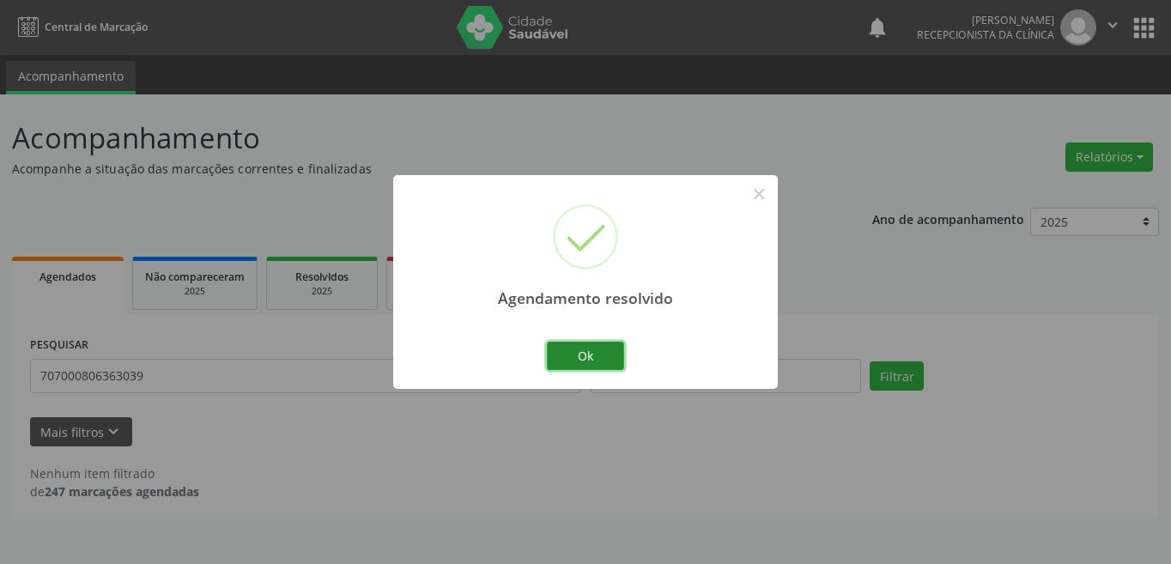
click at [587, 354] on button "Ok" at bounding box center [585, 356] width 77 height 29
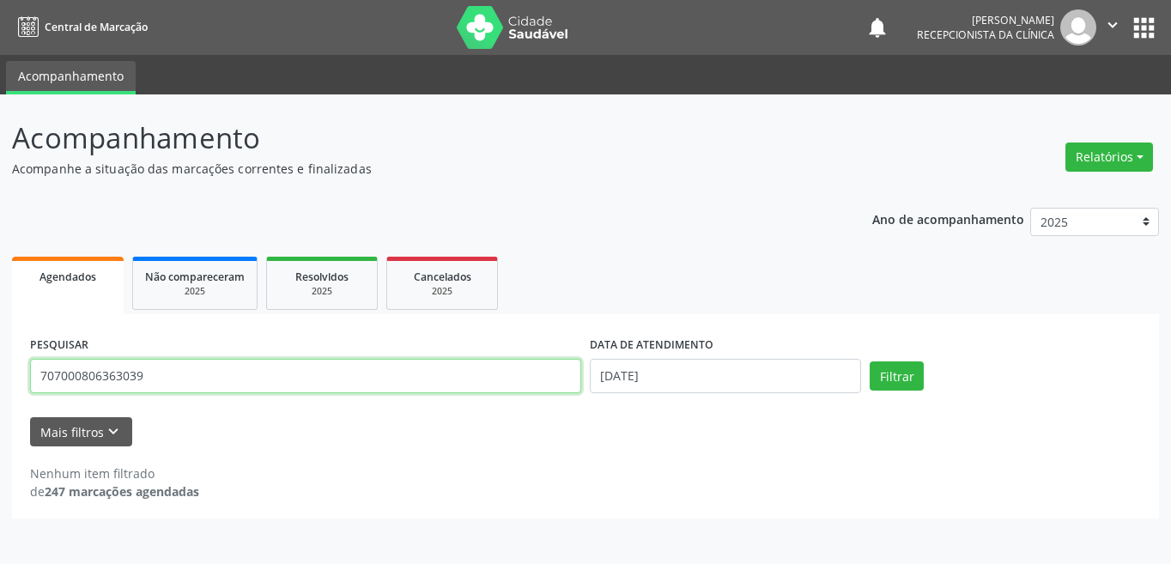
click at [333, 369] on input "707000806363039" at bounding box center [305, 376] width 551 height 34
click at [223, 383] on input "text" at bounding box center [305, 376] width 551 height 34
type input "700308956408833"
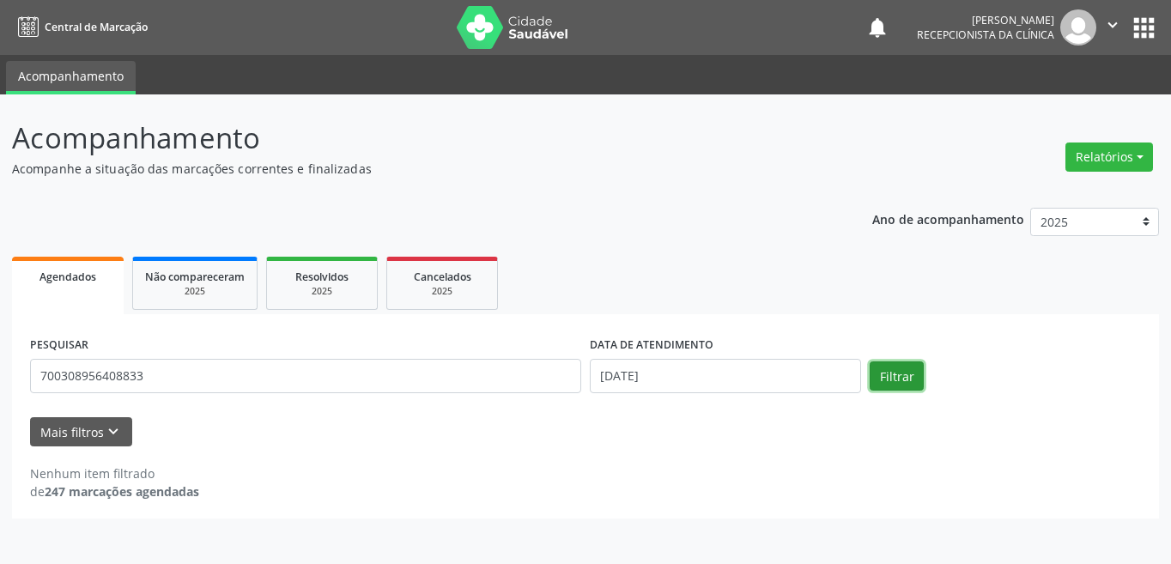
click at [910, 385] on button "Filtrar" at bounding box center [897, 376] width 54 height 29
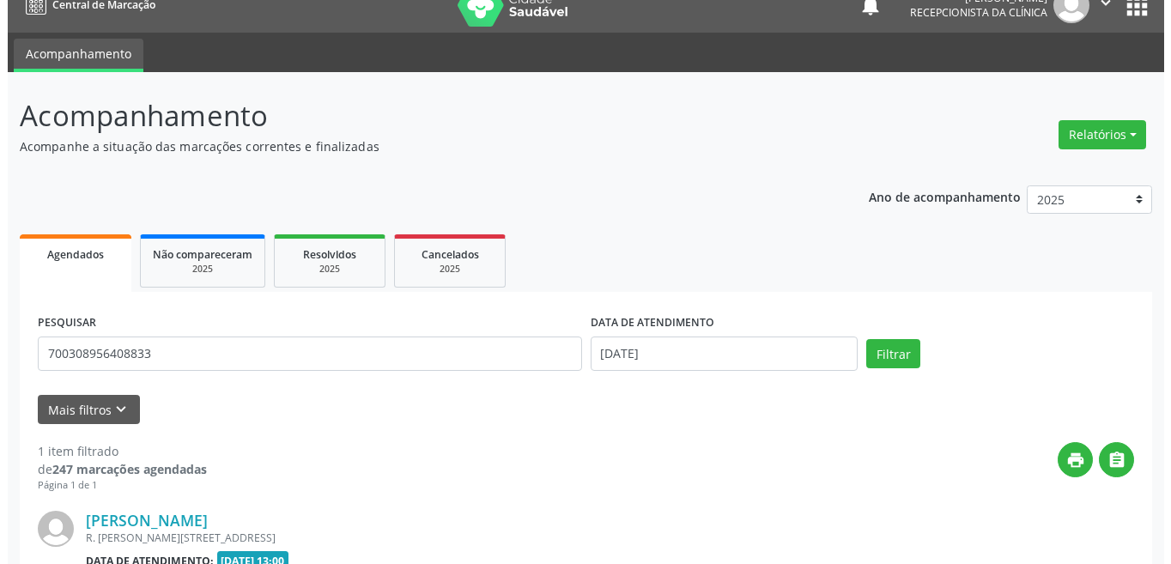
scroll to position [213, 0]
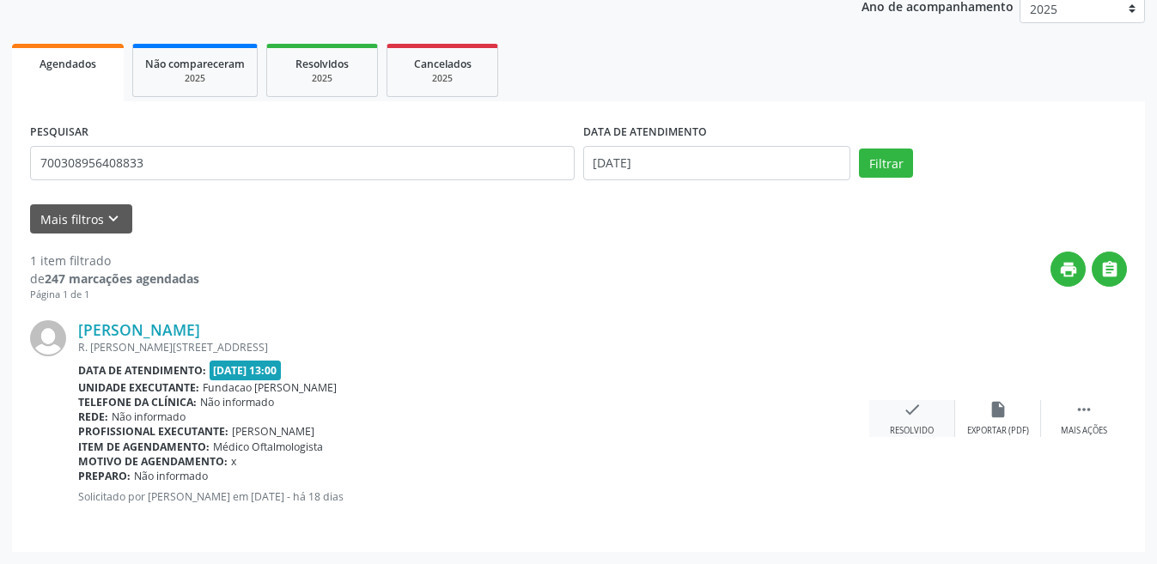
click at [920, 415] on icon "check" at bounding box center [912, 409] width 19 height 19
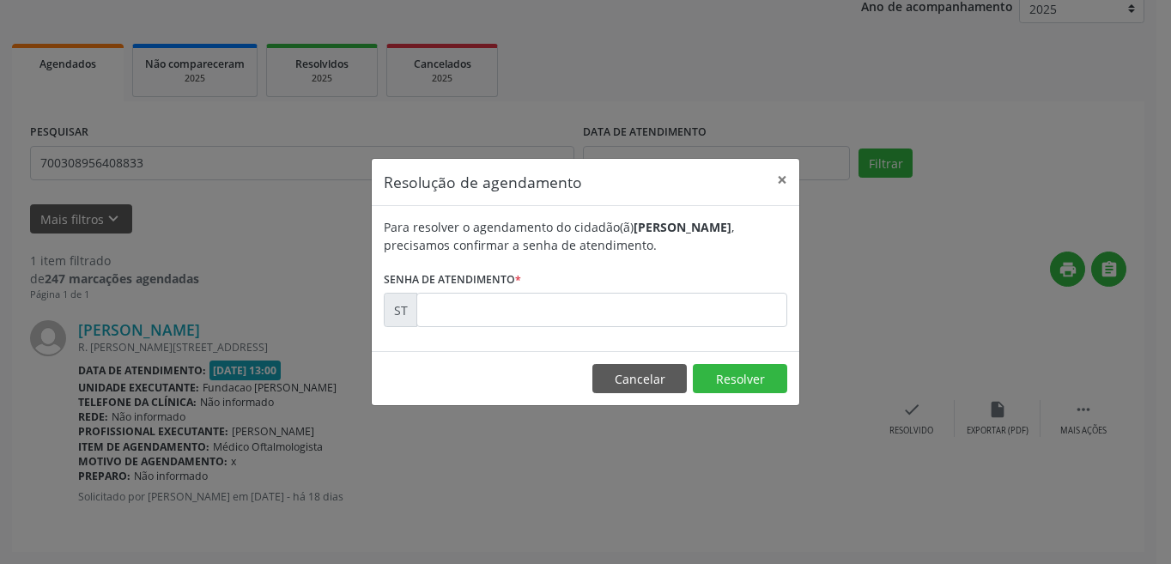
click at [520, 279] on span "*" at bounding box center [518, 279] width 6 height 15
click at [526, 298] on input "text" at bounding box center [601, 310] width 371 height 34
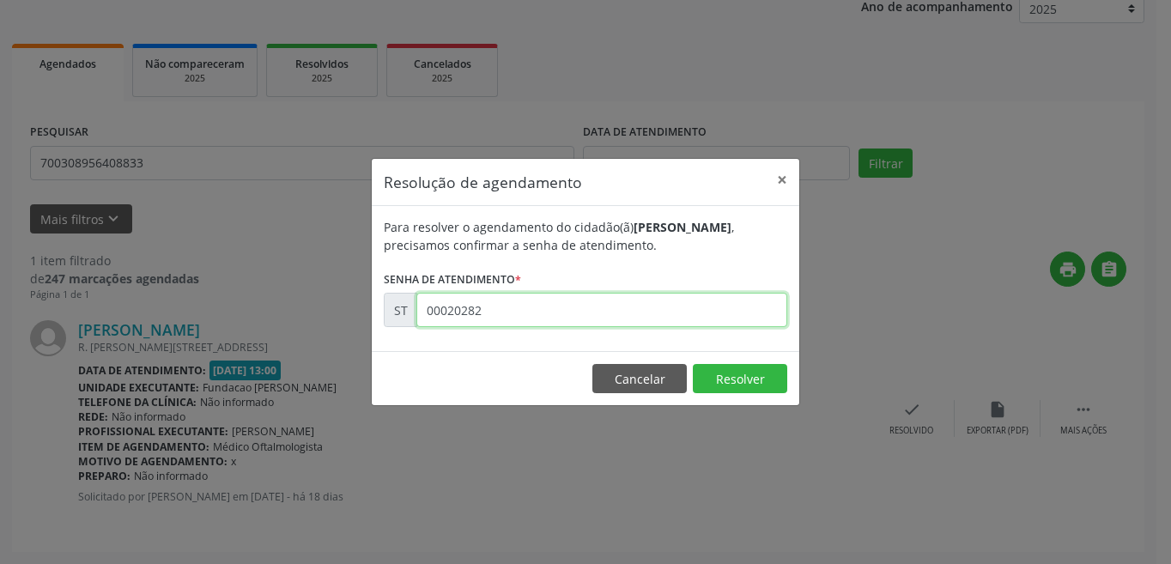
type input "00020282"
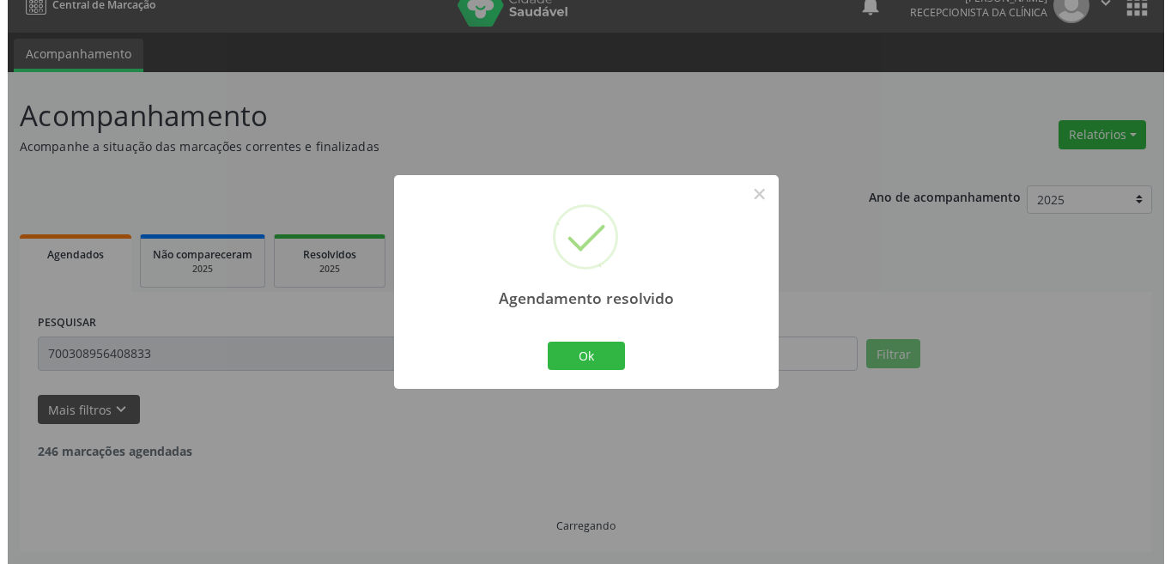
scroll to position [0, 0]
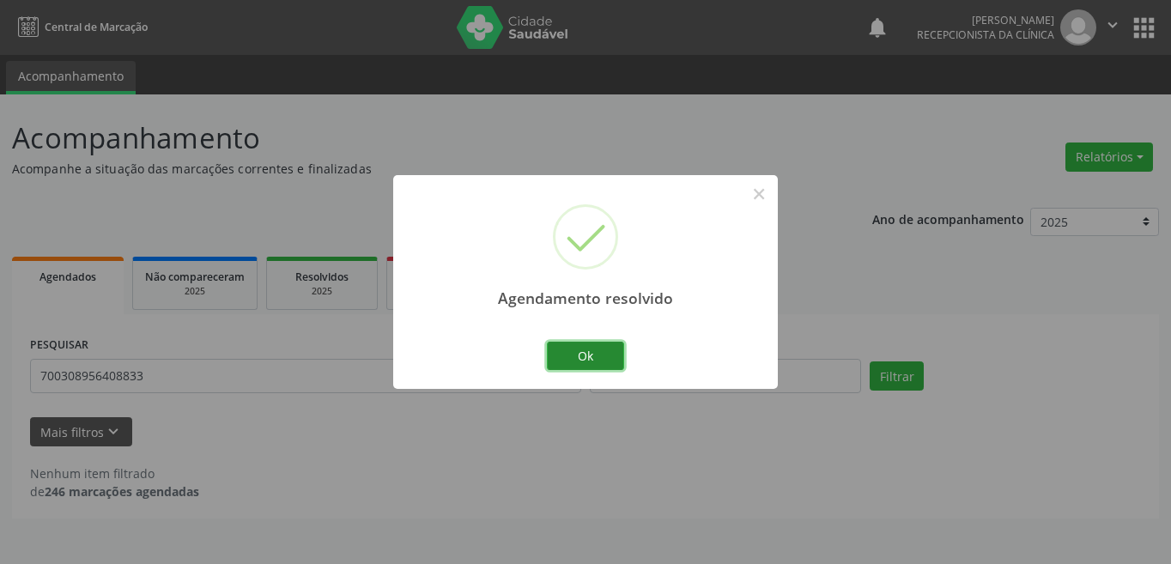
click at [623, 363] on button "Ok" at bounding box center [585, 356] width 77 height 29
